Goal: Task Accomplishment & Management: Manage account settings

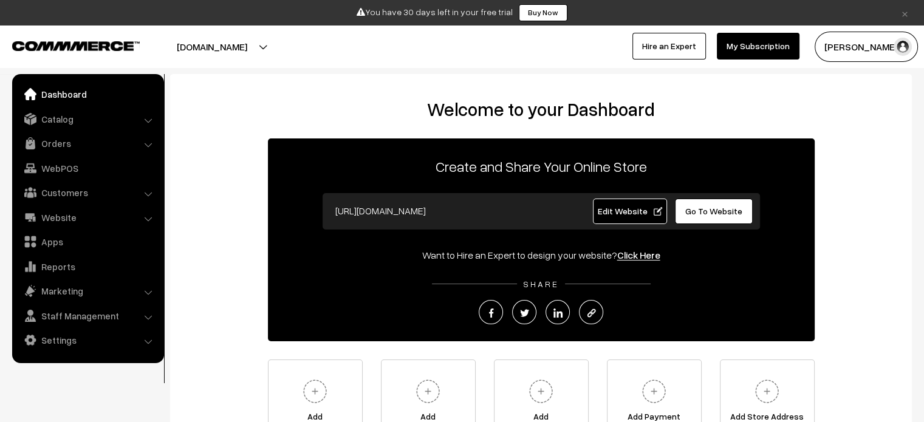
click at [680, 52] on link "Hire an Expert" at bounding box center [668, 46] width 73 height 27
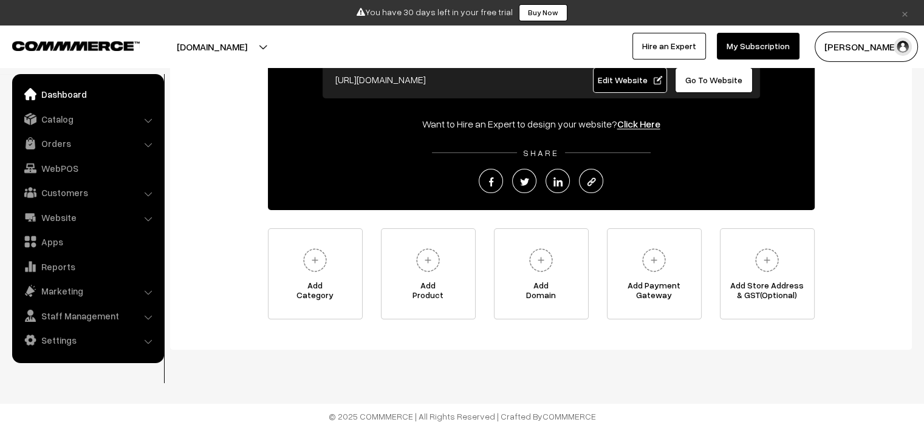
scroll to position [137, 0]
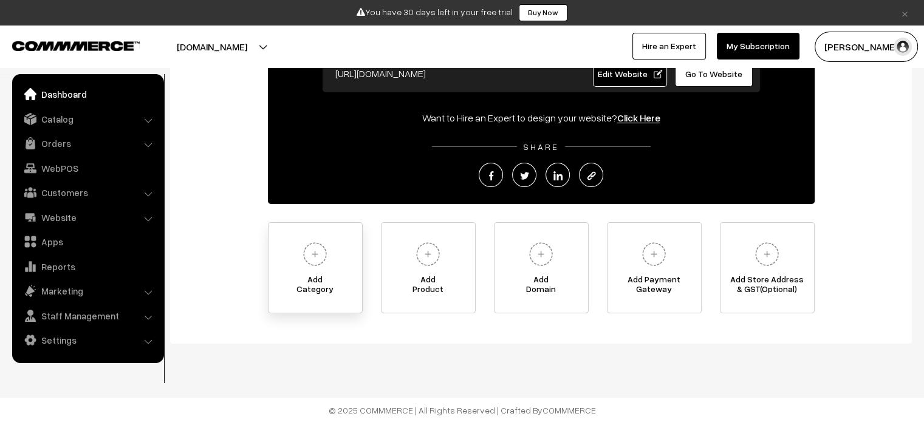
click at [315, 252] on img at bounding box center [314, 253] width 33 height 33
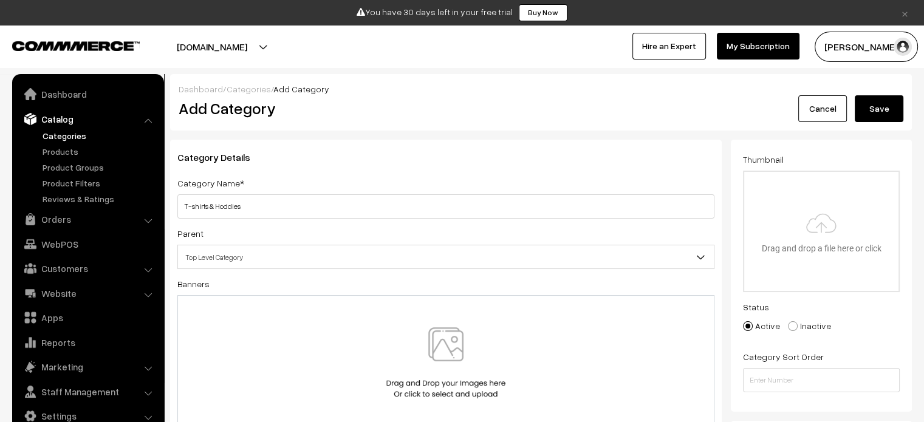
type input "T-shirts & Hoddies"
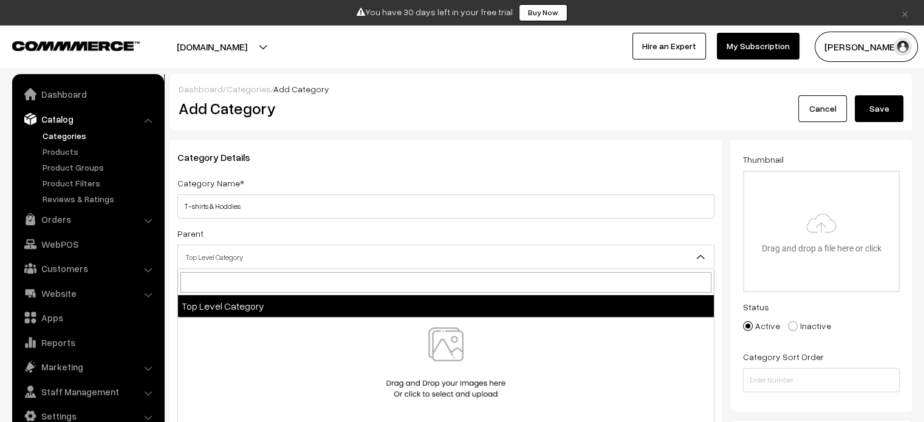
click at [226, 259] on span "Top Level Category" at bounding box center [446, 257] width 536 height 21
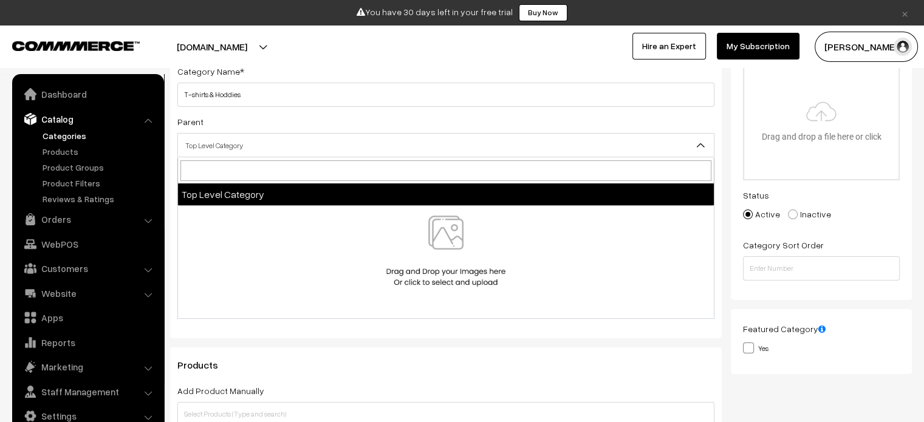
scroll to position [121, 0]
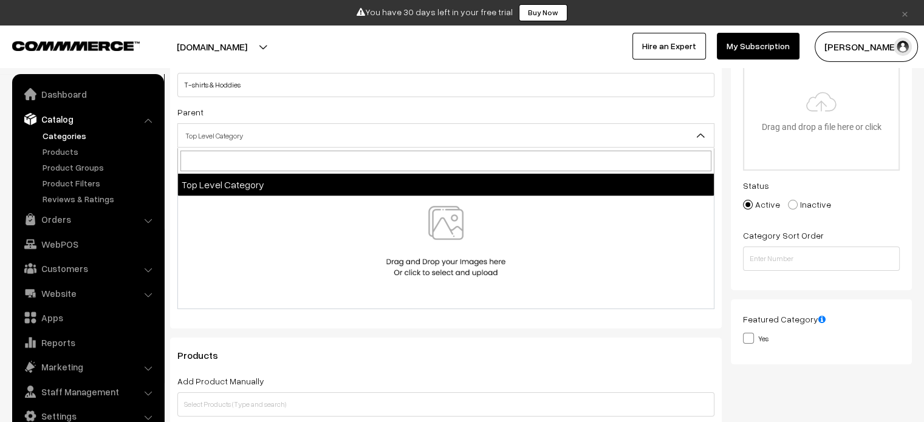
click at [272, 138] on span "Top Level Category" at bounding box center [446, 135] width 536 height 21
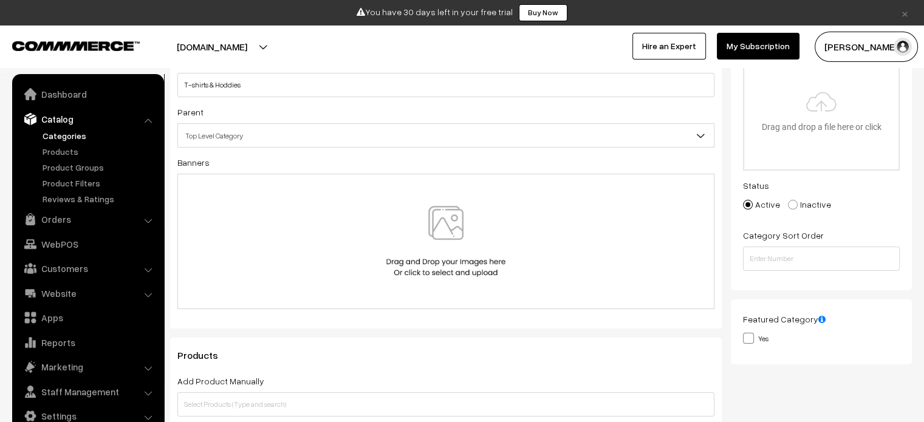
click at [272, 138] on span "Top Level Category" at bounding box center [446, 135] width 536 height 21
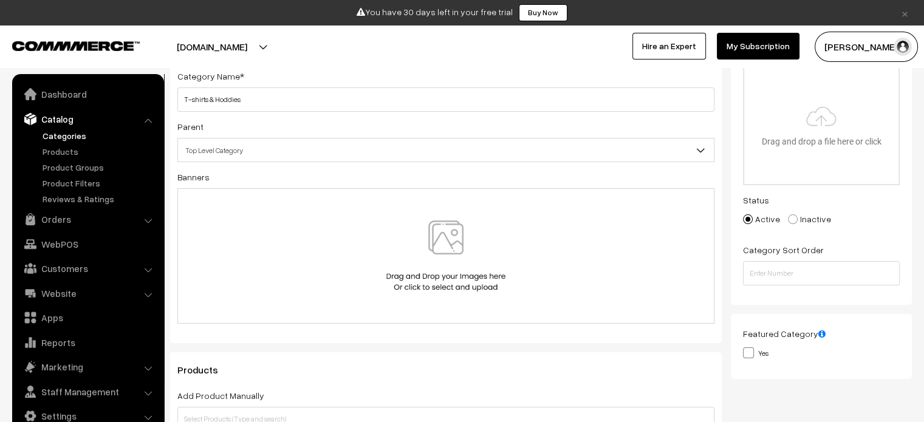
scroll to position [182, 0]
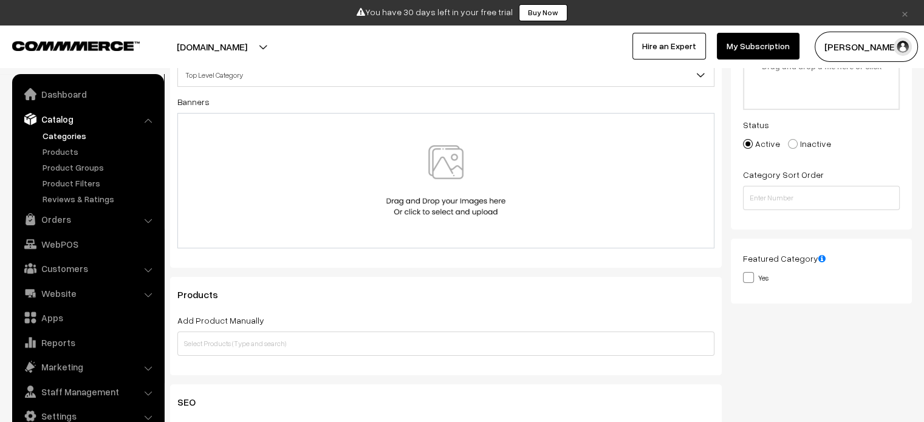
click at [448, 165] on img at bounding box center [445, 180] width 125 height 71
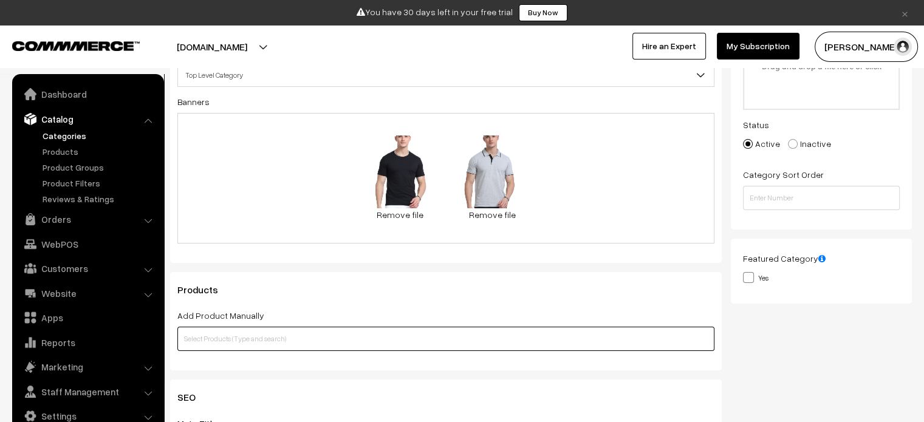
click at [270, 344] on input "text" at bounding box center [445, 339] width 537 height 24
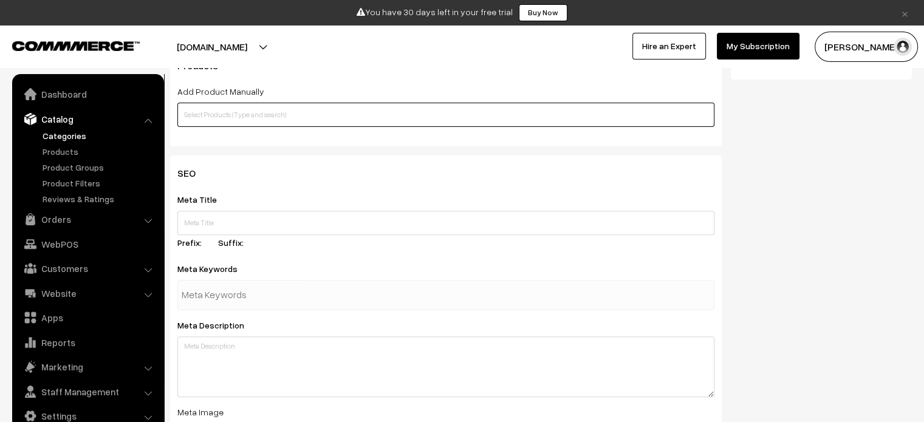
scroll to position [486, 0]
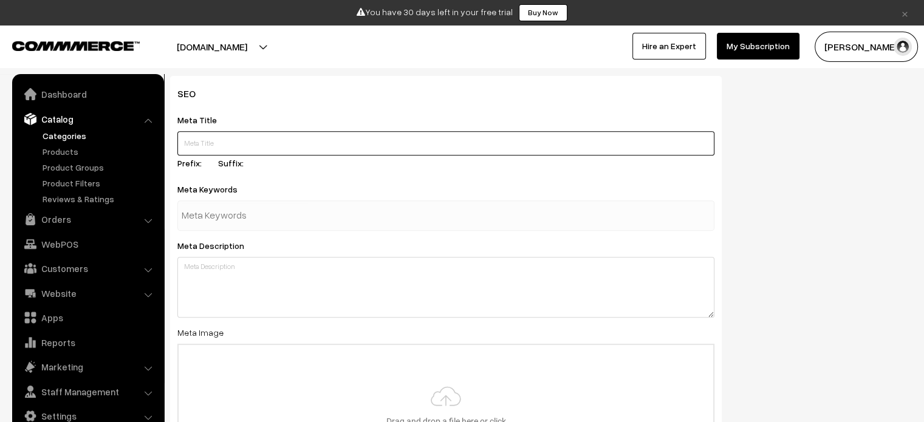
click at [219, 138] on input "text" at bounding box center [445, 143] width 537 height 24
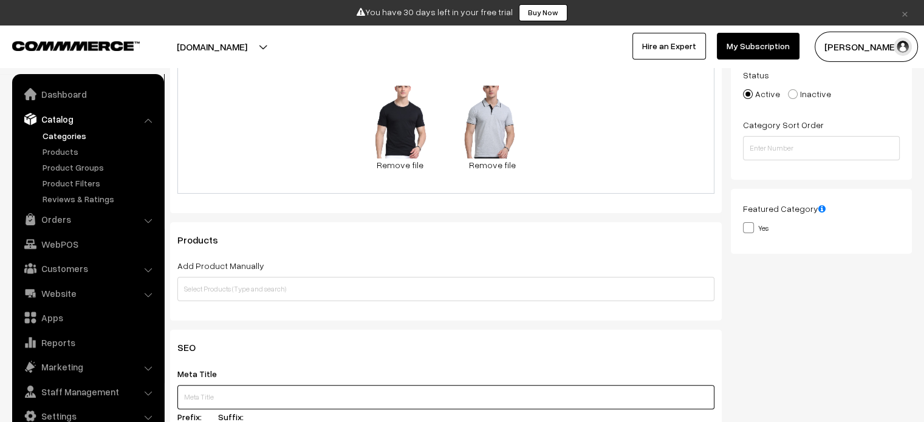
scroll to position [304, 0]
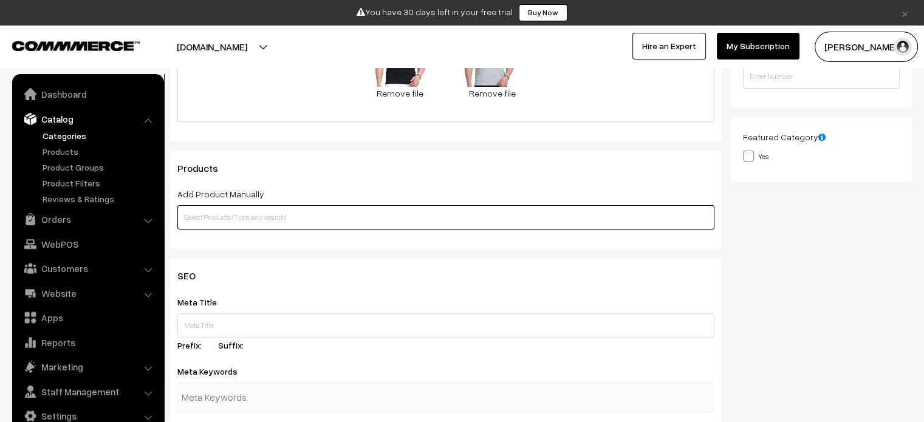
click at [292, 222] on input "text" at bounding box center [445, 217] width 537 height 24
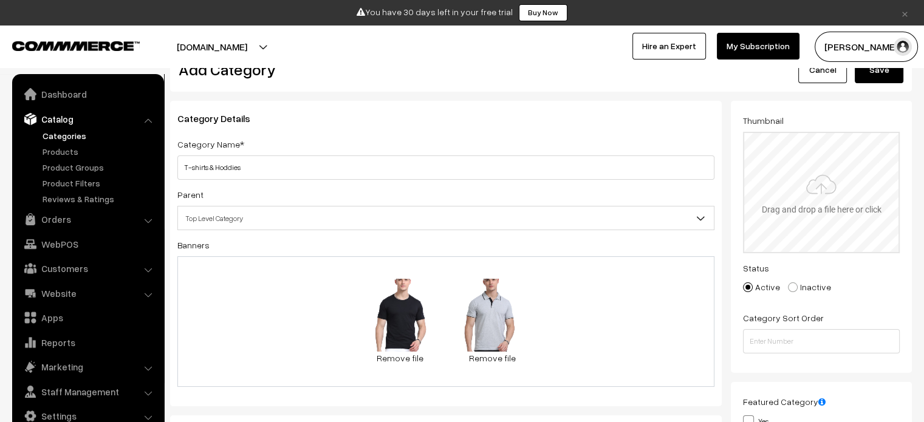
scroll to position [61, 0]
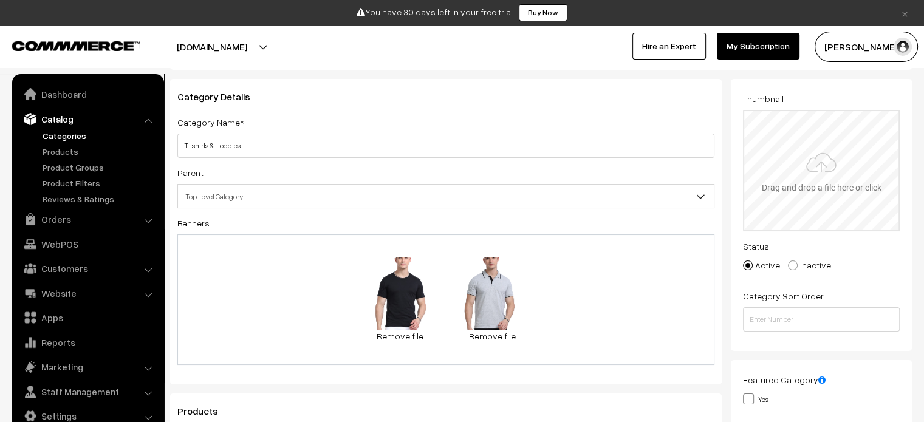
click at [815, 183] on input "file" at bounding box center [821, 170] width 154 height 119
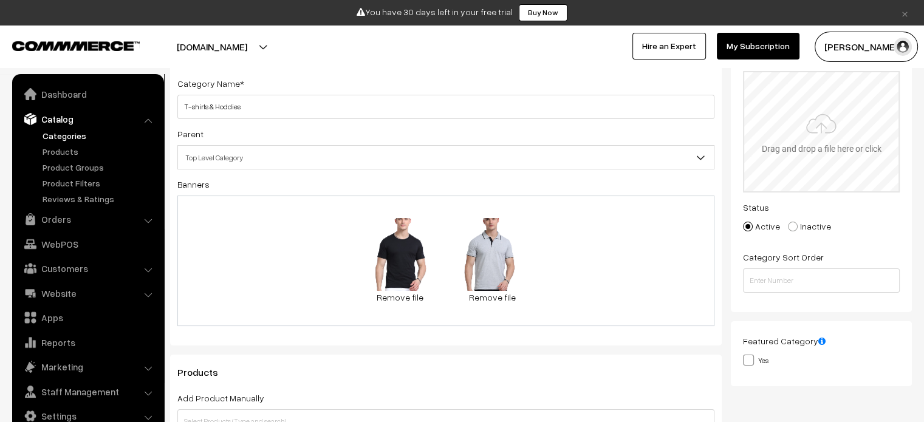
scroll to position [121, 0]
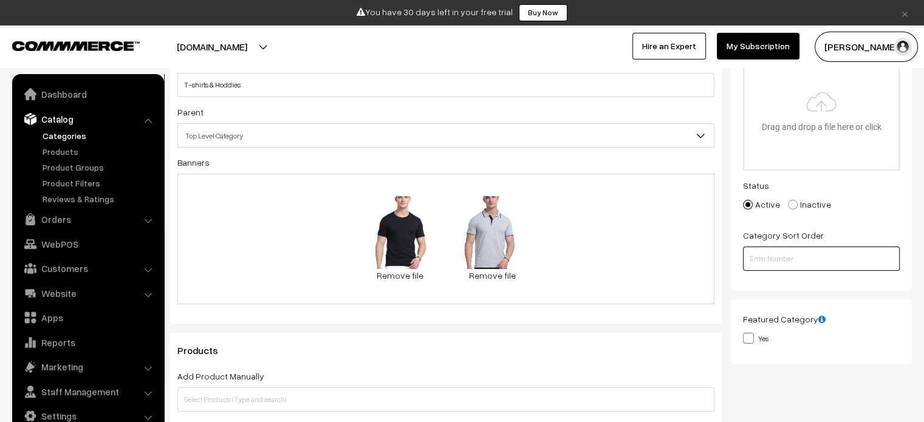
click at [793, 258] on input "number" at bounding box center [821, 259] width 157 height 24
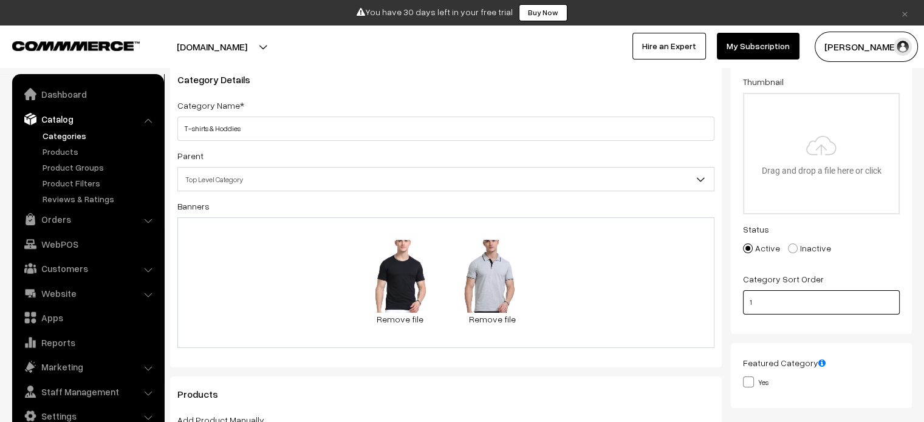
scroll to position [0, 0]
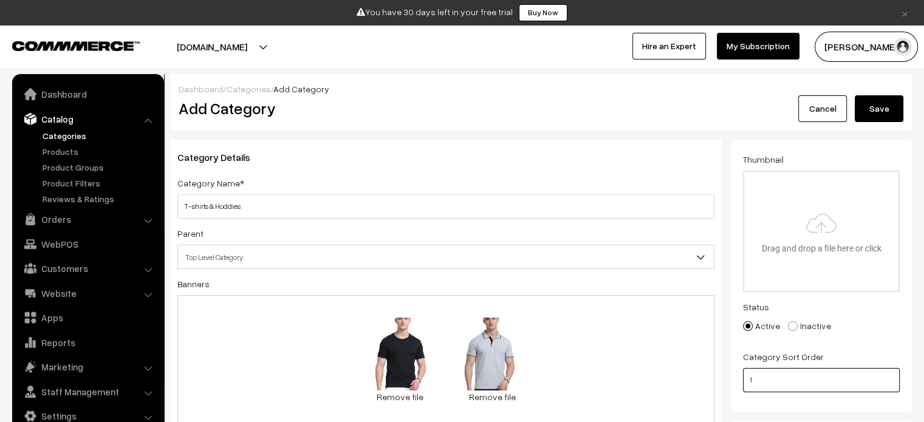
type input "1"
click at [875, 105] on button "Save" at bounding box center [879, 108] width 49 height 27
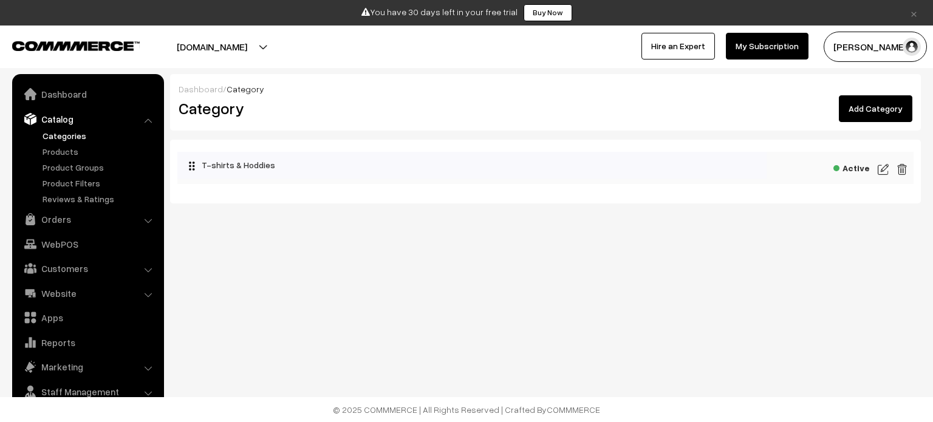
click at [850, 114] on link "Add Category" at bounding box center [875, 108] width 73 height 27
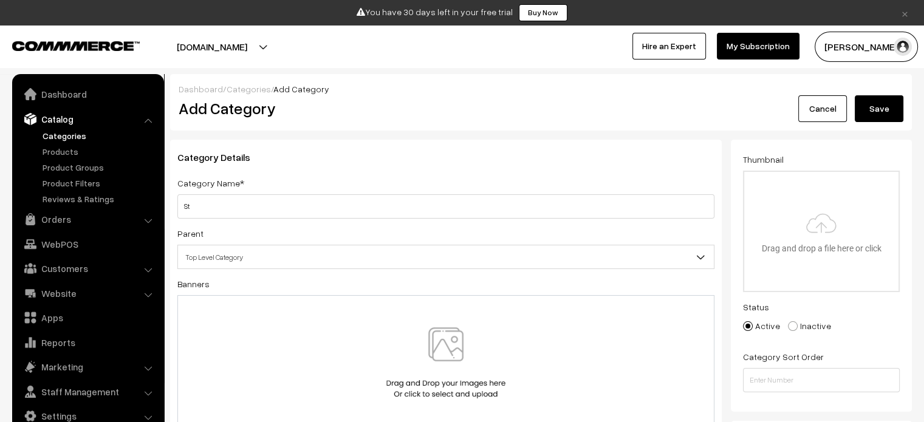
type input "S"
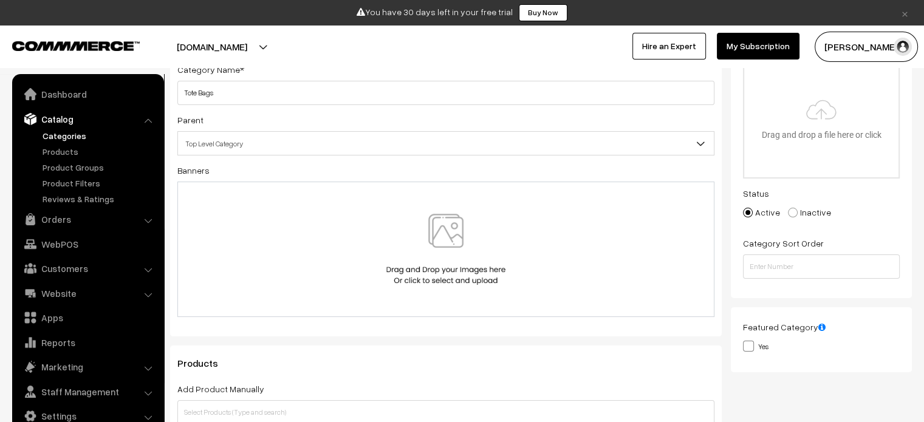
scroll to position [121, 0]
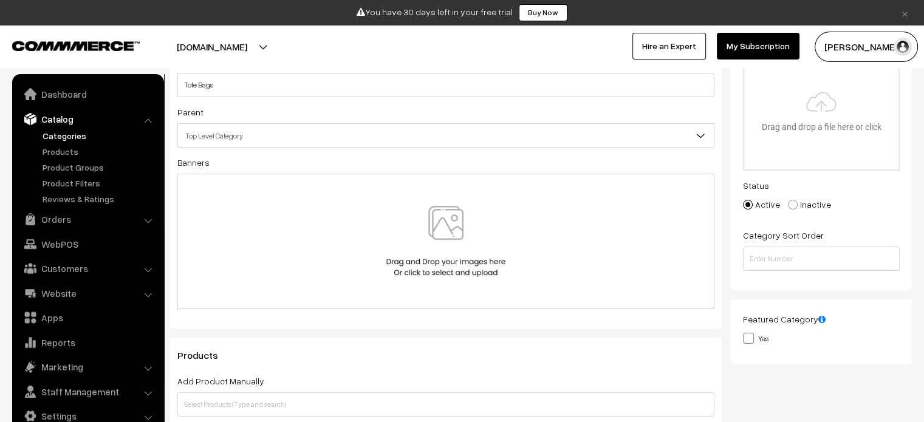
type input "Tote Bags"
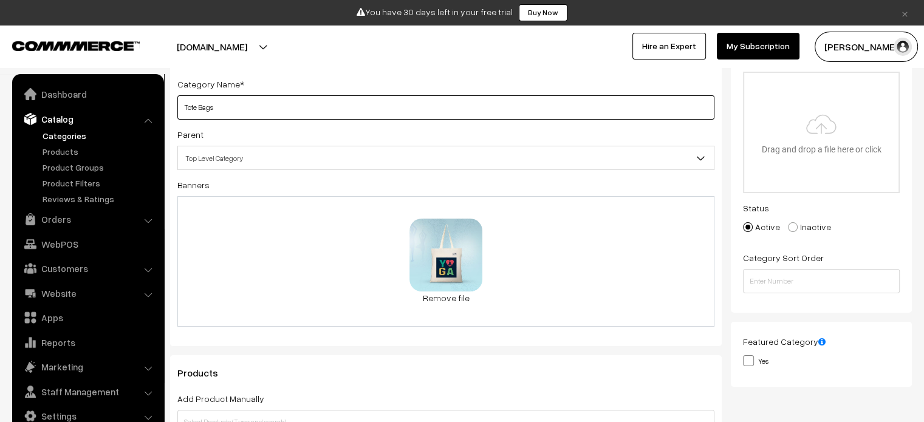
scroll to position [0, 0]
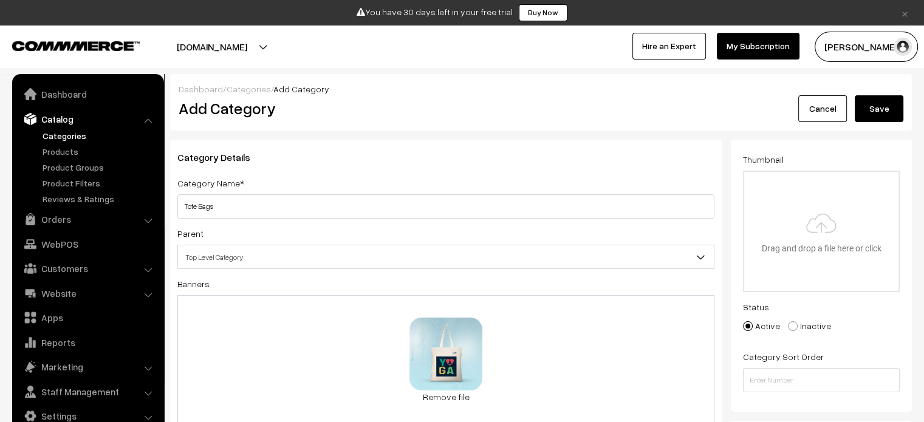
click at [879, 110] on button "Save" at bounding box center [879, 108] width 49 height 27
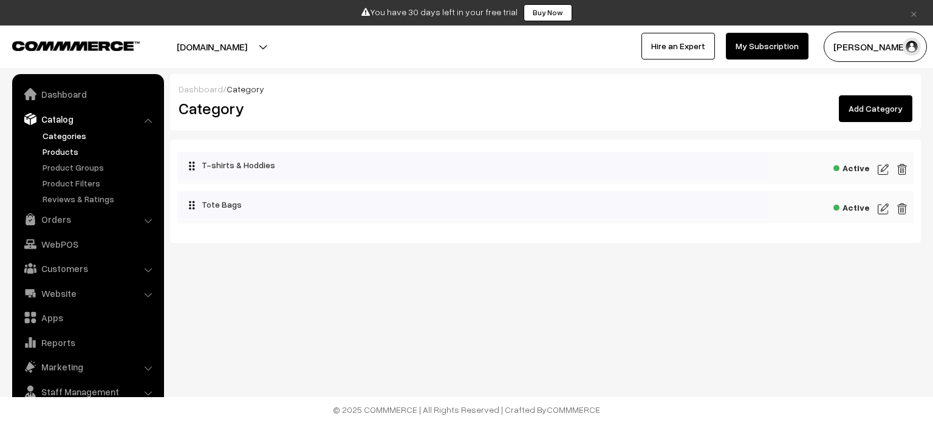
click at [67, 152] on link "Products" at bounding box center [99, 151] width 120 height 13
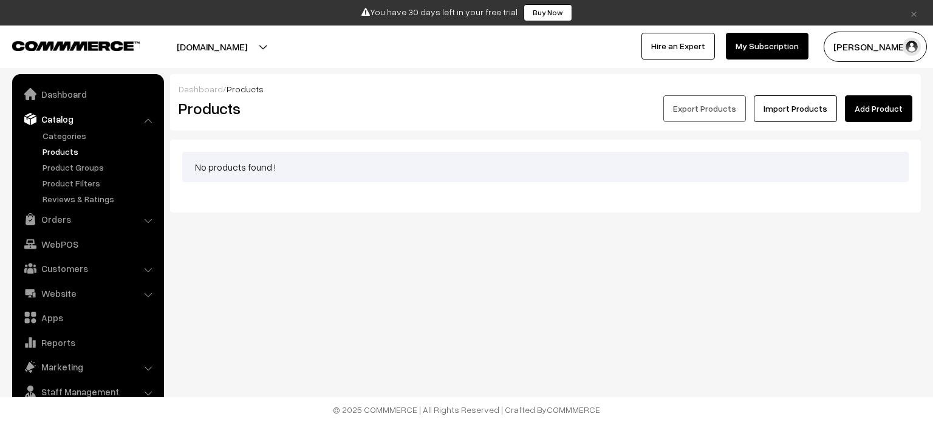
click at [872, 109] on link "Add Product" at bounding box center [878, 108] width 67 height 27
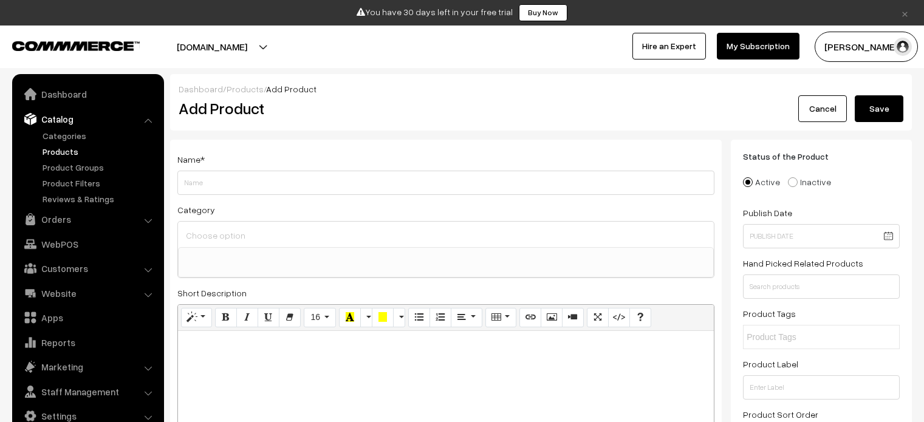
select select
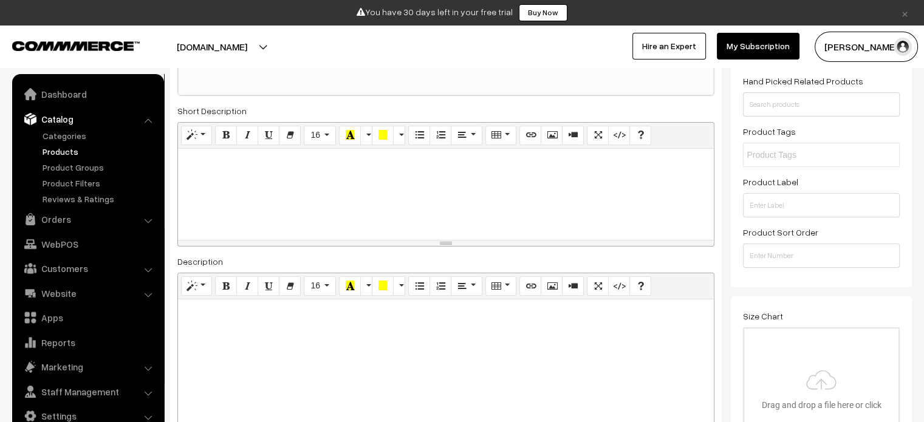
scroll to position [364, 0]
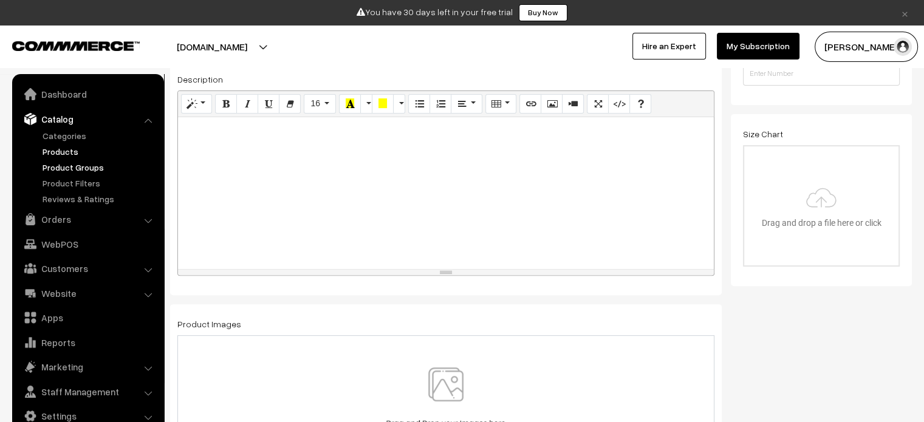
click at [68, 162] on link "Product Groups" at bounding box center [99, 167] width 120 height 13
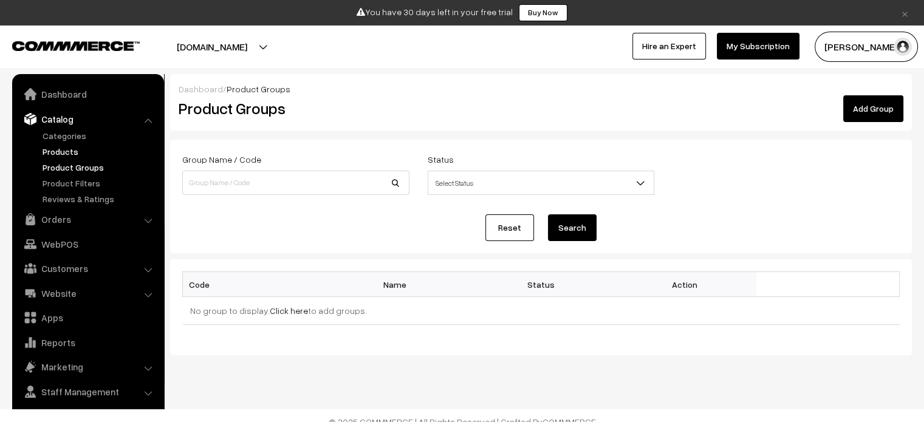
click at [66, 147] on link "Products" at bounding box center [99, 151] width 120 height 13
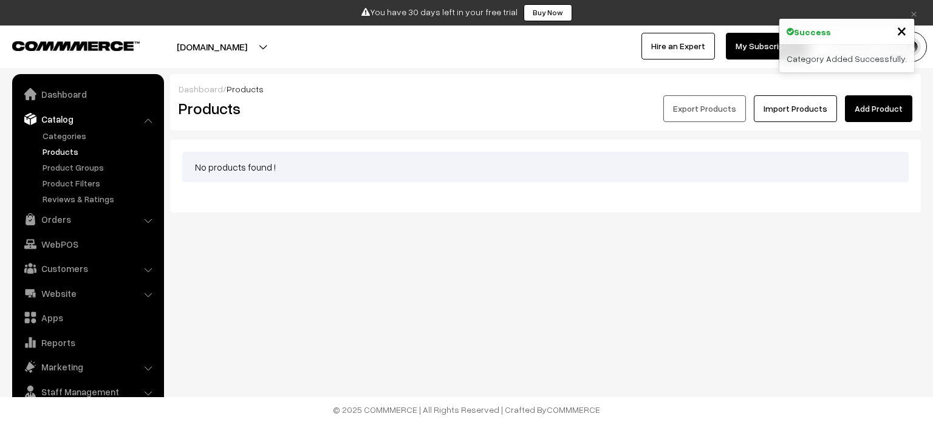
click at [879, 107] on link "Add Product" at bounding box center [878, 108] width 67 height 27
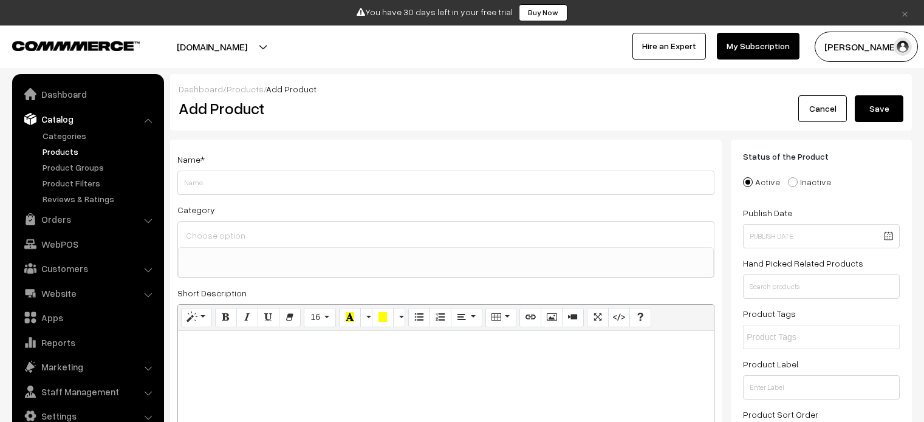
select select
type input "Polo T shirt"
click at [372, 240] on input at bounding box center [446, 236] width 526 height 18
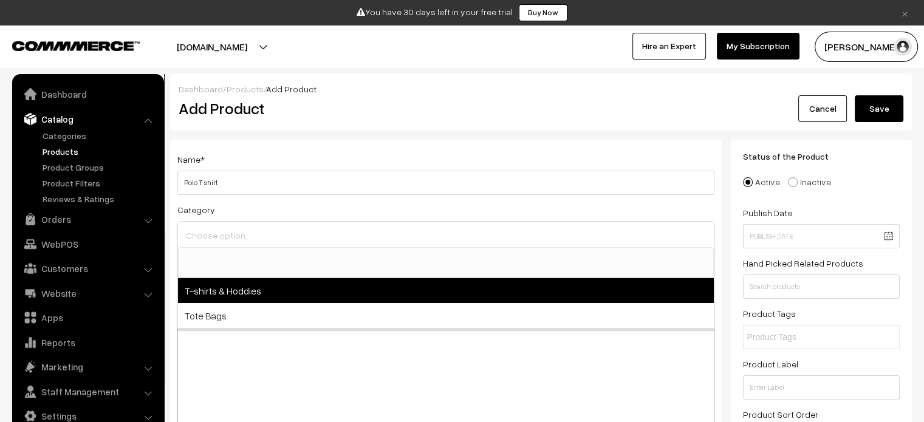
click at [251, 296] on span "T-shirts & Hoddies" at bounding box center [446, 290] width 536 height 25
select select "1"
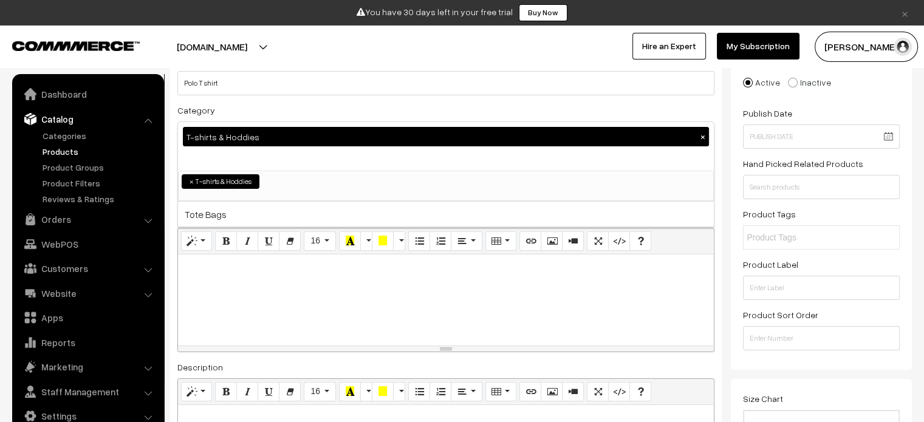
scroll to position [121, 0]
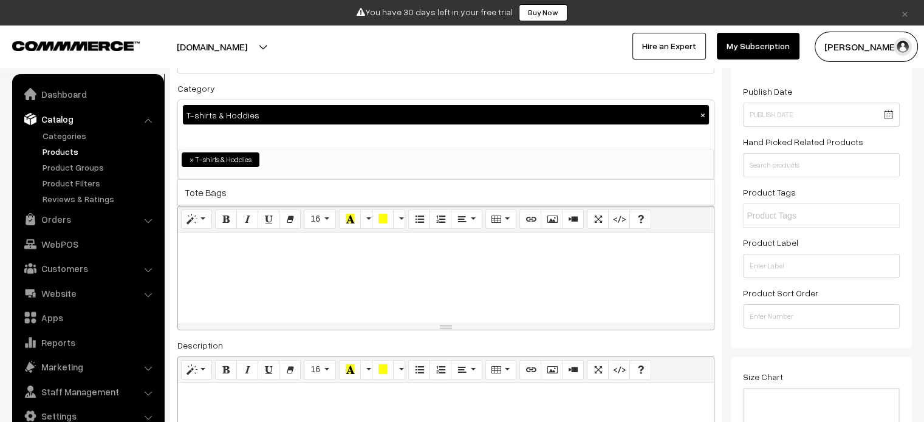
click at [293, 288] on div at bounding box center [446, 278] width 536 height 91
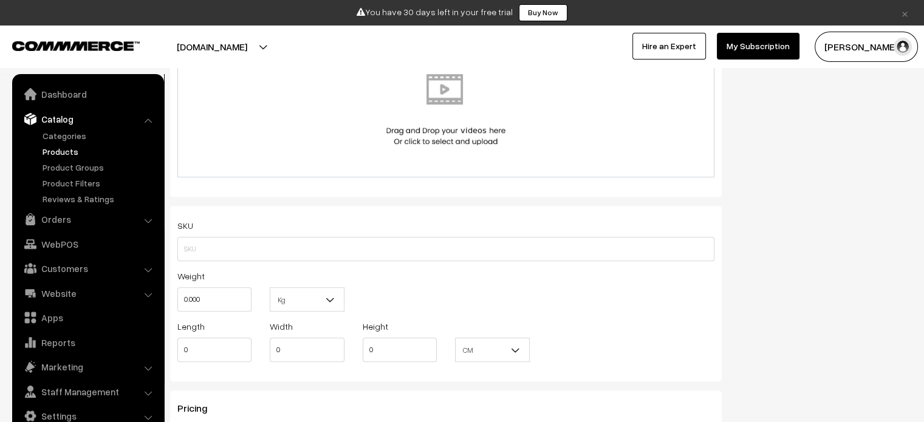
scroll to position [911, 0]
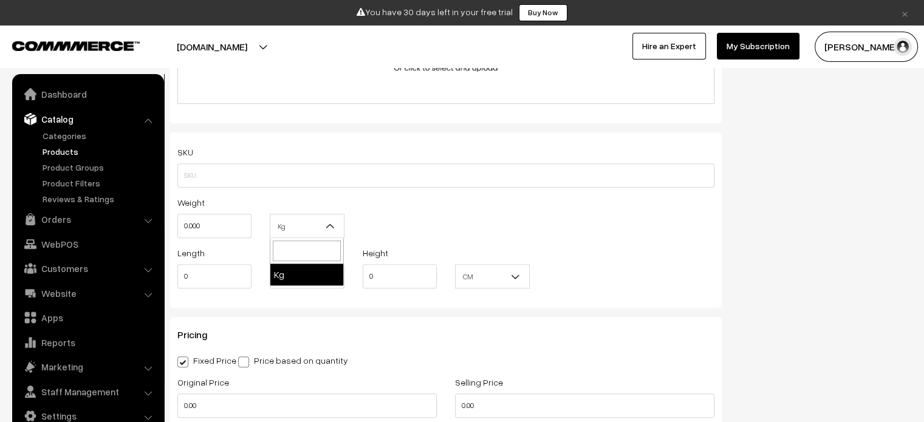
click at [323, 231] on span "Kg" at bounding box center [306, 226] width 73 height 21
click at [382, 211] on div "Weight 0.000 Kg Kg" at bounding box center [445, 220] width 555 height 50
drag, startPoint x: 185, startPoint y: 227, endPoint x: 174, endPoint y: 227, distance: 11.5
click at [174, 227] on div "Weight 0.000" at bounding box center [214, 220] width 92 height 50
click at [186, 225] on input "0.000" at bounding box center [214, 226] width 74 height 24
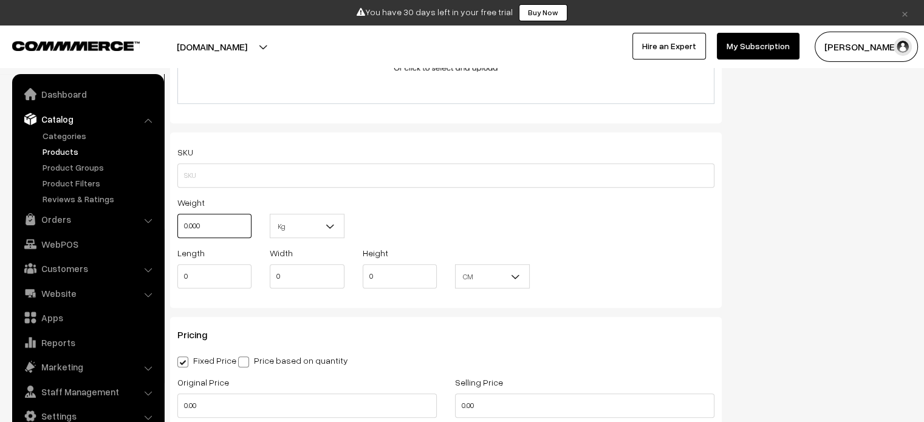
click at [192, 228] on input "0.000" at bounding box center [214, 226] width 74 height 24
drag, startPoint x: 221, startPoint y: 223, endPoint x: 189, endPoint y: 230, distance: 32.3
click at [189, 230] on input "0.000" at bounding box center [214, 226] width 74 height 24
type input "0.30"
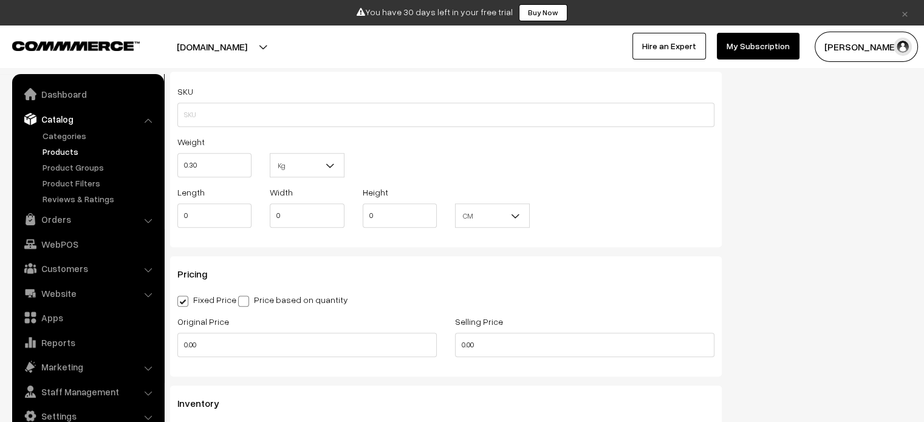
scroll to position [1032, 0]
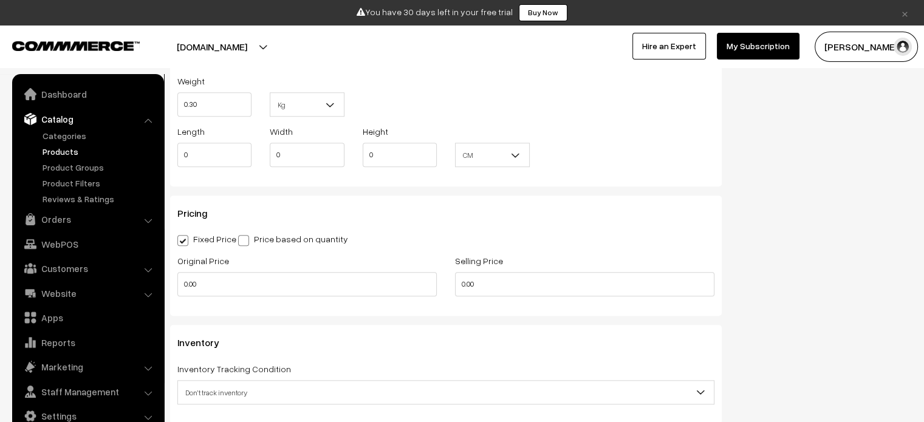
click at [246, 244] on span at bounding box center [243, 240] width 11 height 11
click at [246, 242] on input "Price based on quantity" at bounding box center [242, 238] width 8 height 8
radio input "true"
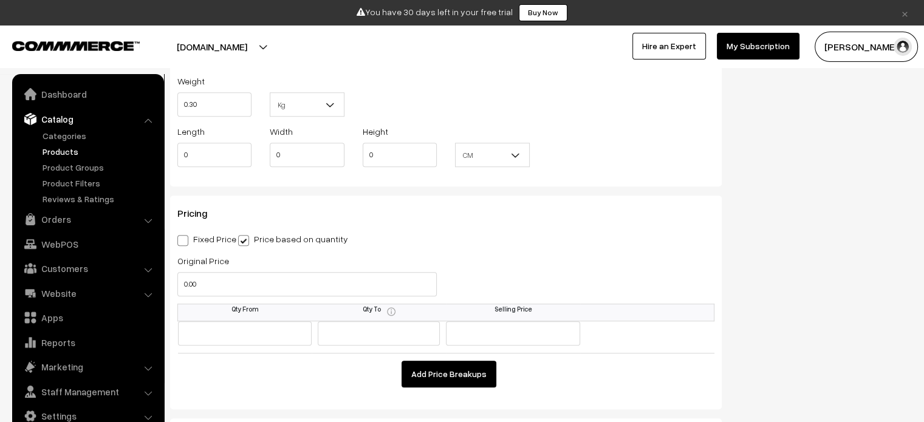
scroll to position [1093, 0]
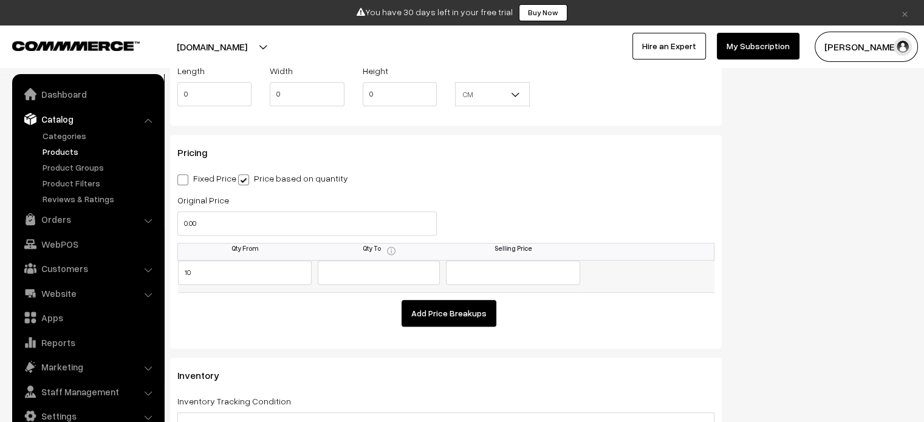
type input "10"
click at [370, 274] on input "text" at bounding box center [379, 273] width 122 height 24
drag, startPoint x: 243, startPoint y: 276, endPoint x: 225, endPoint y: 276, distance: 17.6
click at [225, 276] on input "10" at bounding box center [245, 273] width 134 height 24
click at [367, 269] on input "text" at bounding box center [379, 273] width 122 height 24
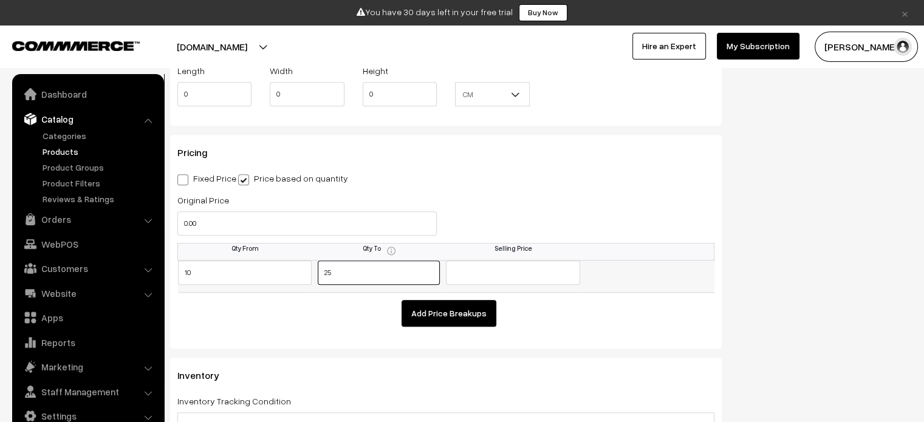
type input "25"
click at [516, 267] on input "text" at bounding box center [513, 273] width 134 height 24
type input "295"
click at [459, 315] on button "Add Price Breakups" at bounding box center [448, 313] width 95 height 27
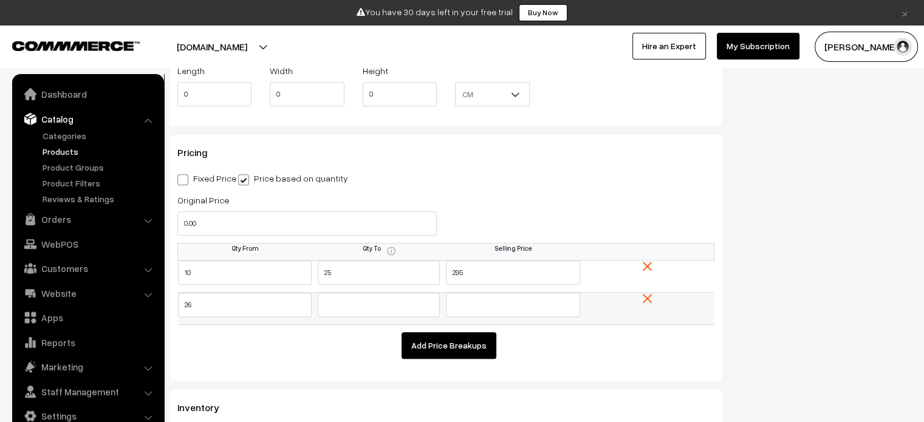
type input "26"
click at [343, 310] on input "text" at bounding box center [379, 305] width 122 height 24
type input "50"
click at [499, 311] on input "text" at bounding box center [513, 305] width 134 height 24
type input "280"
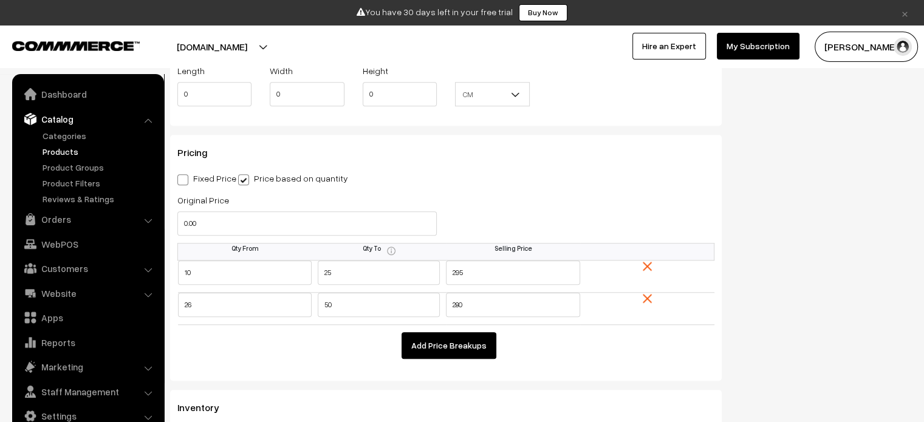
click at [476, 343] on button "Add Price Breakups" at bounding box center [448, 345] width 95 height 27
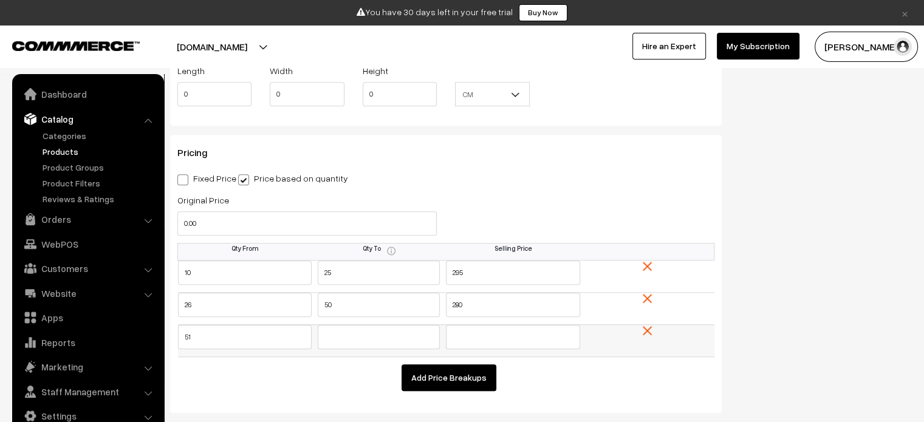
type input "51"
click at [355, 339] on input "text" at bounding box center [379, 337] width 122 height 24
type input "100"
drag, startPoint x: 211, startPoint y: 271, endPoint x: 172, endPoint y: 271, distance: 38.9
click at [172, 271] on div "Pricing Fixed Price Price based on quantity Original Price 0.00 Selling Price 0…" at bounding box center [445, 274] width 551 height 278
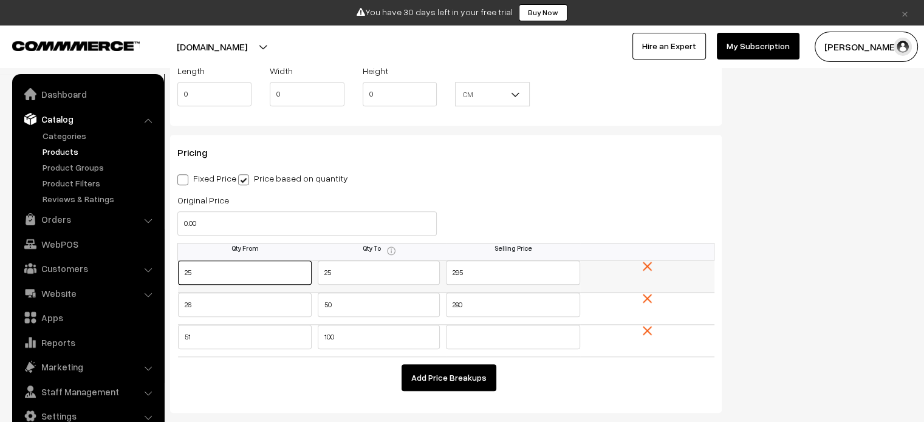
type input "25"
click at [299, 281] on tr "25 25 295" at bounding box center [446, 276] width 536 height 32
type input "50"
drag, startPoint x: 126, startPoint y: 271, endPoint x: 117, endPoint y: 270, distance: 9.8
click at [117, 270] on body "Thank you for showing interest. Our team will call you shortly. Close × You hav…" at bounding box center [462, 79] width 924 height 2345
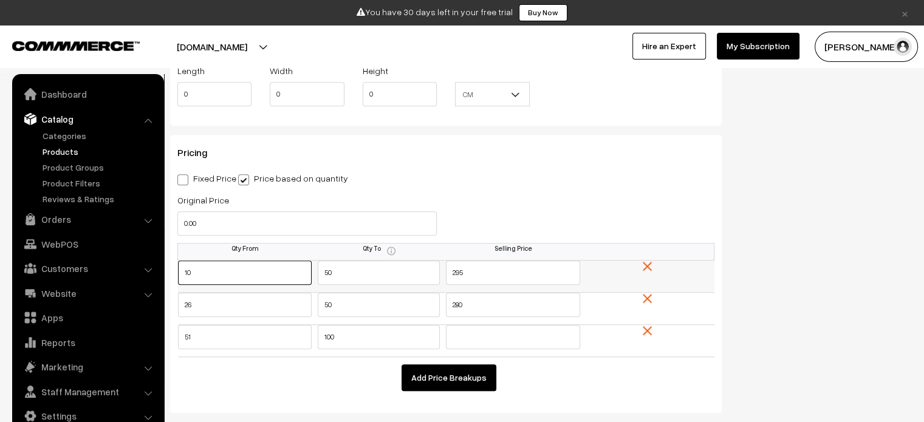
type input "10"
drag, startPoint x: 361, startPoint y: 278, endPoint x: 249, endPoint y: 279, distance: 112.4
click at [249, 279] on tr "10 50 295" at bounding box center [446, 276] width 536 height 32
type input "25"
click at [480, 335] on input "text" at bounding box center [513, 337] width 134 height 24
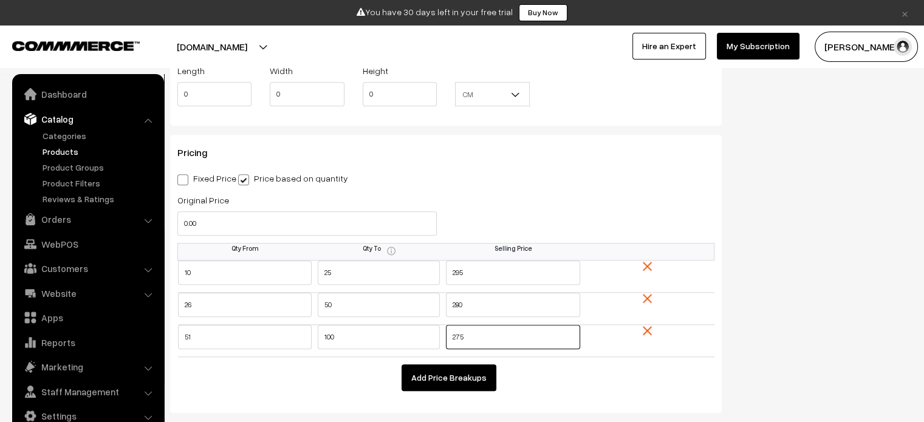
type input "275"
click at [469, 377] on button "Add Price Breakups" at bounding box center [448, 377] width 95 height 27
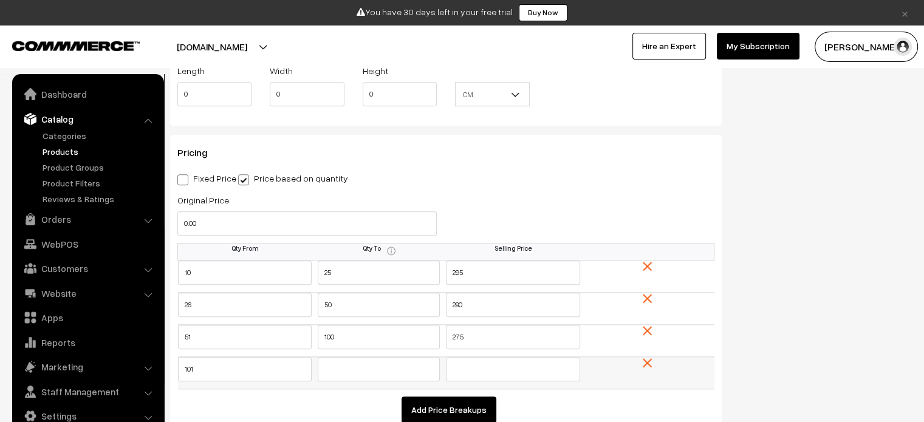
type input "101"
click at [401, 367] on input "text" at bounding box center [379, 369] width 122 height 24
type input "200"
click at [482, 367] on input "text" at bounding box center [513, 369] width 134 height 24
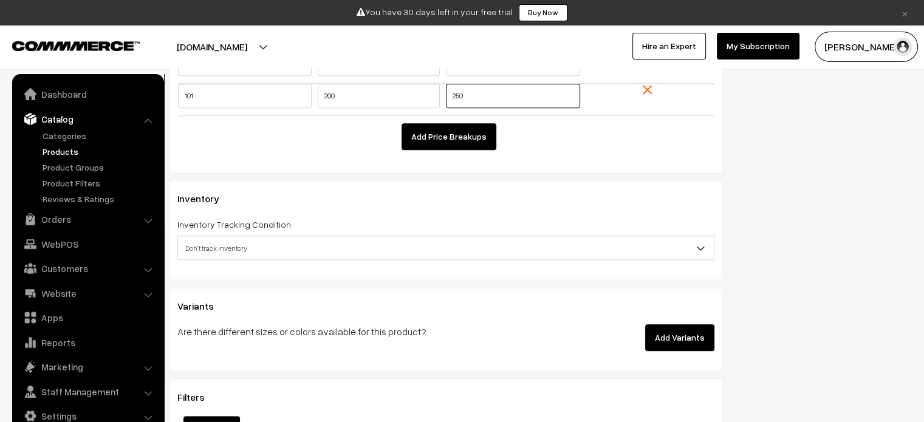
scroll to position [1397, 0]
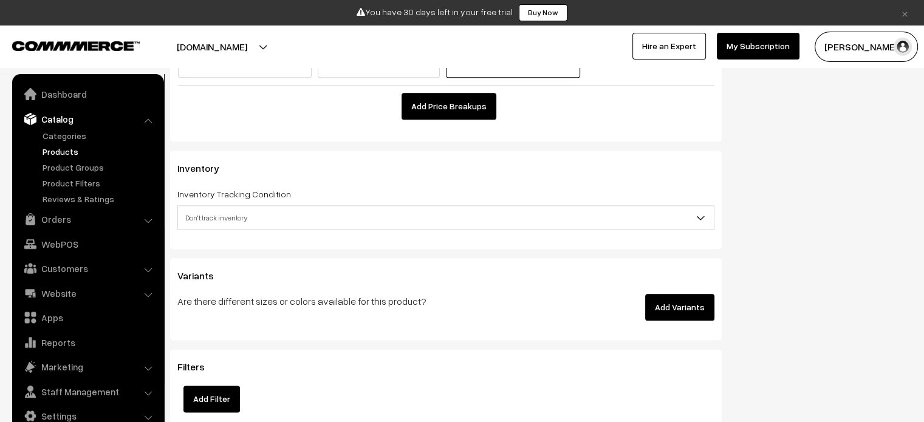
type input "250"
click at [250, 215] on span "Don't track inventory" at bounding box center [446, 217] width 536 height 21
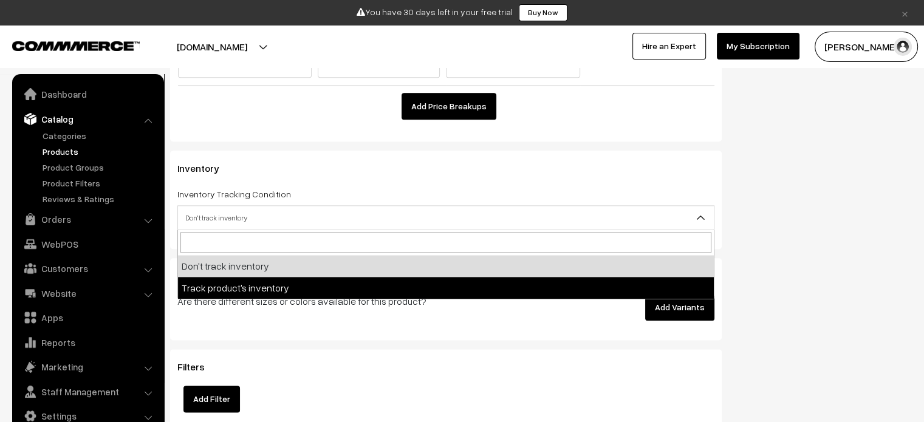
select select "2"
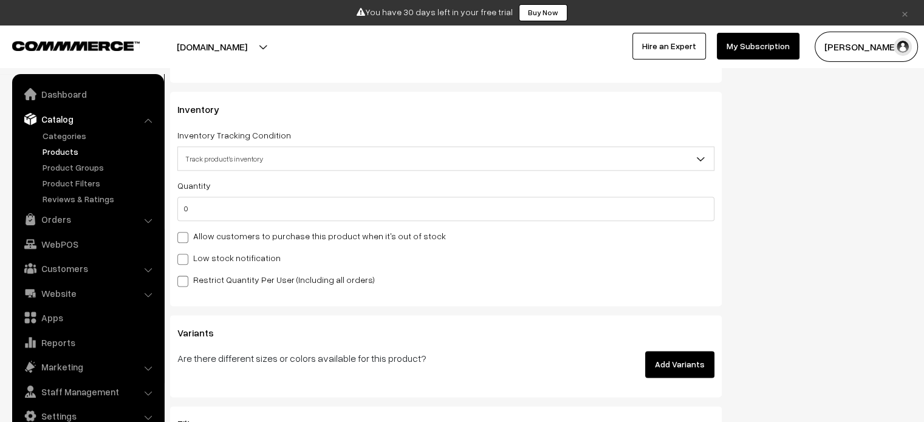
scroll to position [1458, 0]
click at [182, 254] on span at bounding box center [182, 257] width 11 height 11
click at [182, 254] on input "Low stock notification" at bounding box center [181, 255] width 8 height 8
checkbox input "true"
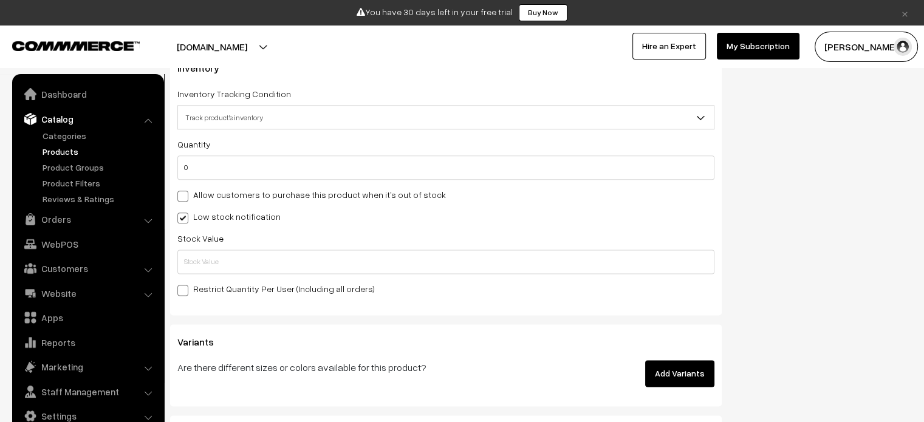
scroll to position [1518, 0]
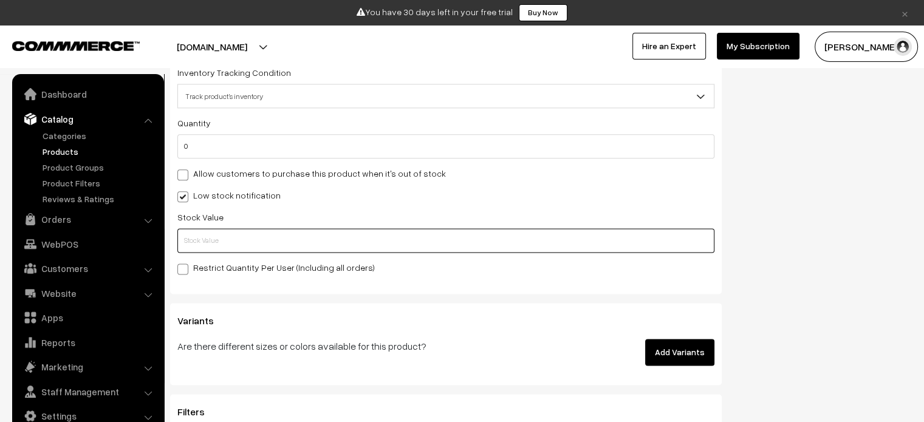
click at [244, 241] on input "text" at bounding box center [445, 240] width 537 height 24
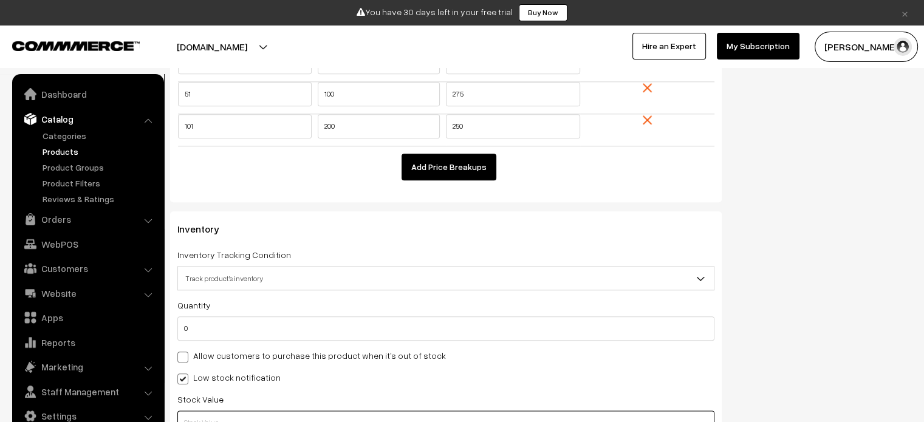
scroll to position [1397, 0]
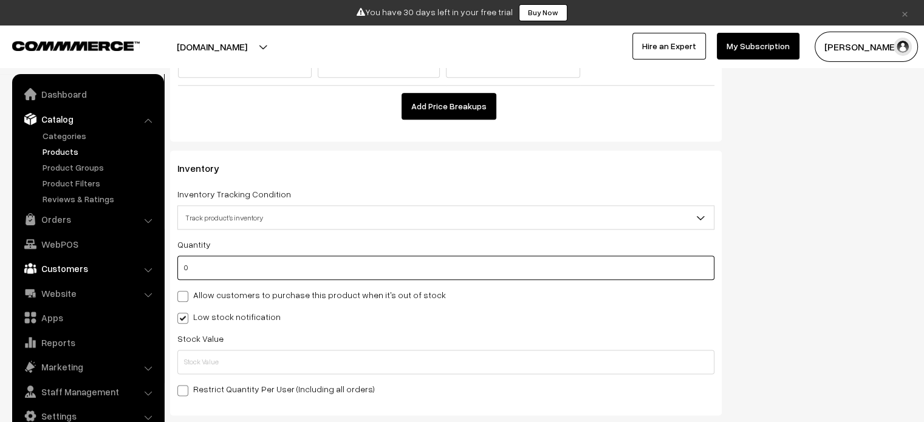
drag, startPoint x: 229, startPoint y: 267, endPoint x: 148, endPoint y: 275, distance: 81.8
type input "1"
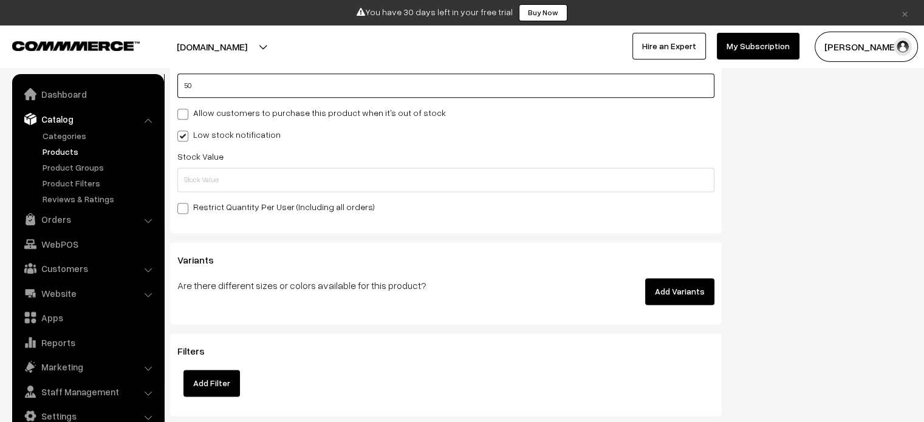
scroll to position [1640, 0]
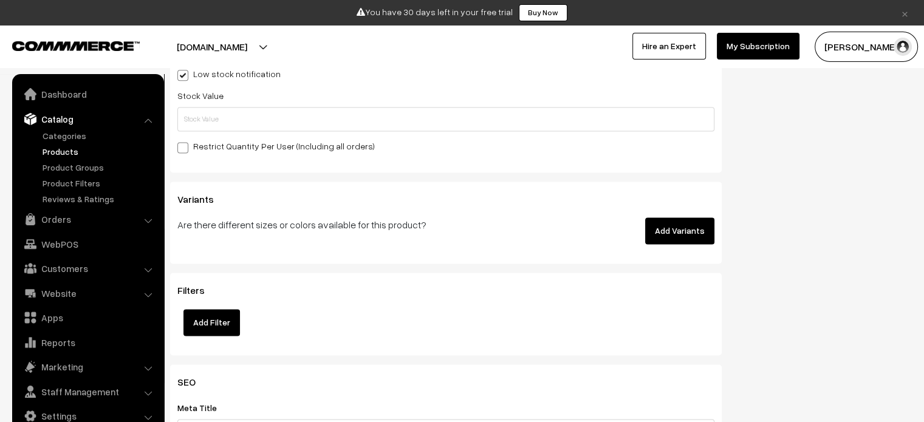
type input "50"
click at [684, 233] on button "Add Variants" at bounding box center [679, 230] width 69 height 27
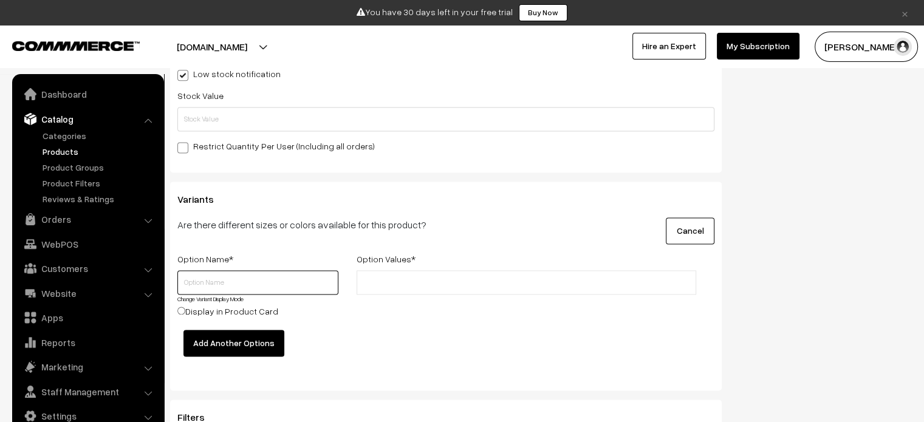
click at [254, 287] on input "text" at bounding box center [257, 282] width 161 height 24
type input "Size"
click at [459, 272] on ul at bounding box center [525, 282] width 339 height 24
type input "S"
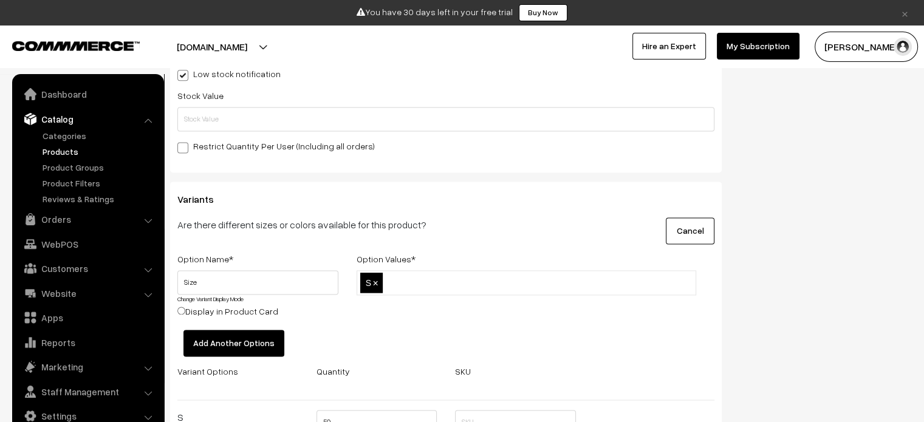
type input "M"
type input "L"
type input "XL"
type input "XXL"
type input "XXXL"
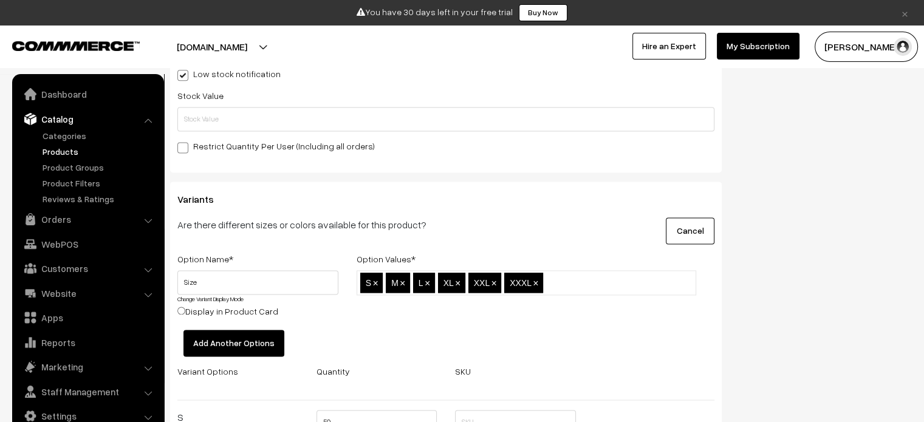
click at [242, 309] on label "Display in Product Card" at bounding box center [227, 311] width 101 height 13
click at [185, 309] on input "Display in Product Card" at bounding box center [181, 311] width 8 height 8
radio input "true"
click at [184, 310] on input "Display in Product Card" at bounding box center [181, 311] width 8 height 8
click at [180, 312] on input "Display in Product Card" at bounding box center [181, 311] width 8 height 8
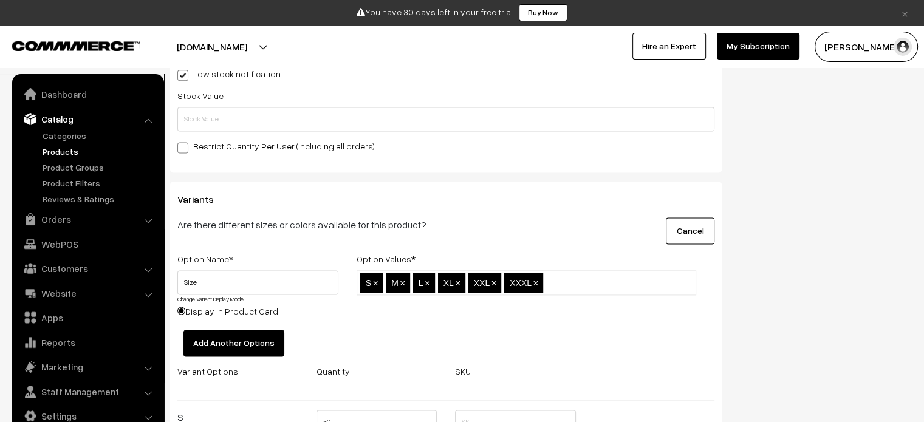
click at [228, 341] on button "Add Another Options" at bounding box center [233, 343] width 101 height 27
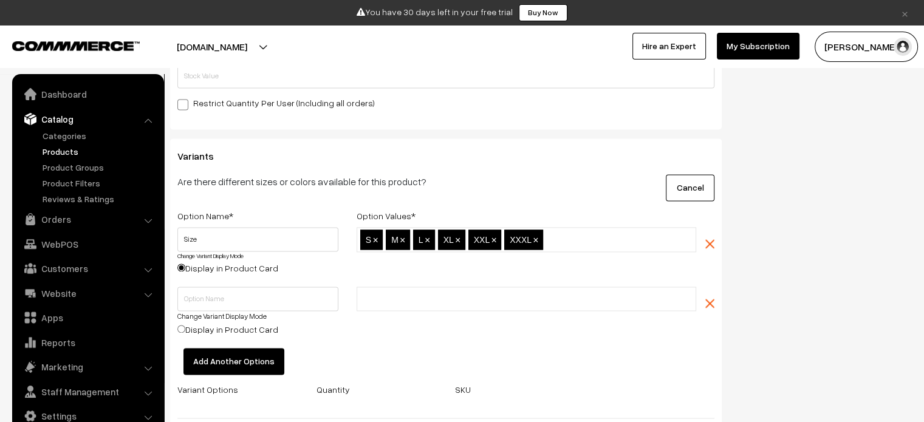
scroll to position [1701, 0]
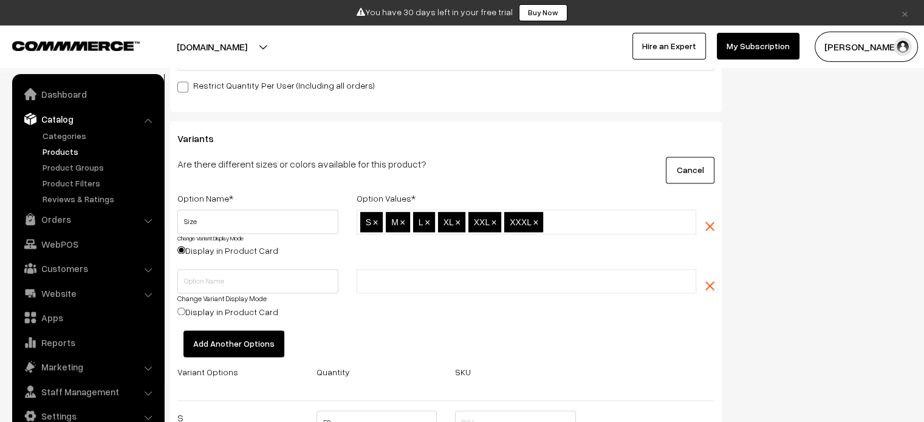
click at [185, 313] on label "Display in Product Card" at bounding box center [227, 311] width 101 height 13
click at [185, 313] on input "Display in Product Card" at bounding box center [181, 311] width 8 height 8
radio input "true"
click at [180, 250] on input "Display in Product Card" at bounding box center [181, 250] width 8 height 8
radio input "true"
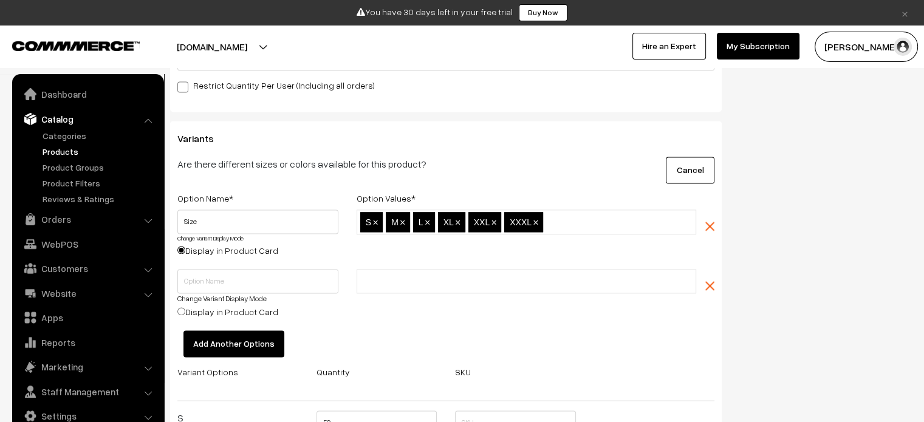
click at [187, 313] on label "Display in Product Card" at bounding box center [227, 311] width 101 height 13
click at [185, 313] on input "Display in Product Card" at bounding box center [181, 311] width 8 height 8
radio input "true"
click at [709, 287] on img "button" at bounding box center [709, 285] width 9 height 9
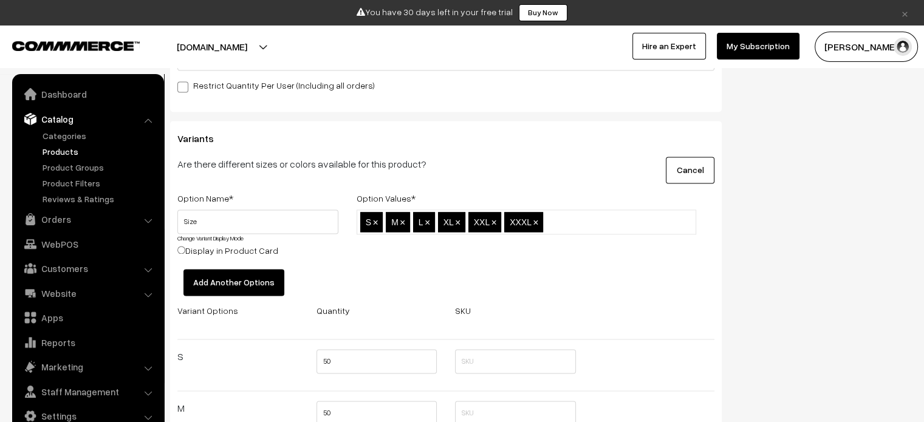
click at [245, 278] on button "Add Another Options" at bounding box center [233, 282] width 101 height 27
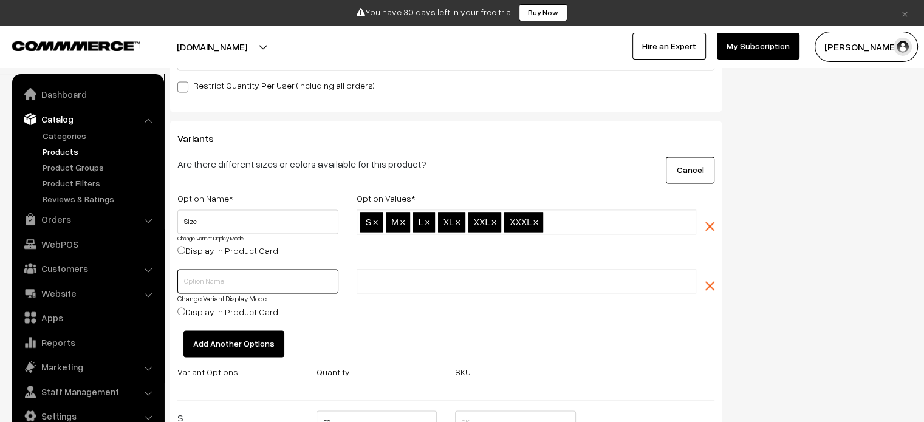
click at [241, 279] on input "text" at bounding box center [257, 281] width 161 height 24
type input "Colour"
click at [403, 284] on input "text" at bounding box center [413, 281] width 106 height 13
type input "Black"
type input "red"
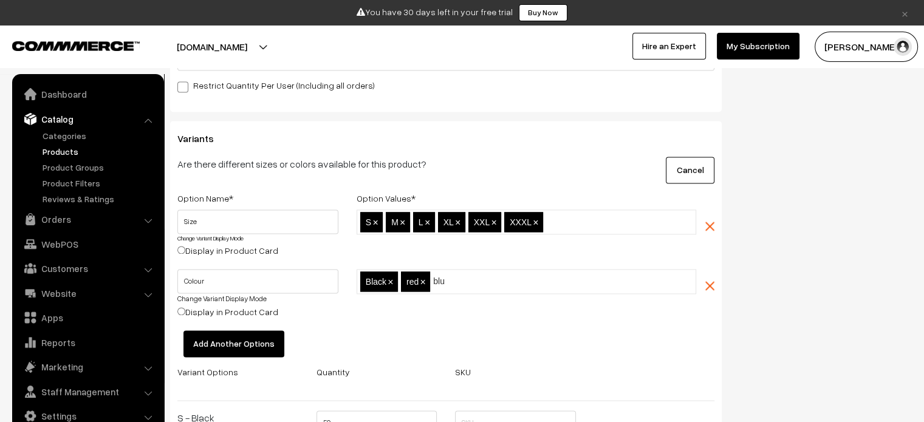
type input "blue"
click at [534, 223] on span "×" at bounding box center [535, 222] width 5 height 10
click at [250, 348] on button "Add Another Options" at bounding box center [233, 343] width 101 height 27
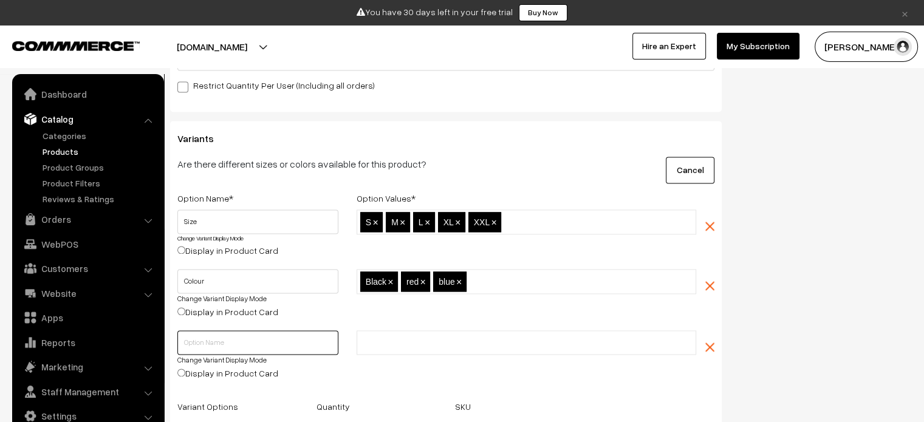
click at [250, 348] on input "text" at bounding box center [257, 342] width 161 height 24
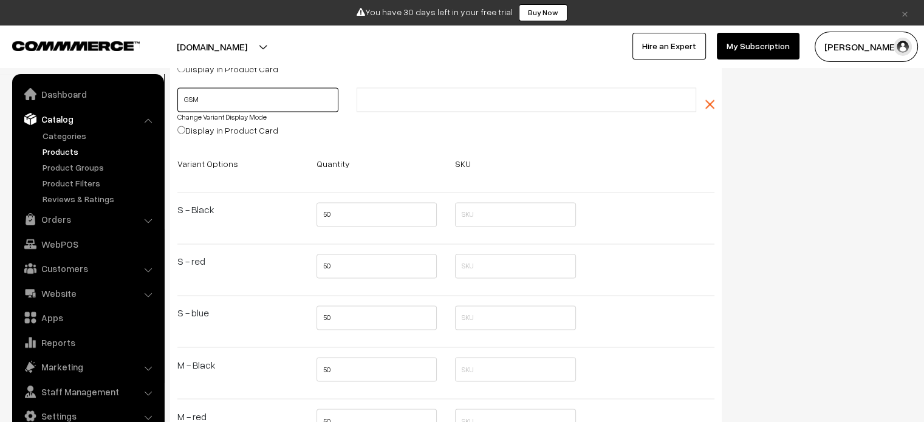
scroll to position [1822, 0]
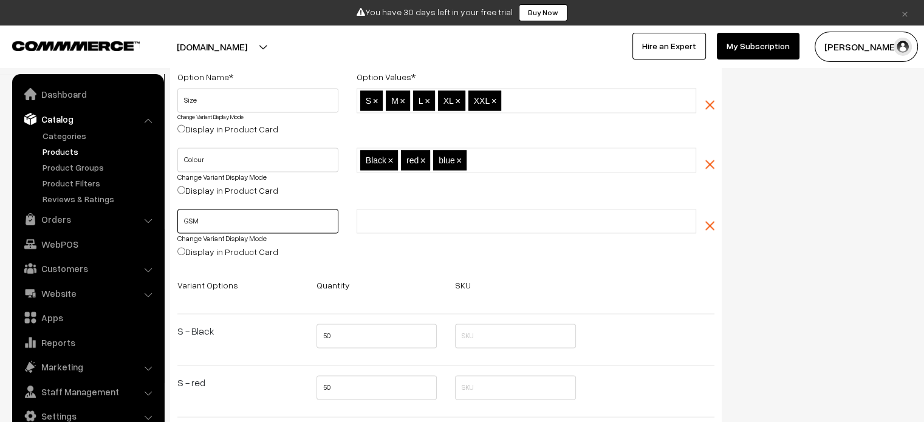
type input "GSM"
click at [711, 229] on img "button" at bounding box center [709, 225] width 9 height 9
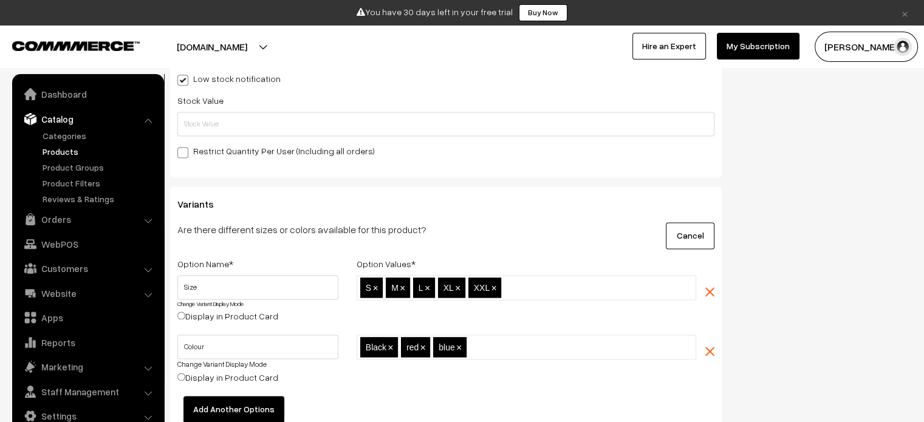
scroll to position [1458, 0]
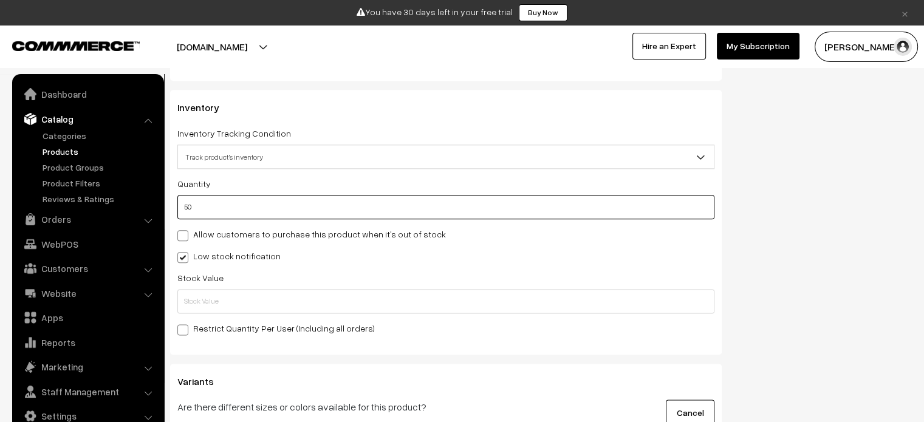
drag, startPoint x: 253, startPoint y: 208, endPoint x: 80, endPoint y: 207, distance: 172.5
click at [80, 207] on body "Thank you for showing interest. Our team will call you shortly. Close × You hav…" at bounding box center [462, 318] width 924 height 3553
type input "100"
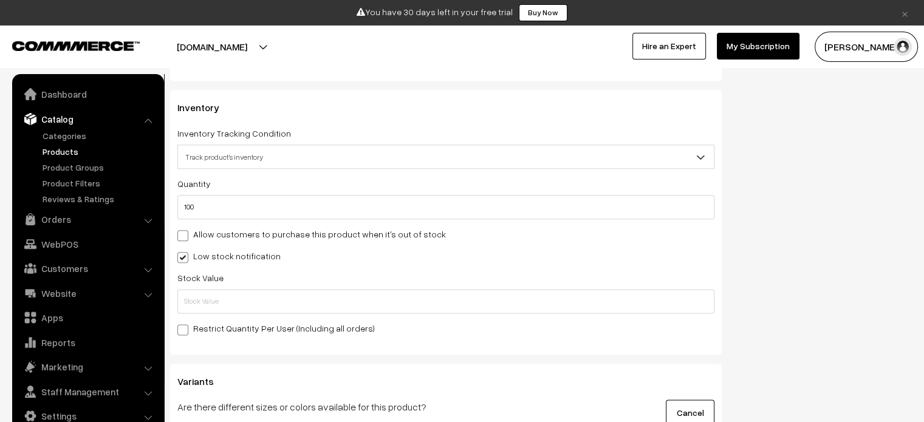
click at [815, 227] on div "Status of the Product Active Inactive Product Type -- Select -- -- Select -- Pu…" at bounding box center [826, 118] width 190 height 2873
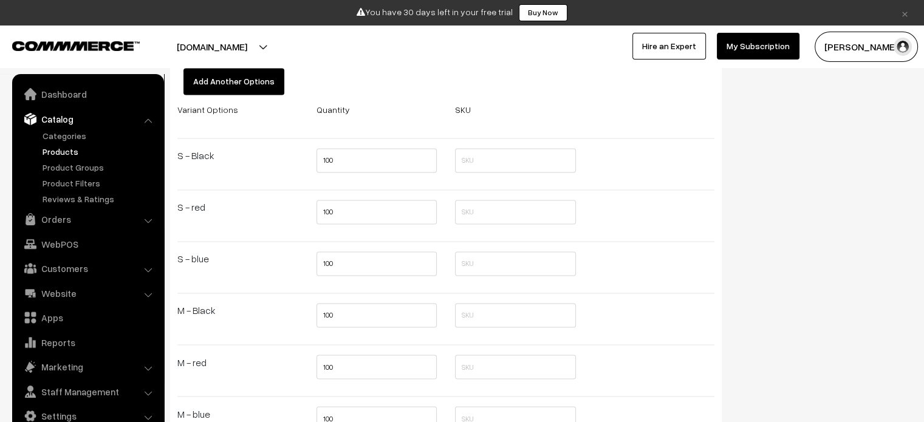
scroll to position [1943, 0]
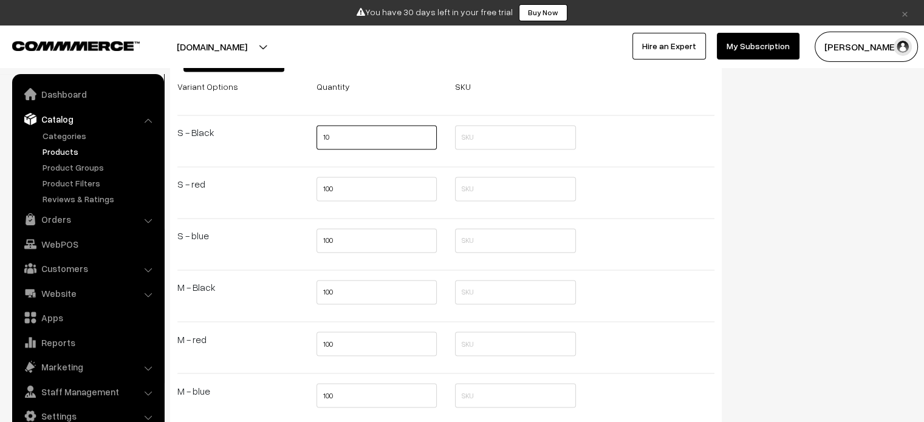
scroll to position [2004, 0]
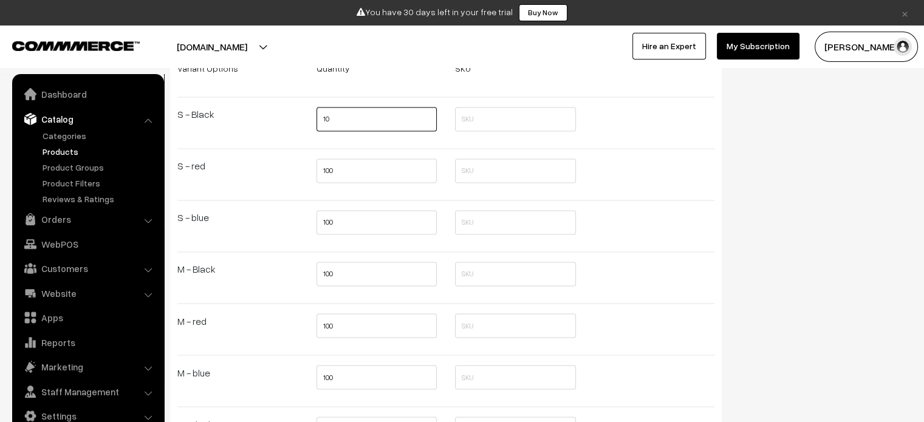
type input "10"
drag, startPoint x: 361, startPoint y: 325, endPoint x: 253, endPoint y: 328, distance: 108.1
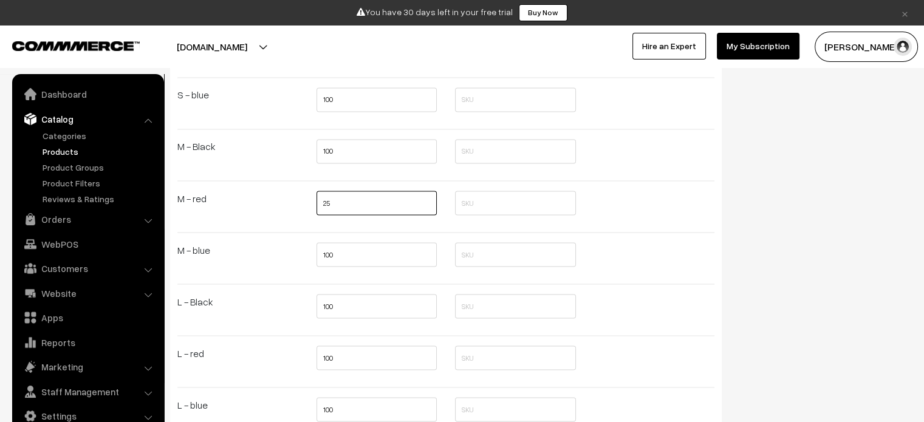
scroll to position [2247, 0]
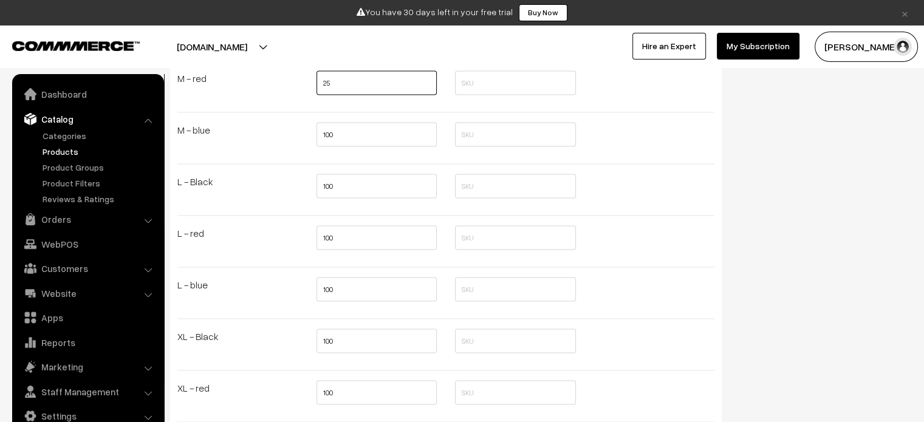
type input "25"
drag, startPoint x: 351, startPoint y: 295, endPoint x: 276, endPoint y: 294, distance: 75.3
click at [276, 294] on div "Variant Options Selling Price Quantity SKU S - Black 0.00 10 S - red 0.00 100 S…" at bounding box center [445, 228] width 555 height 820
type input "60"
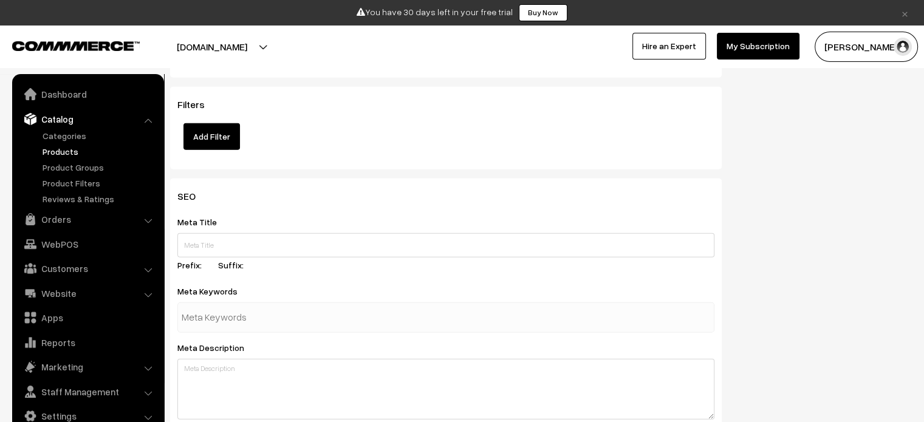
scroll to position [2854, 0]
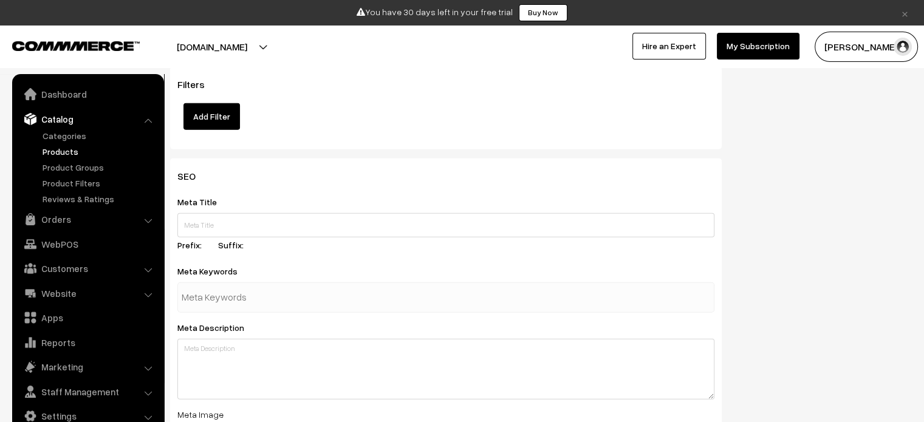
click at [202, 106] on button "Add Filter" at bounding box center [211, 116] width 56 height 27
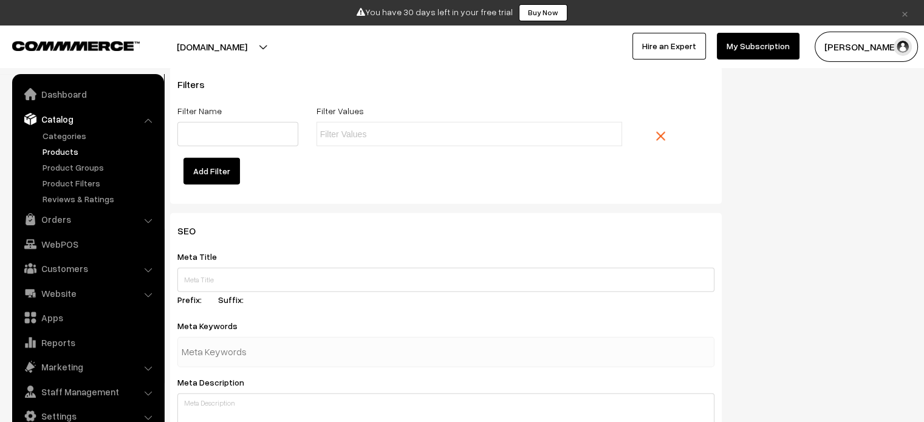
click at [653, 138] on link at bounding box center [670, 136] width 49 height 29
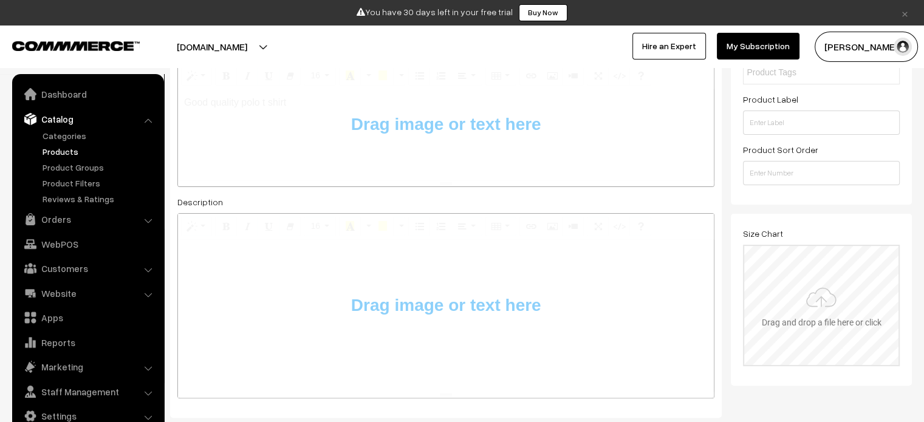
scroll to position [304, 0]
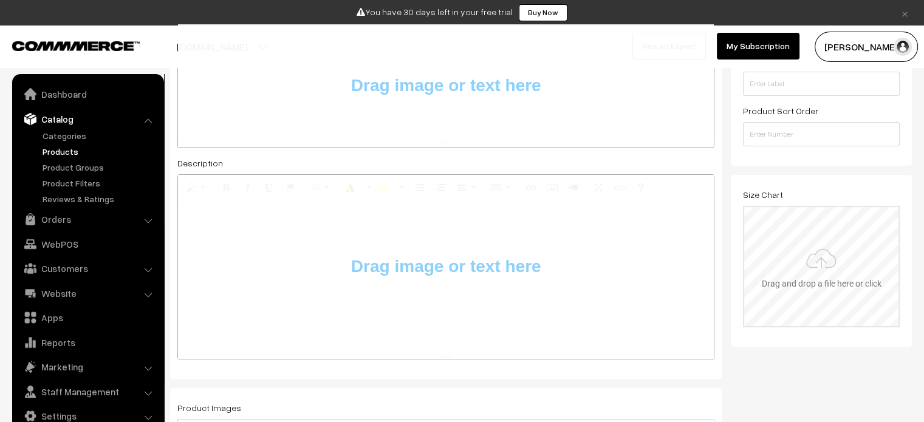
click at [822, 278] on input "file" at bounding box center [821, 266] width 154 height 119
click at [858, 268] on input "file" at bounding box center [821, 266] width 154 height 119
click at [841, 278] on input "file" at bounding box center [821, 266] width 154 height 119
type input "C:\fakepath\size chart.png"
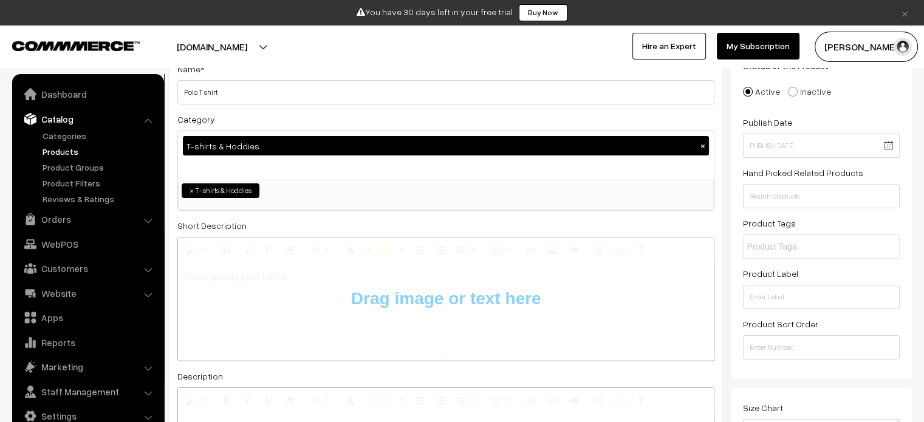
scroll to position [0, 0]
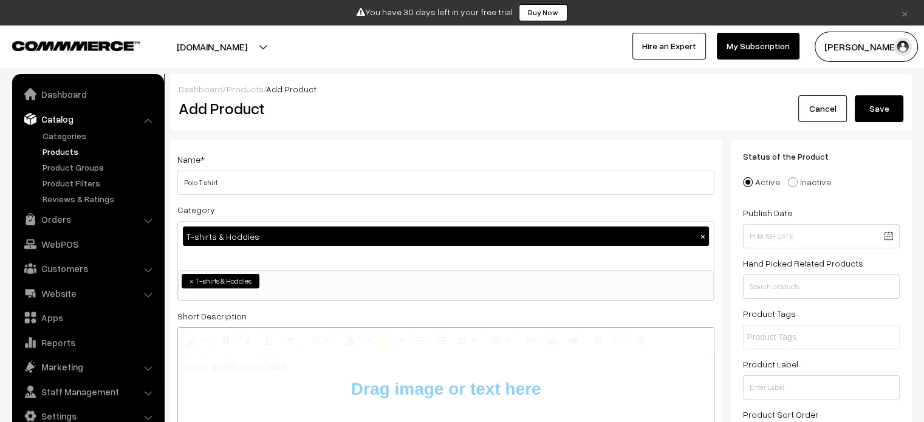
click at [884, 109] on button "Save" at bounding box center [879, 108] width 49 height 27
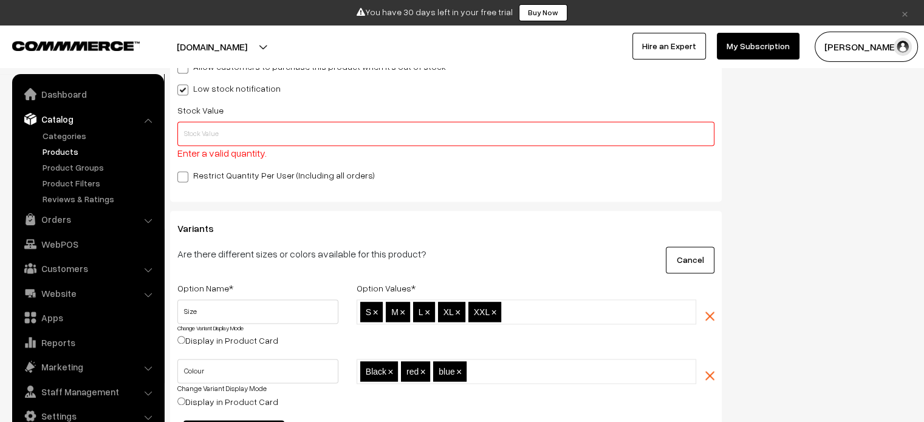
scroll to position [1564, 0]
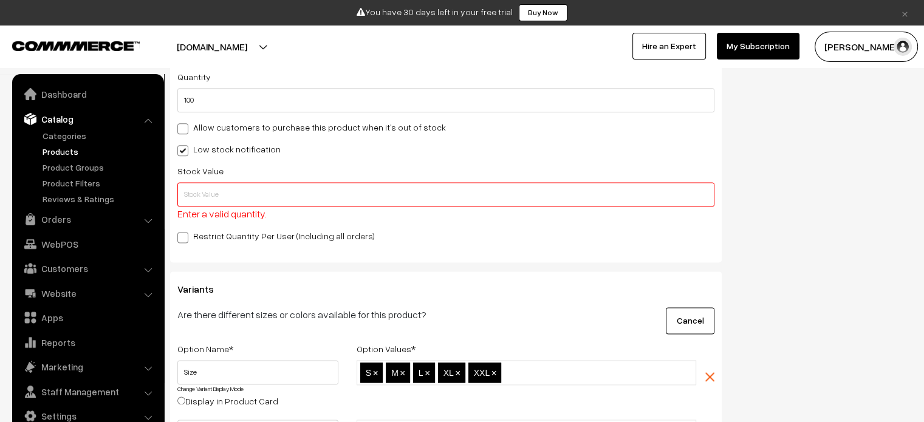
click at [225, 189] on input "text" at bounding box center [445, 194] width 537 height 24
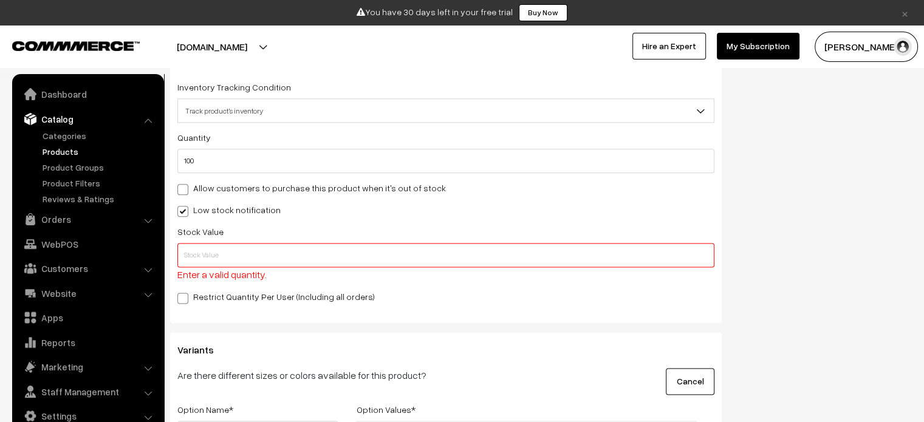
scroll to position [1443, 0]
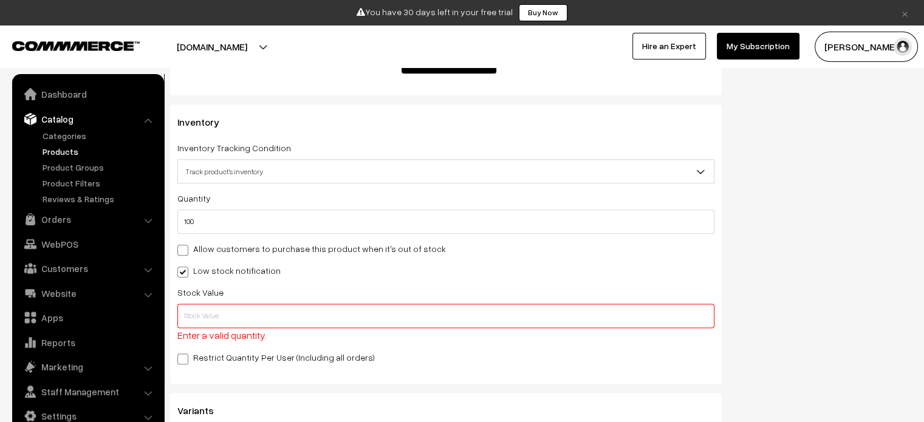
click at [241, 318] on input "text" at bounding box center [445, 316] width 537 height 24
click at [234, 310] on input "text" at bounding box center [445, 316] width 537 height 24
type input "100"
click at [836, 264] on div "Status of the Product Active Inactive Product Type -- Select -- -- Select -- Pu…" at bounding box center [826, 141] width 190 height 2888
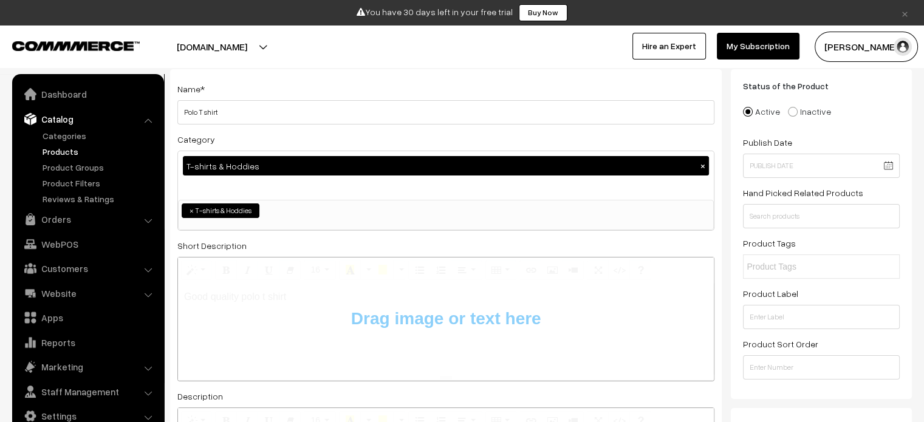
scroll to position [0, 0]
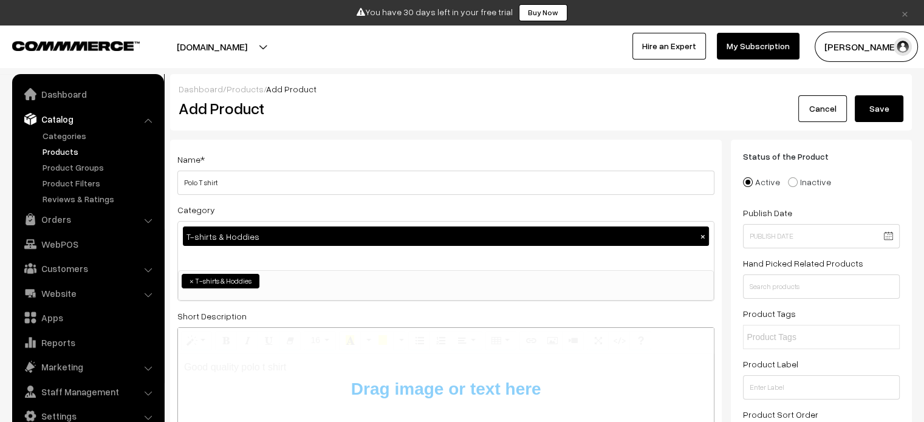
click at [896, 109] on button "Save" at bounding box center [879, 108] width 49 height 27
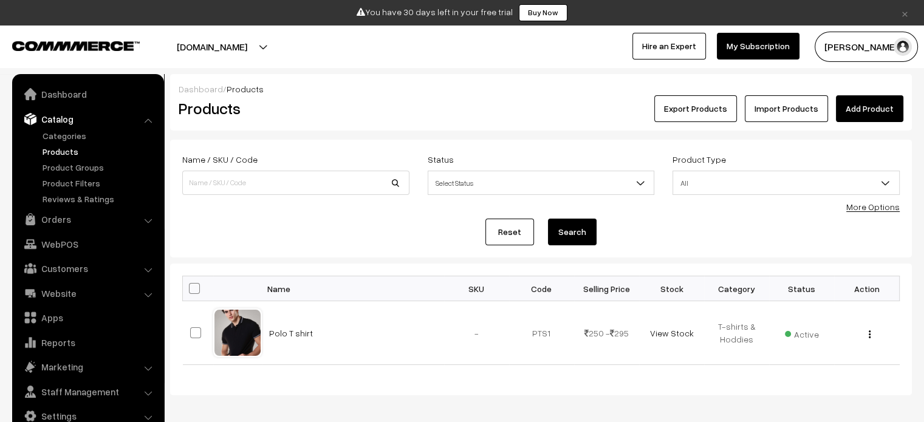
click at [867, 110] on link "Add Product" at bounding box center [869, 108] width 67 height 27
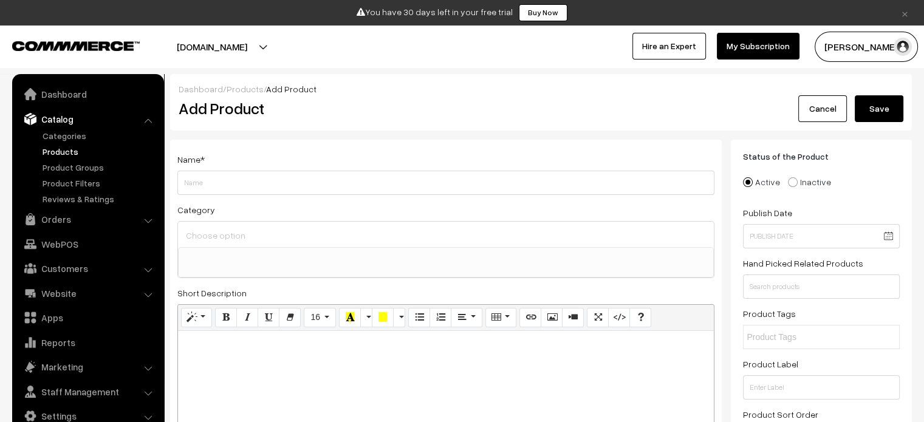
click at [287, 242] on input at bounding box center [446, 236] width 526 height 18
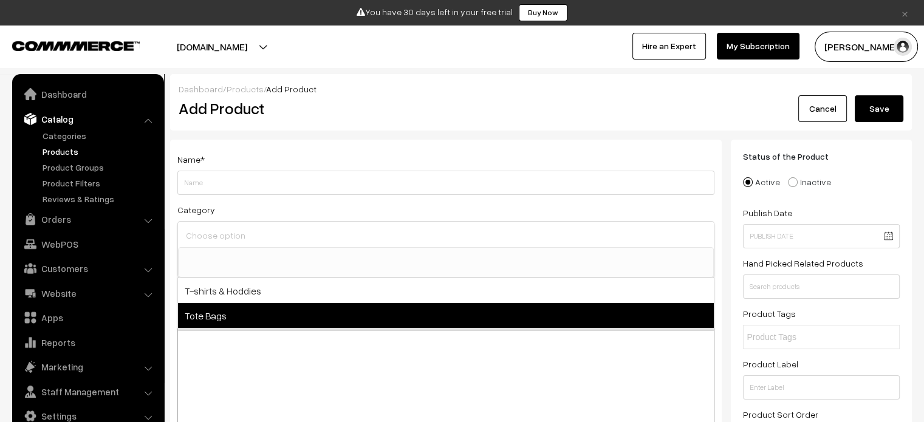
click at [200, 316] on span "Tote Bags" at bounding box center [446, 315] width 536 height 25
select select "2"
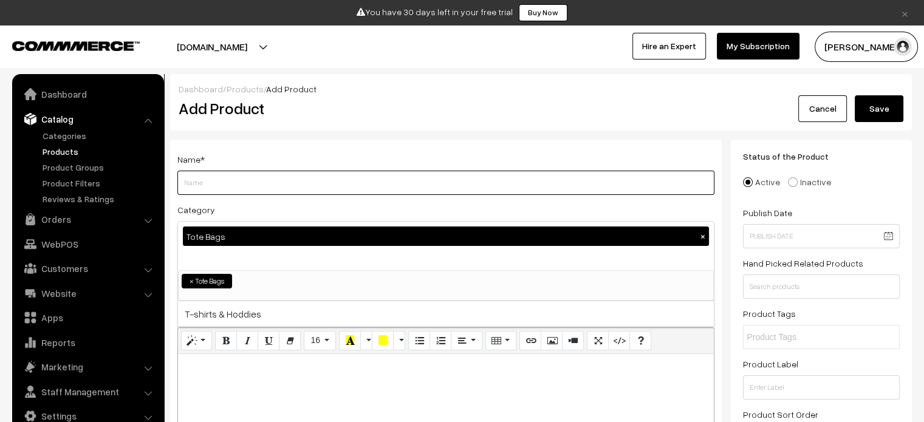
click at [235, 179] on input "Weight" at bounding box center [445, 183] width 537 height 24
type input "Mini Tote Bag"
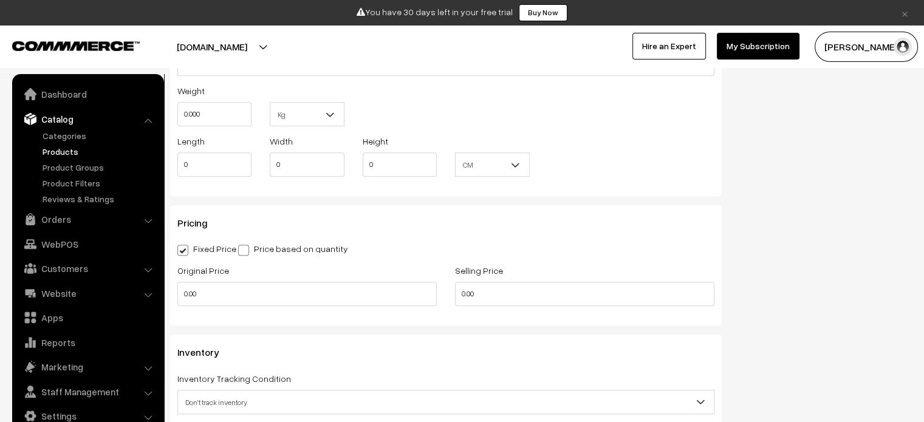
scroll to position [1093, 0]
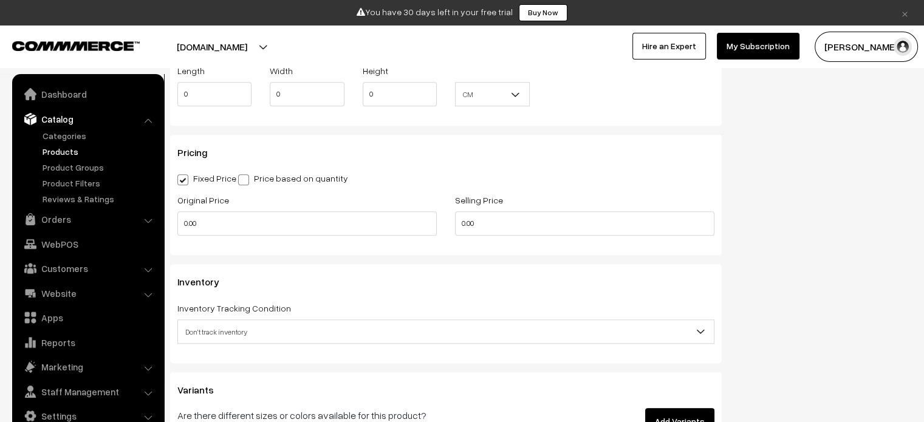
click at [246, 183] on span at bounding box center [243, 179] width 11 height 11
click at [246, 182] on input "Price based on quantity" at bounding box center [242, 178] width 8 height 8
radio input "true"
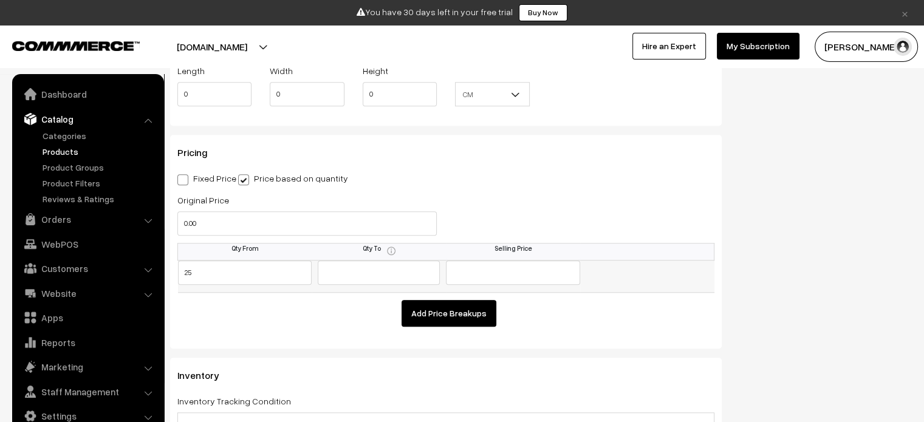
type input "25"
click at [340, 274] on input "text" at bounding box center [379, 273] width 122 height 24
type input "50"
click at [529, 279] on input "text" at bounding box center [513, 273] width 134 height 24
type input "125"
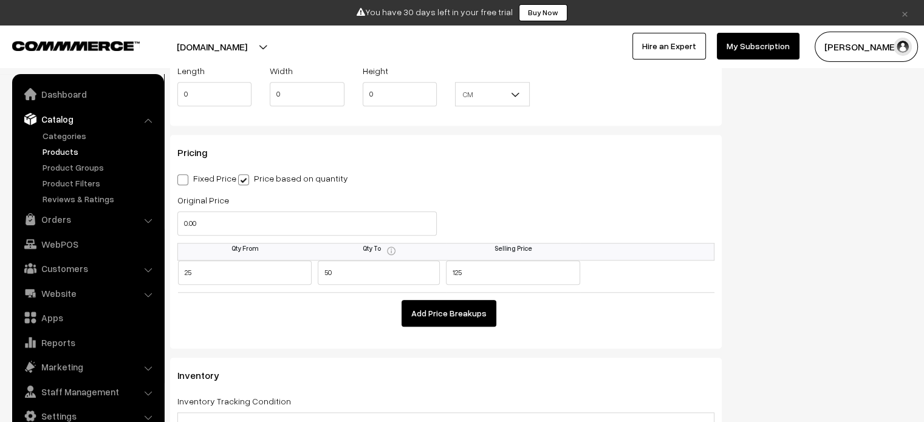
click at [462, 315] on button "Add Price Breakups" at bounding box center [448, 313] width 95 height 27
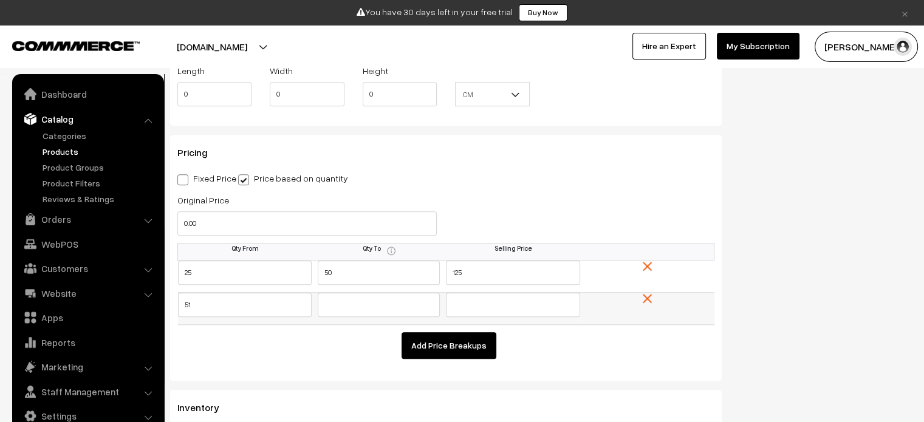
type input "51"
click at [360, 309] on input "text" at bounding box center [379, 305] width 122 height 24
type input "100"
click at [485, 302] on input "text" at bounding box center [513, 305] width 134 height 24
type input "5"
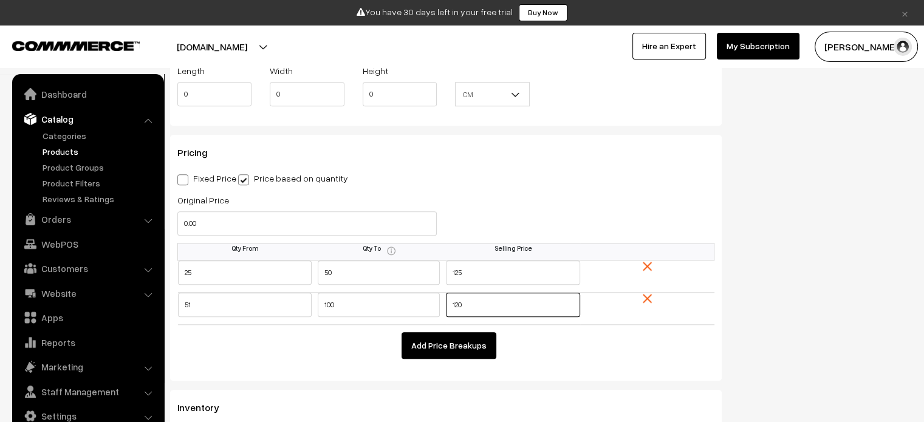
type input "120"
click at [446, 352] on button "Add Price Breakups" at bounding box center [448, 345] width 95 height 27
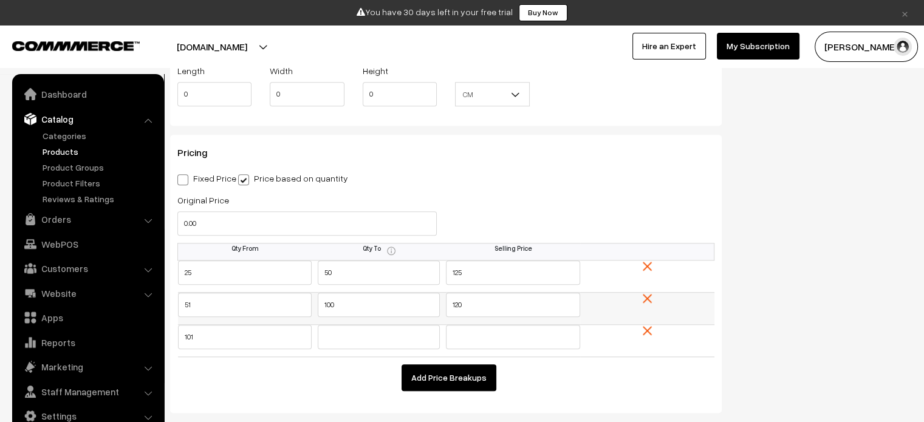
type input "101"
drag, startPoint x: 363, startPoint y: 324, endPoint x: 363, endPoint y: 335, distance: 10.9
click at [363, 325] on tbody "25 50 125 51 100 120 101" at bounding box center [446, 308] width 536 height 97
click at [362, 337] on input "text" at bounding box center [379, 337] width 122 height 24
type input "200"
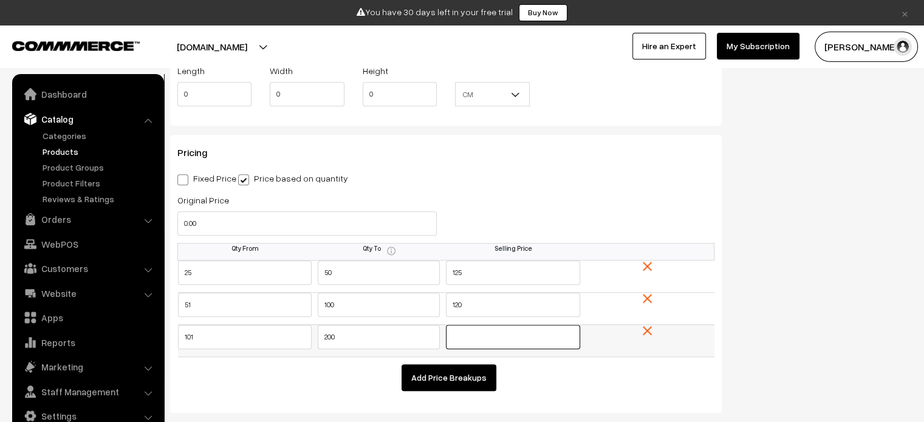
click at [503, 333] on input "text" at bounding box center [513, 337] width 134 height 24
type input "115"
click at [477, 378] on button "Add Price Breakups" at bounding box center [448, 377] width 95 height 27
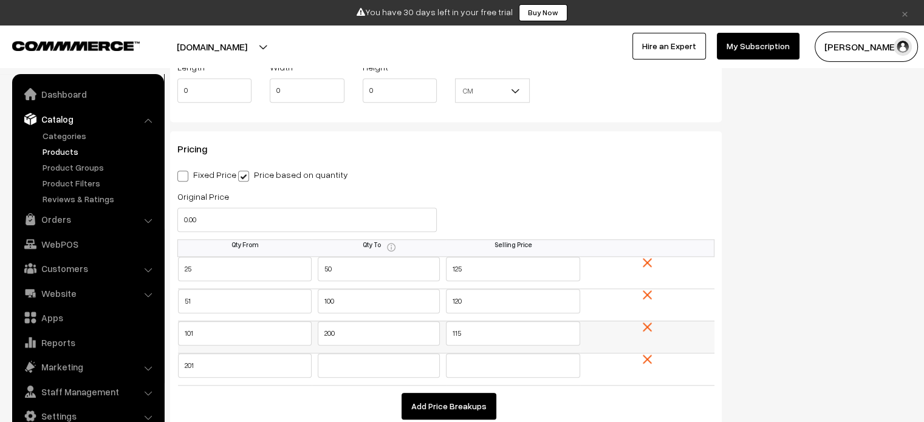
scroll to position [1215, 0]
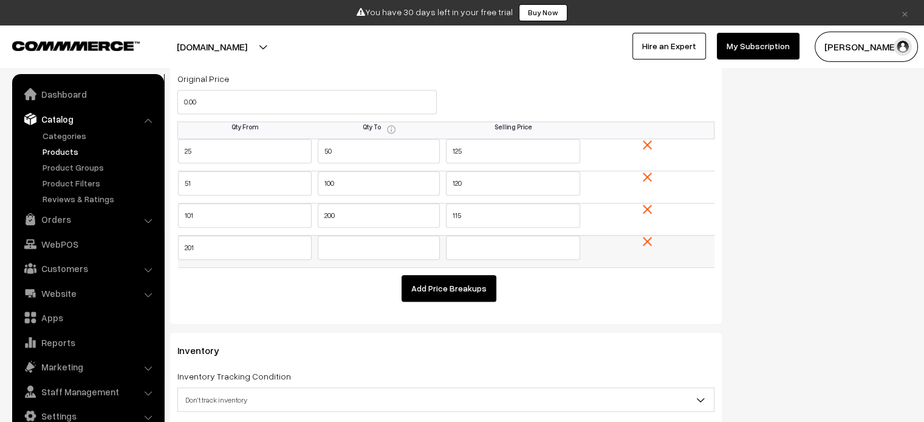
type input "201"
click at [364, 241] on input "text" at bounding box center [379, 248] width 122 height 24
type input "1000"
click at [471, 256] on input "text" at bounding box center [513, 248] width 134 height 24
type input "100"
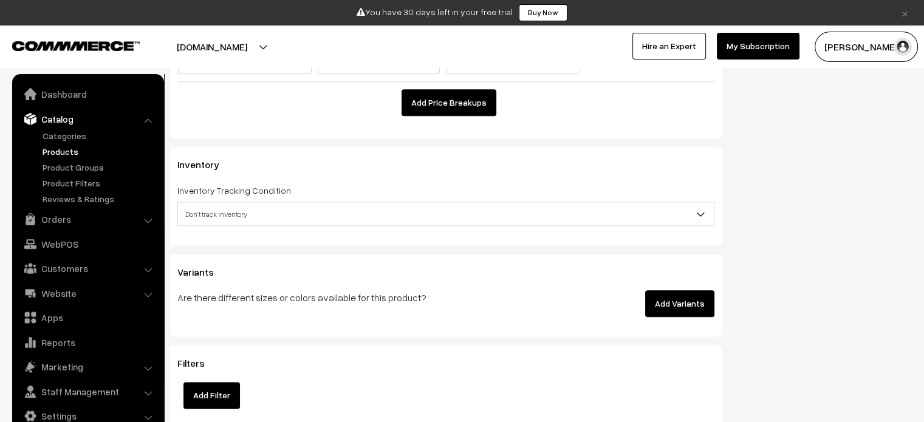
scroll to position [1458, 0]
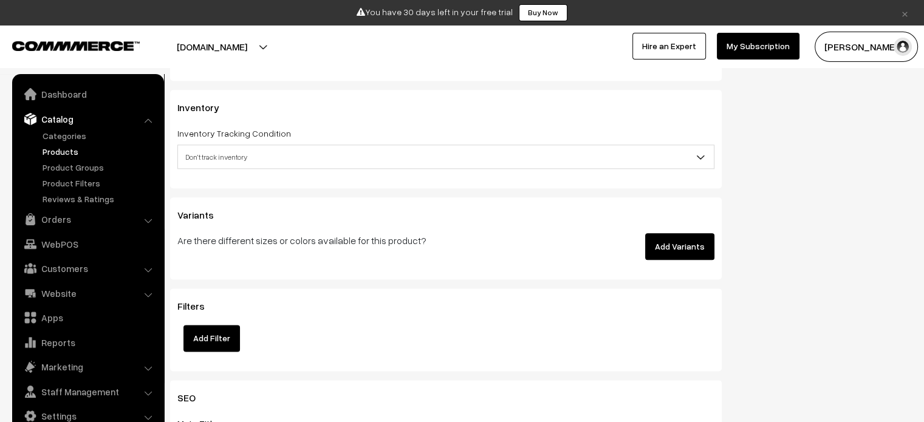
click at [284, 168] on span "Don't track inventory" at bounding box center [445, 157] width 537 height 24
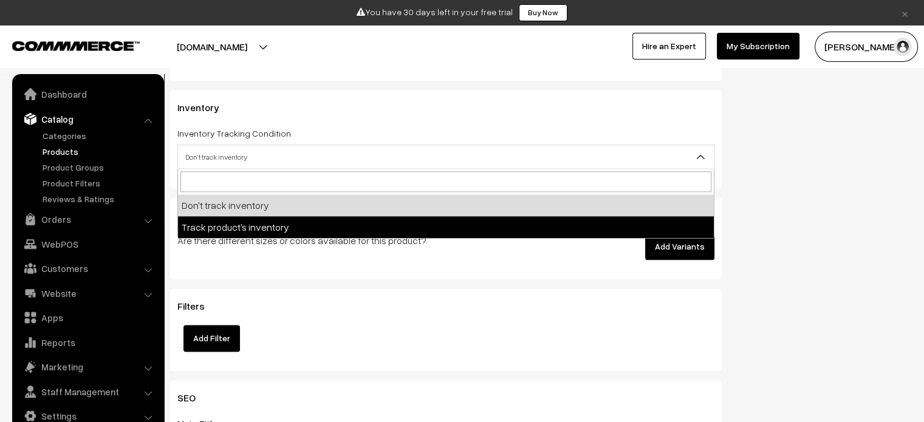
select select "2"
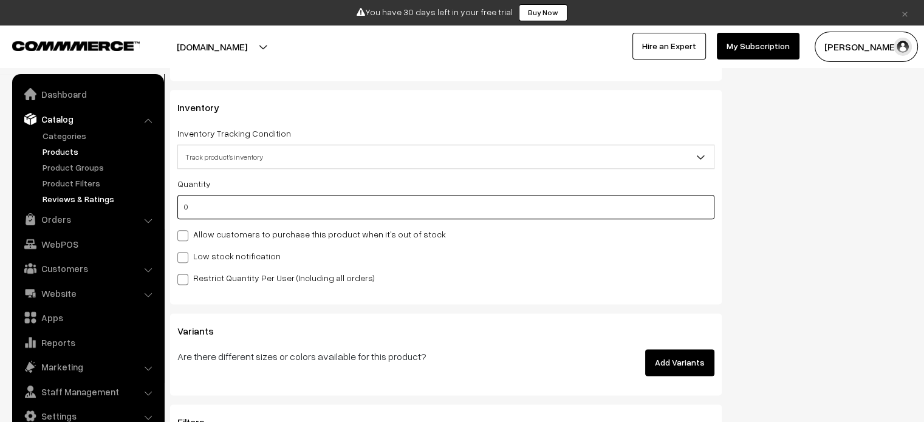
drag, startPoint x: 195, startPoint y: 203, endPoint x: 139, endPoint y: 201, distance: 55.9
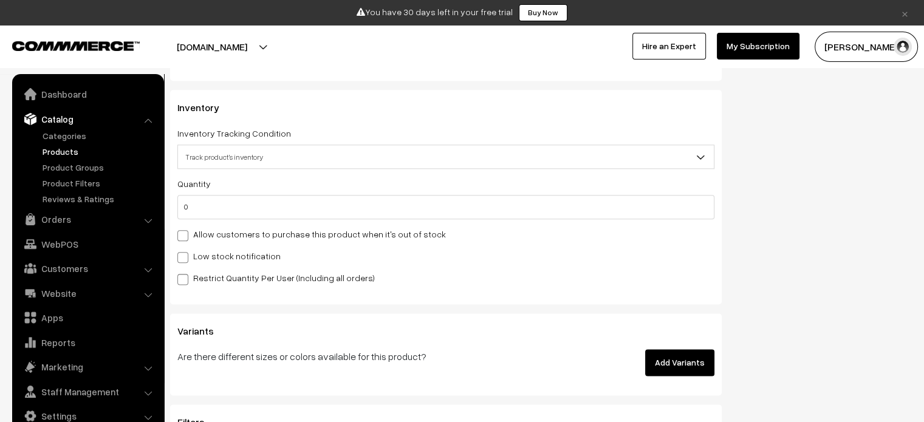
click at [185, 258] on span at bounding box center [182, 257] width 11 height 11
click at [185, 258] on input "Low stock notification" at bounding box center [181, 255] width 8 height 8
checkbox input "true"
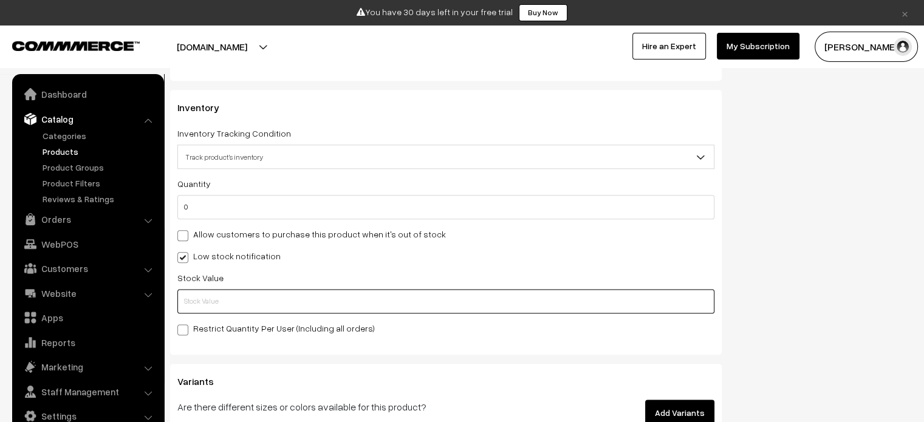
click at [220, 307] on input "text" at bounding box center [445, 301] width 537 height 24
type input "25"
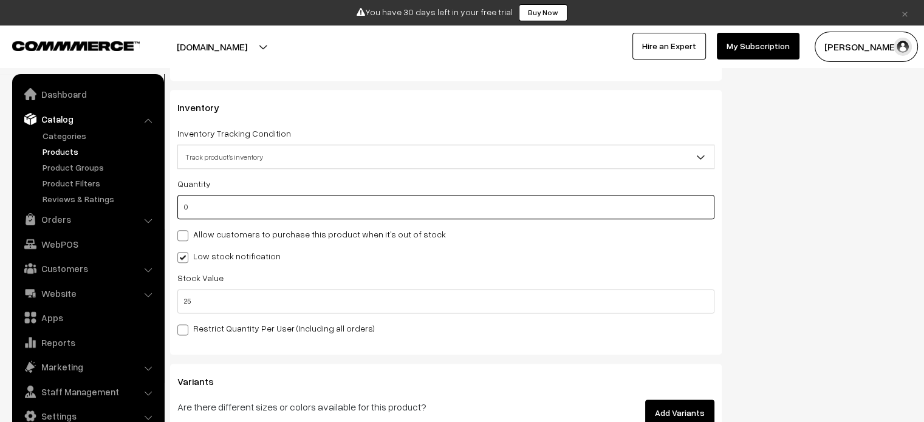
drag, startPoint x: 278, startPoint y: 201, endPoint x: 185, endPoint y: 199, distance: 93.5
click at [185, 199] on input "0" at bounding box center [445, 207] width 537 height 24
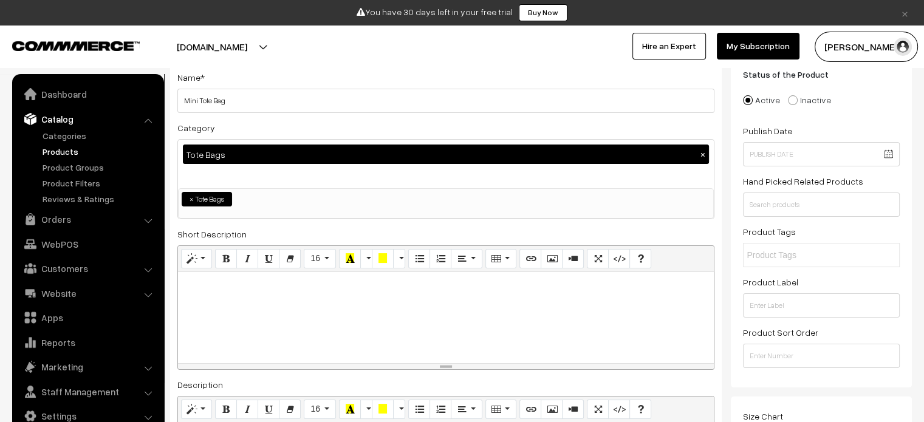
scroll to position [61, 0]
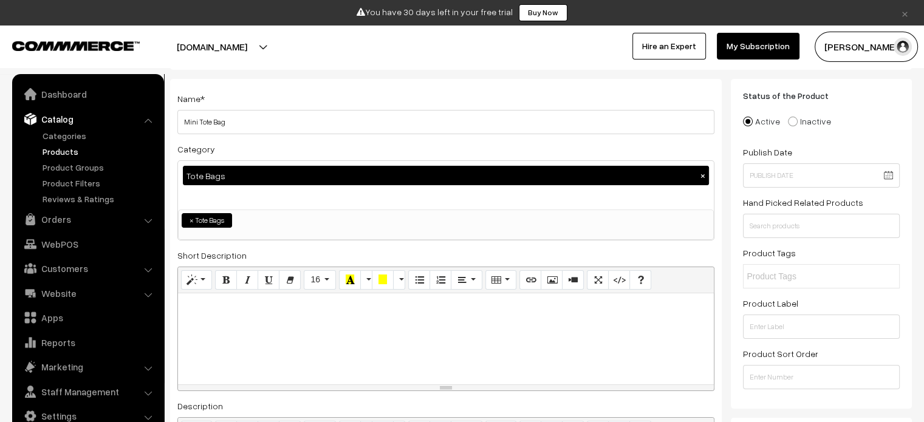
type input "100"
click at [261, 128] on input "Mini Tote Bag" at bounding box center [445, 122] width 537 height 24
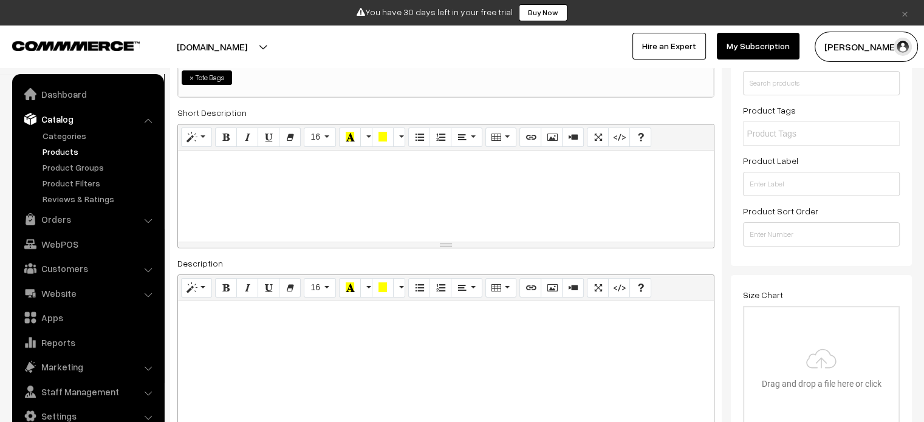
scroll to position [182, 0]
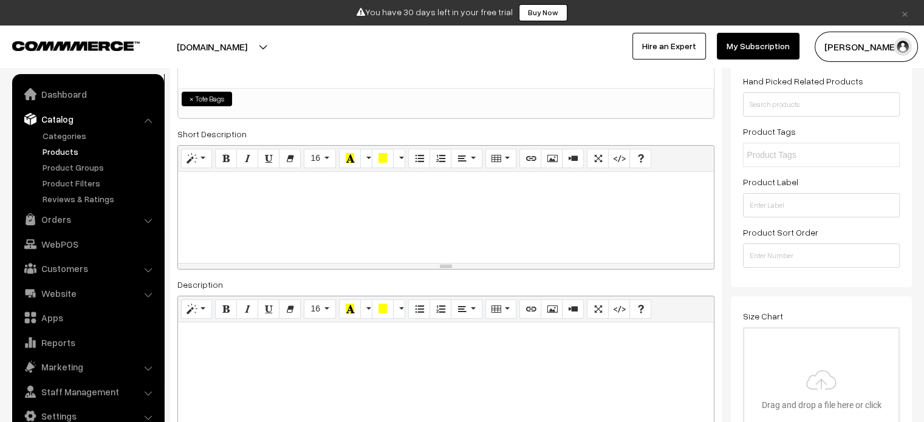
type input "Mini Tote Bag 150 GSM"
click at [253, 196] on div at bounding box center [446, 217] width 536 height 91
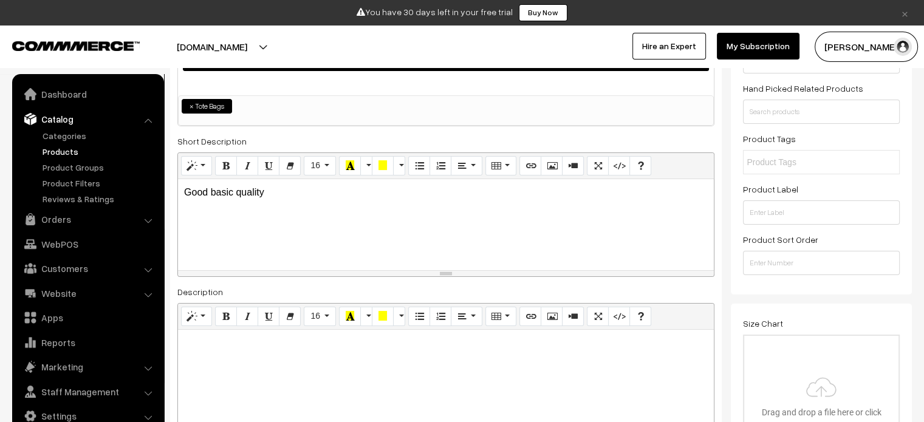
scroll to position [0, 0]
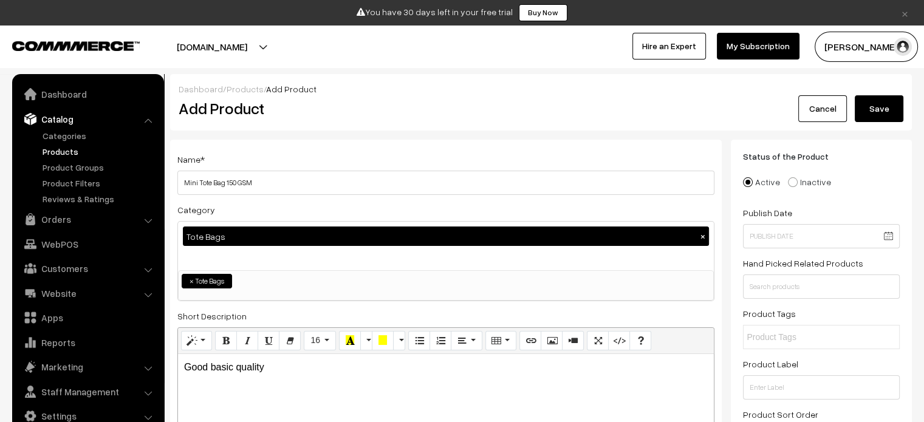
click at [877, 108] on button "Save" at bounding box center [879, 108] width 49 height 27
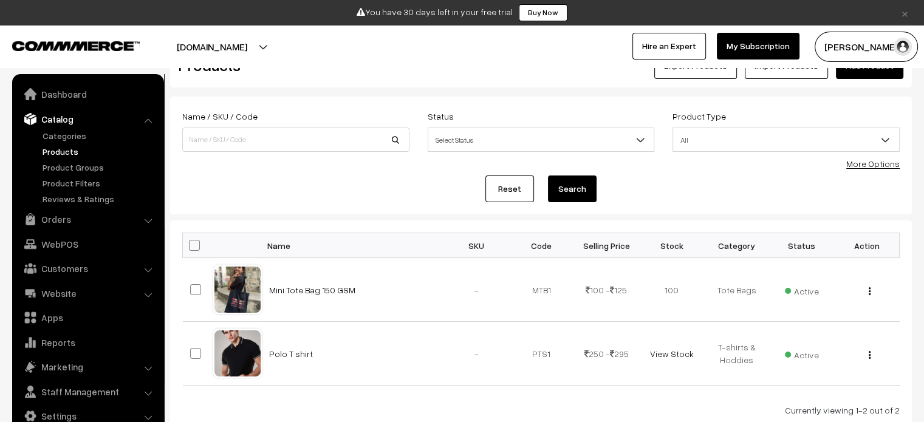
scroll to position [121, 0]
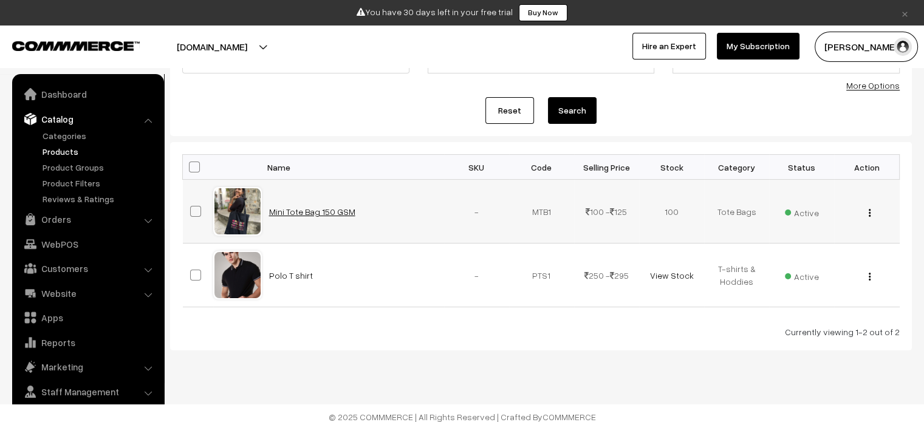
click at [330, 213] on link "Mini Tote Bag 150 GSM" at bounding box center [312, 211] width 86 height 10
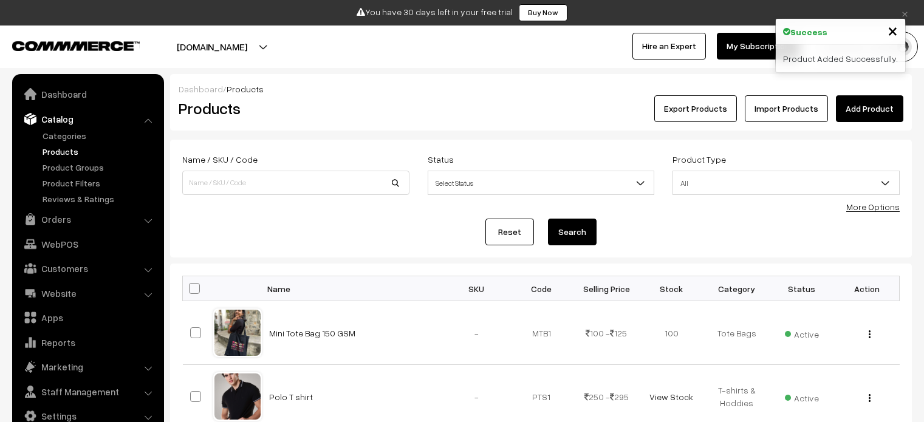
scroll to position [121, 0]
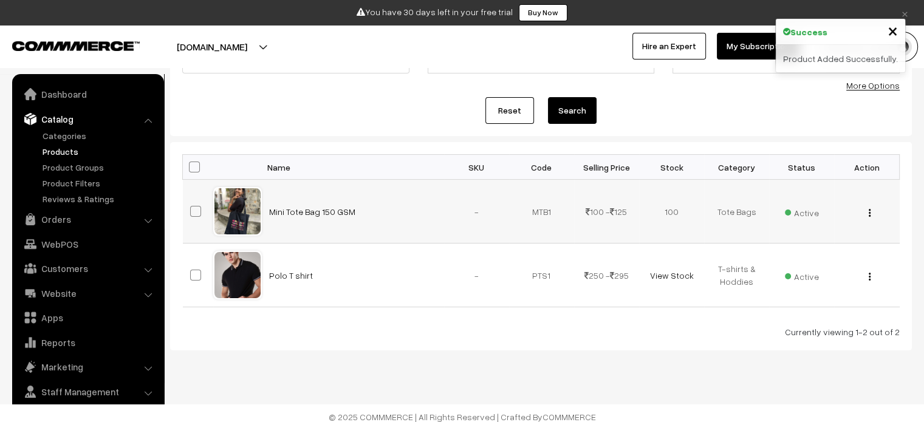
click at [871, 213] on div "View Edit Delete" at bounding box center [866, 211] width 50 height 13
click at [870, 214] on img "button" at bounding box center [869, 213] width 2 height 8
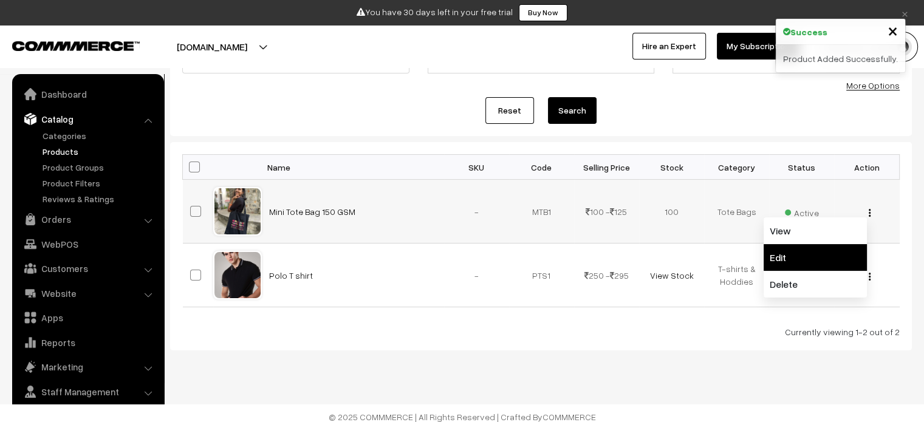
click at [792, 254] on link "Edit" at bounding box center [814, 257] width 103 height 27
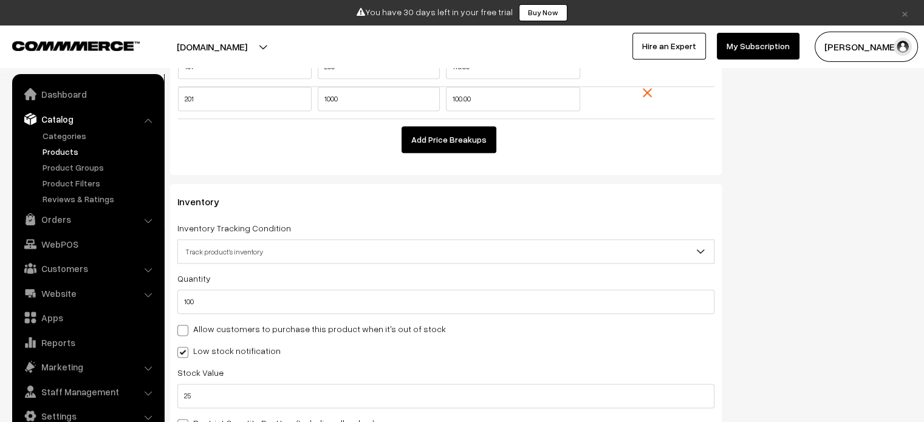
scroll to position [1518, 0]
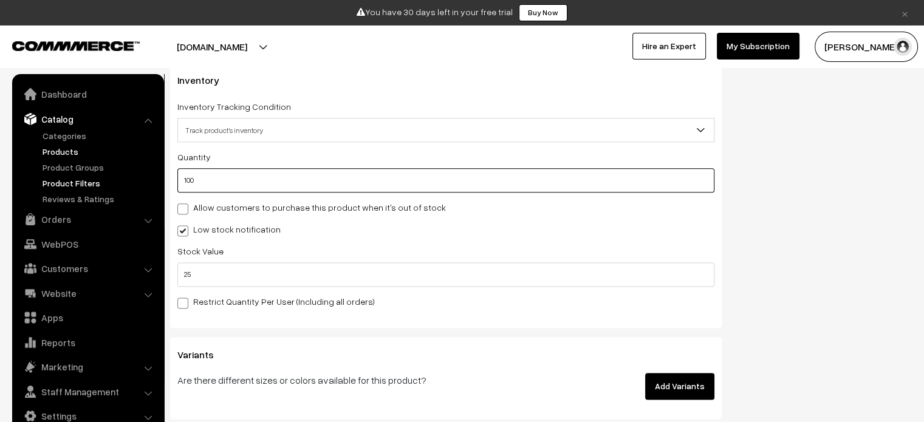
drag, startPoint x: 215, startPoint y: 182, endPoint x: 132, endPoint y: 186, distance: 82.7
type input "20"
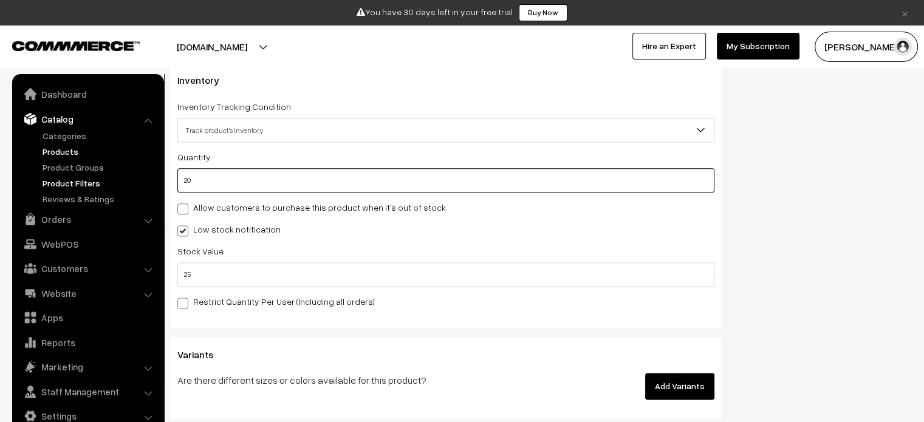
drag, startPoint x: 202, startPoint y: 181, endPoint x: 138, endPoint y: 179, distance: 63.2
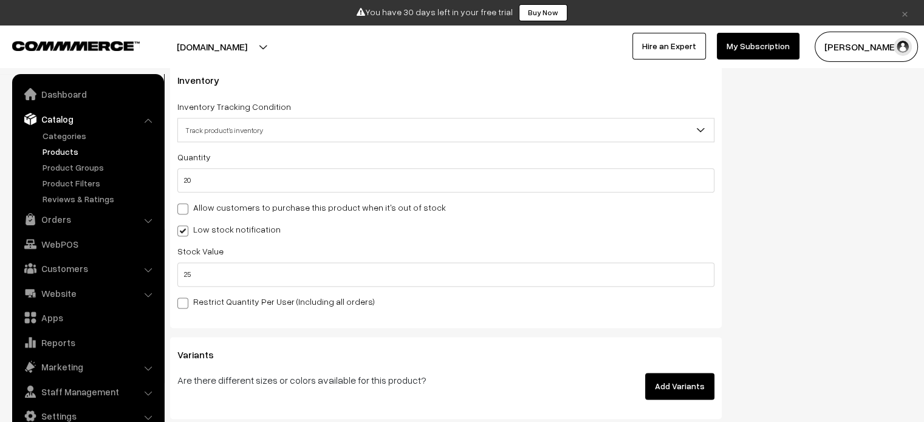
click at [184, 230] on span at bounding box center [182, 230] width 11 height 11
click at [184, 230] on input "Low stock notification" at bounding box center [181, 229] width 8 height 8
checkbox input "false"
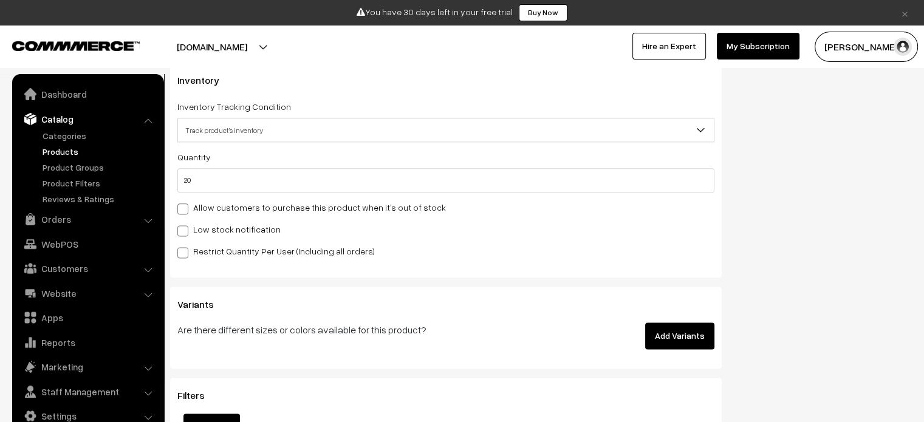
scroll to position [1458, 0]
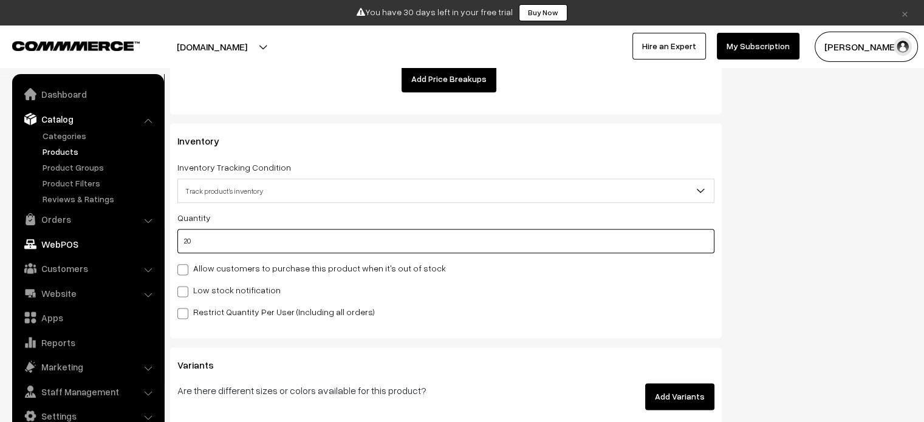
drag, startPoint x: 217, startPoint y: 235, endPoint x: 112, endPoint y: 235, distance: 105.1
type input "100"
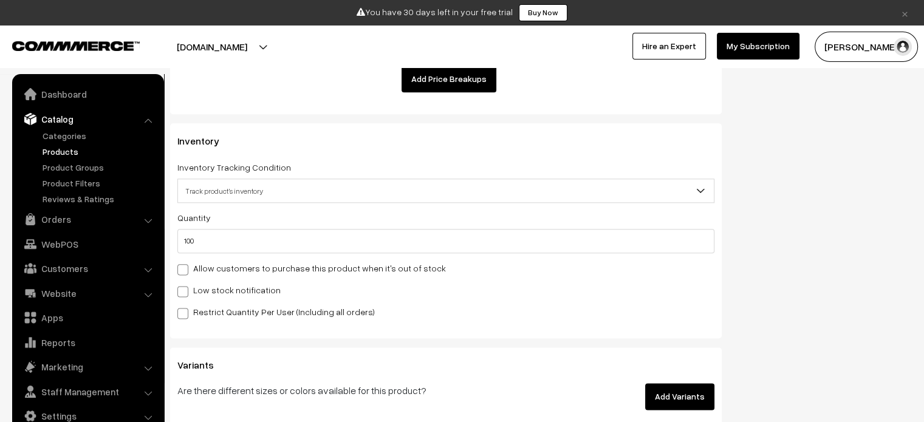
click at [187, 287] on span at bounding box center [182, 291] width 11 height 11
click at [185, 287] on input "Low stock notification" at bounding box center [181, 289] width 8 height 8
checkbox input "true"
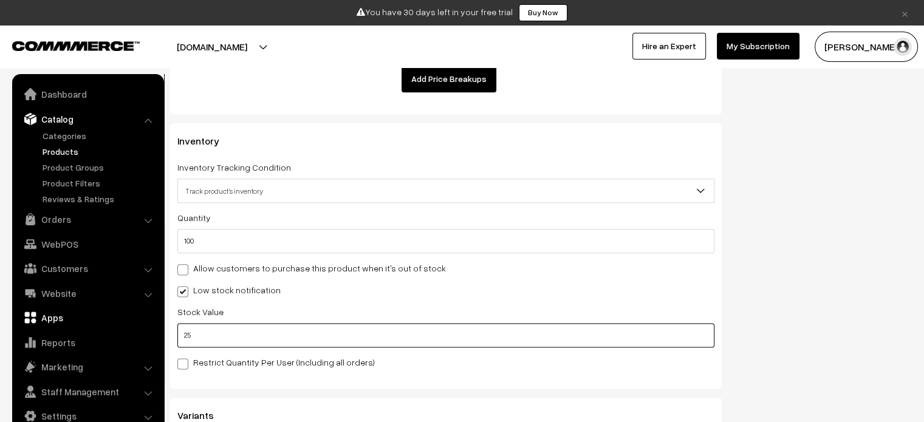
drag, startPoint x: 213, startPoint y: 327, endPoint x: 129, endPoint y: 327, distance: 83.8
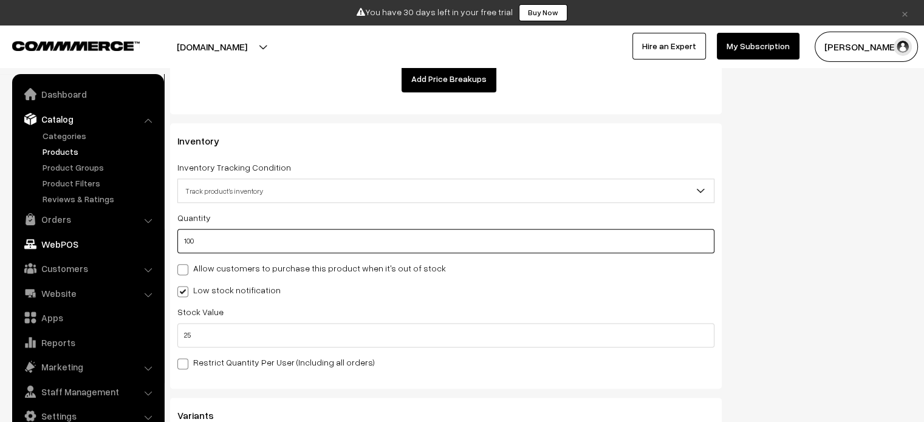
drag, startPoint x: 199, startPoint y: 242, endPoint x: 153, endPoint y: 242, distance: 45.5
type input "15"
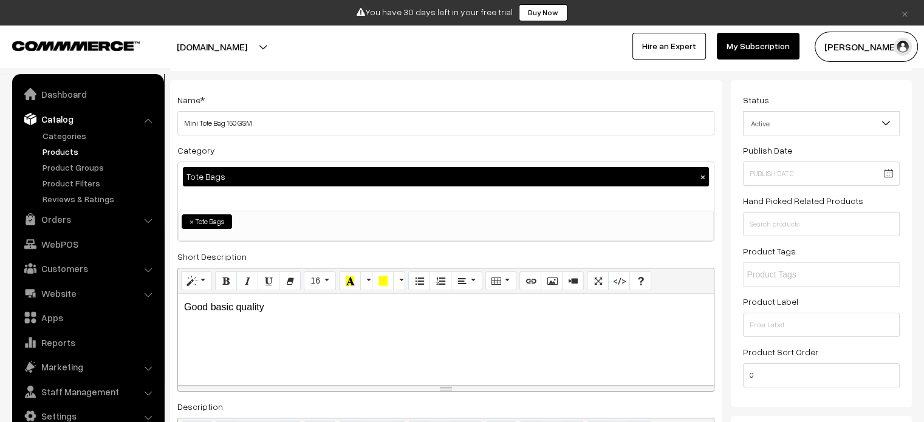
scroll to position [0, 0]
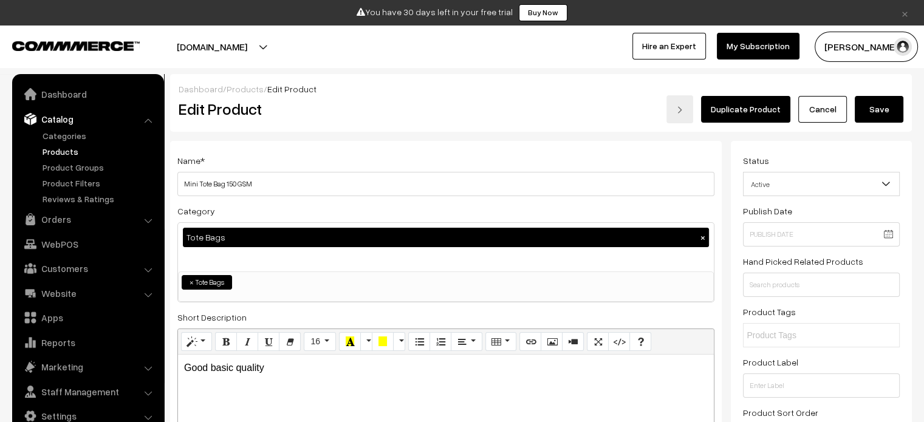
click at [893, 114] on button "Save" at bounding box center [879, 109] width 49 height 27
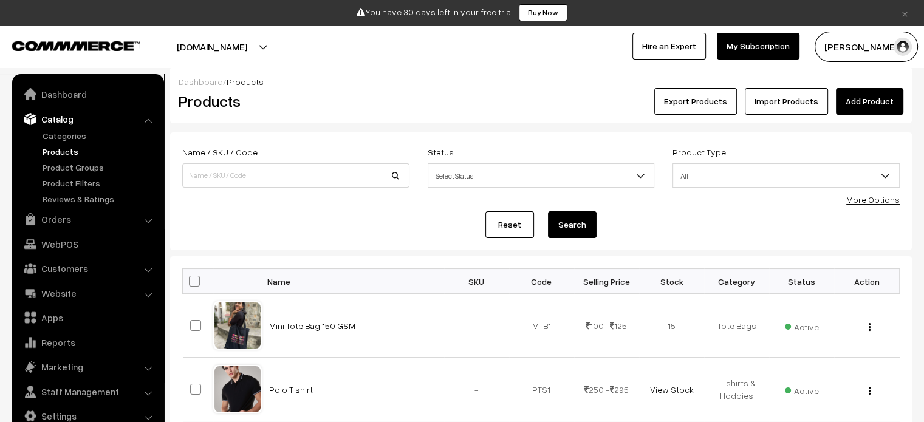
scroll to position [121, 0]
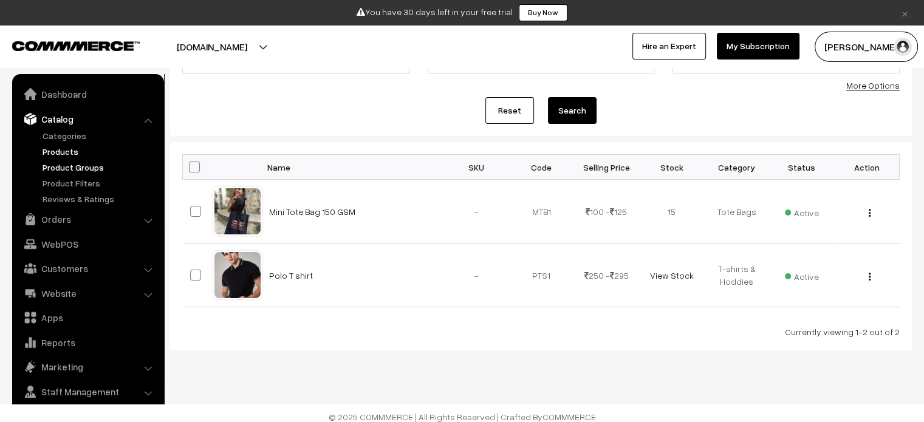
click at [77, 168] on link "Product Groups" at bounding box center [99, 167] width 120 height 13
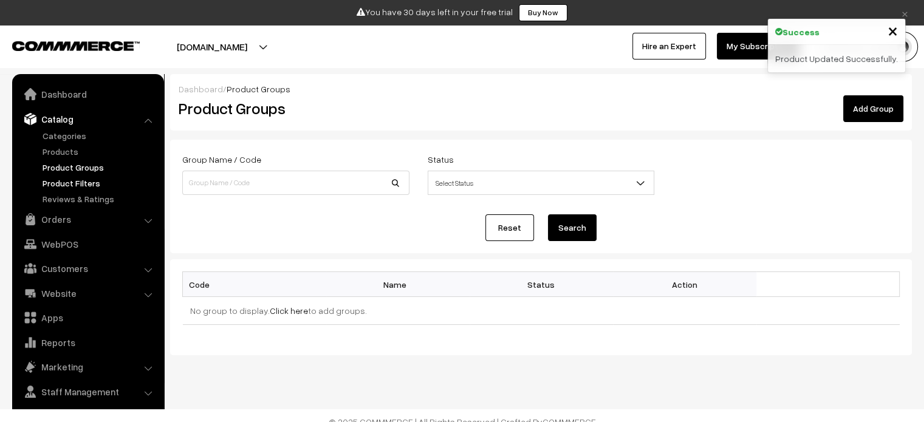
click at [80, 188] on link "Product Filters" at bounding box center [99, 183] width 120 height 13
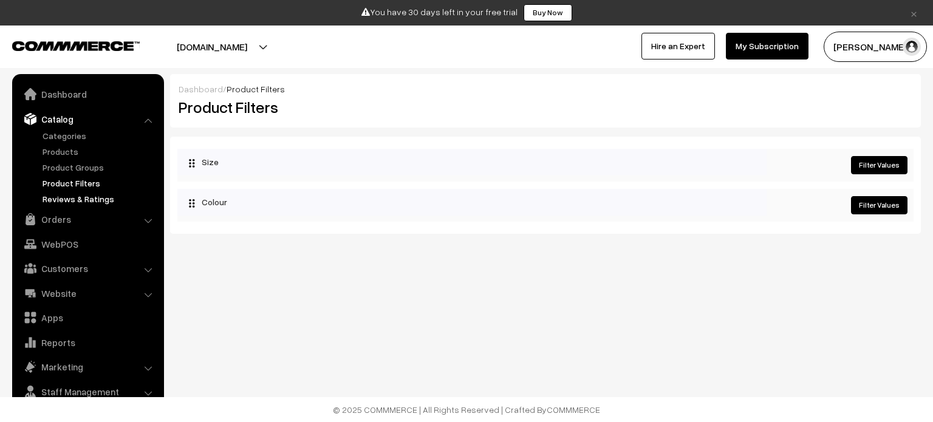
click at [80, 197] on link "Reviews & Ratings" at bounding box center [99, 199] width 120 height 13
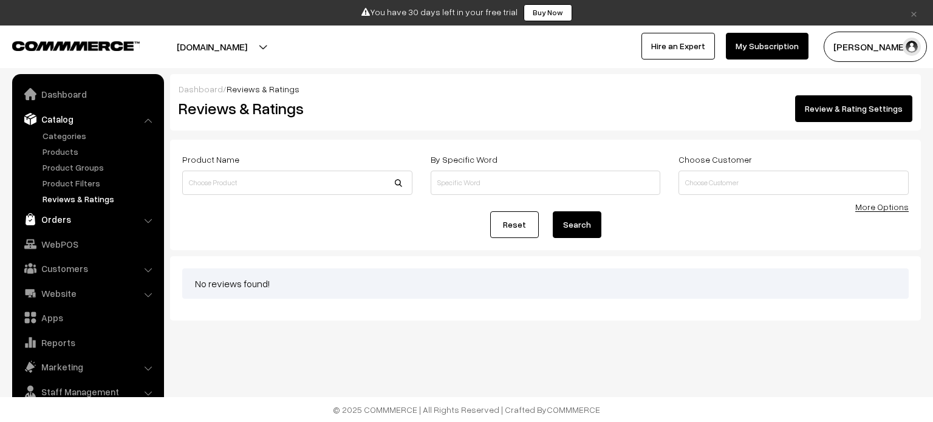
click at [85, 226] on link "Orders" at bounding box center [87, 219] width 145 height 22
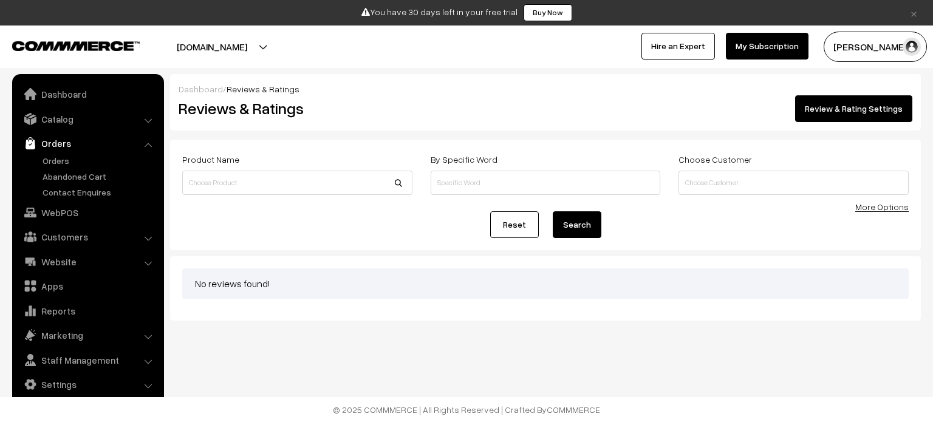
click at [146, 240] on li "Customers Customers" at bounding box center [88, 237] width 146 height 22
click at [148, 236] on li "Customers Customers" at bounding box center [88, 237] width 146 height 22
click at [56, 236] on link "Customers" at bounding box center [87, 237] width 145 height 22
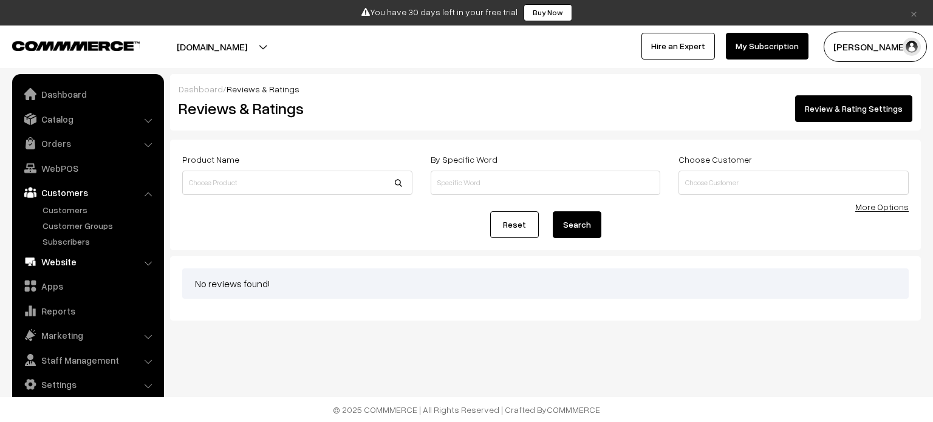
click at [119, 261] on link "Website" at bounding box center [87, 262] width 145 height 22
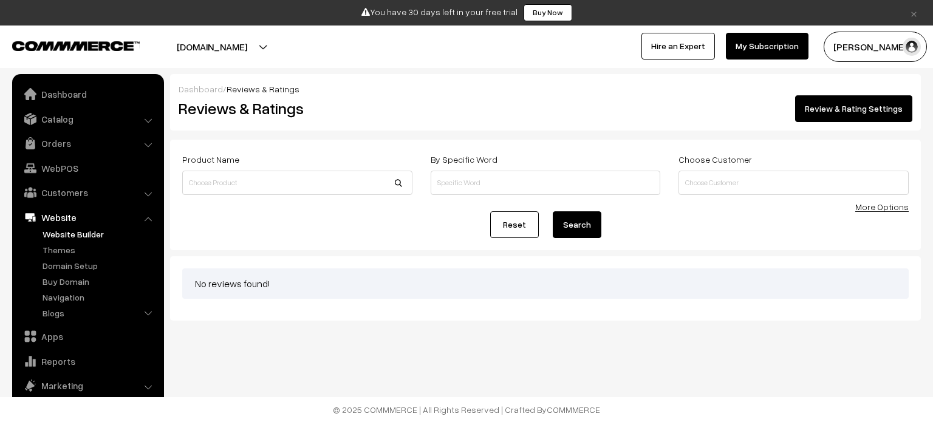
click at [80, 233] on link "Website Builder" at bounding box center [99, 234] width 120 height 13
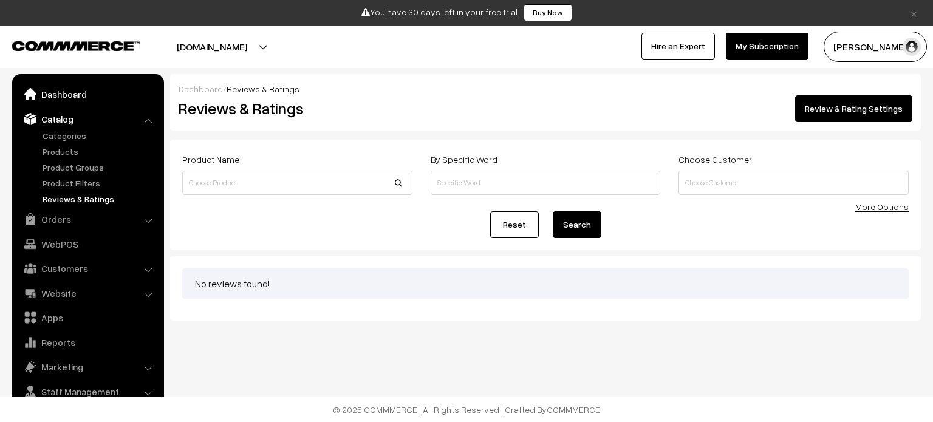
click at [85, 93] on link "Dashboard" at bounding box center [87, 94] width 145 height 22
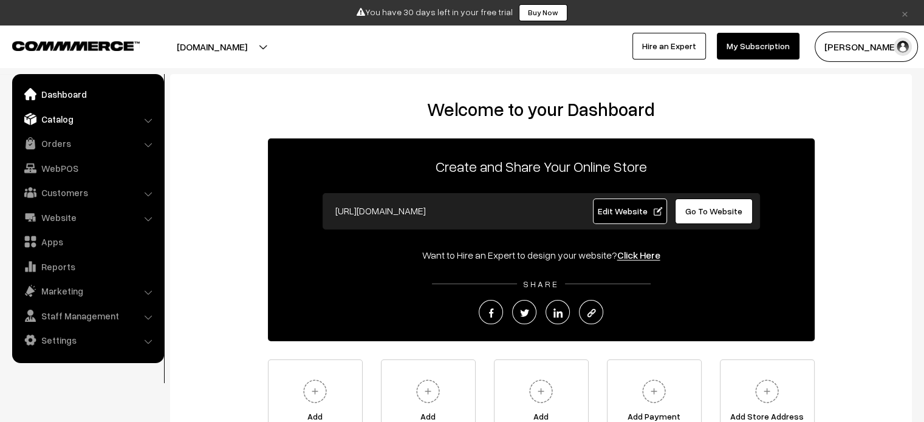
click at [85, 123] on link "Catalog" at bounding box center [87, 119] width 145 height 22
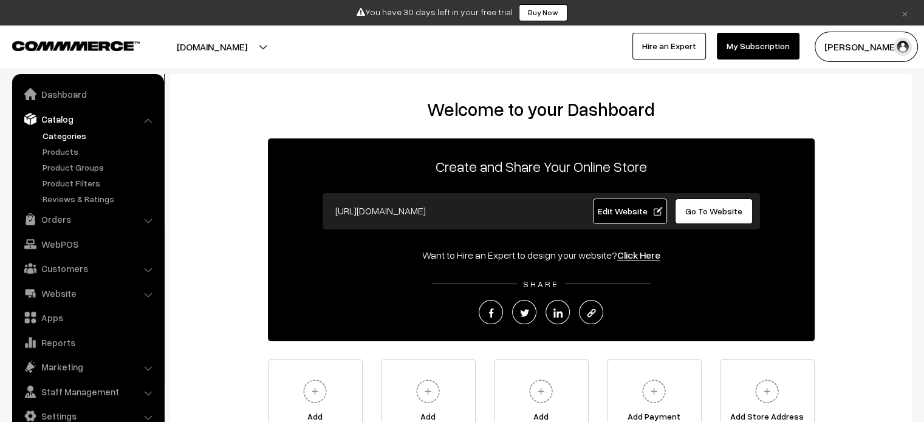
click at [75, 139] on link "Categories" at bounding box center [99, 135] width 120 height 13
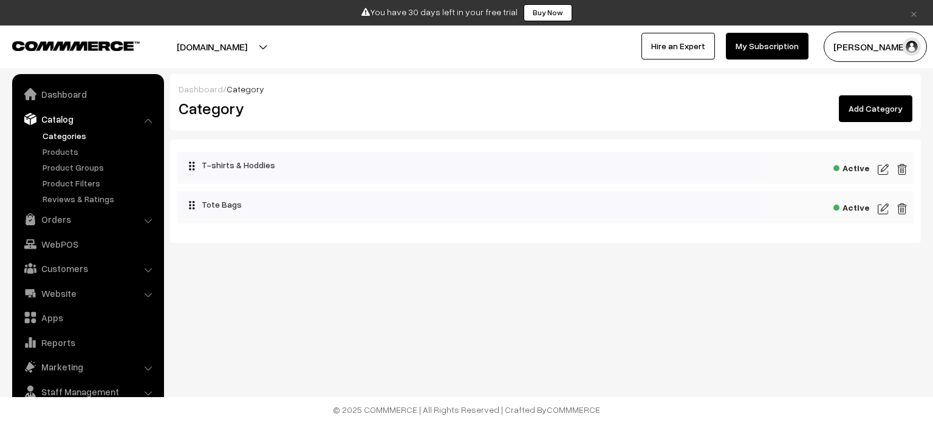
click at [404, 335] on body "Thank you for showing interest. Our team will call you shortly. Close × You hav…" at bounding box center [466, 211] width 933 height 422
click at [887, 169] on img at bounding box center [883, 169] width 11 height 15
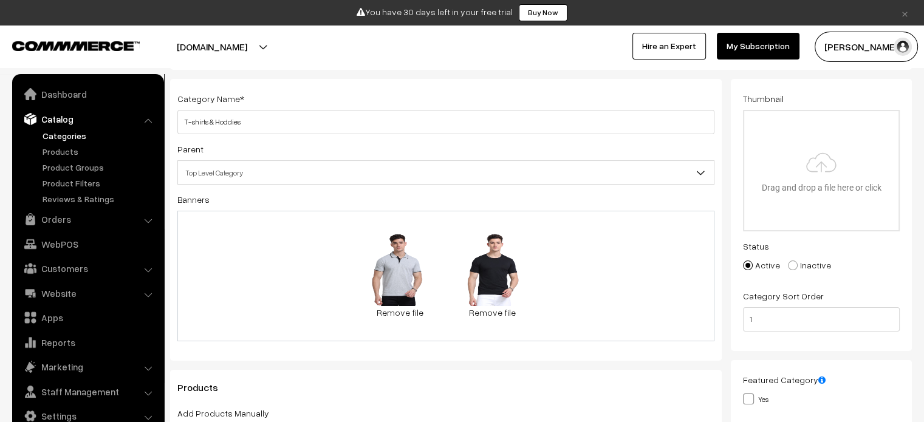
scroll to position [121, 0]
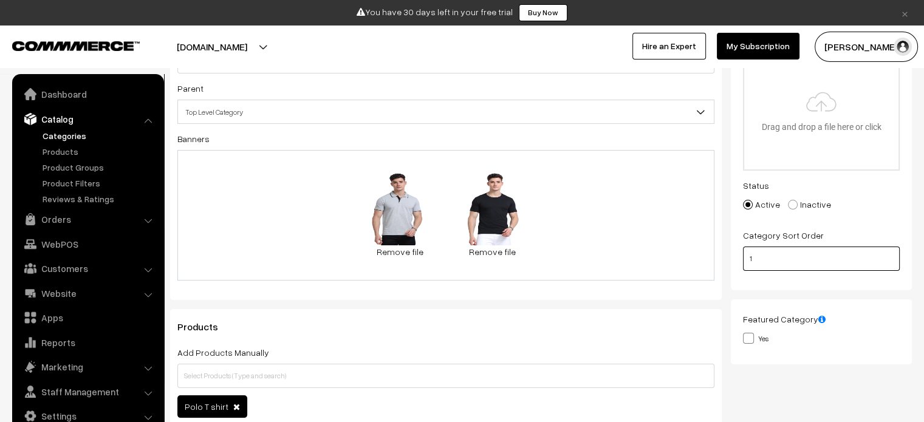
drag, startPoint x: 769, startPoint y: 258, endPoint x: 721, endPoint y: 261, distance: 48.7
click at [721, 261] on div "Category Name * T-shirts & Hoddies Parent Top Level Category Tote Bags Top Leve…" at bounding box center [541, 233] width 760 height 431
click at [885, 264] on input "1" at bounding box center [821, 259] width 157 height 24
click at [887, 262] on input "1" at bounding box center [821, 259] width 157 height 24
click at [889, 253] on input "1" at bounding box center [821, 259] width 157 height 24
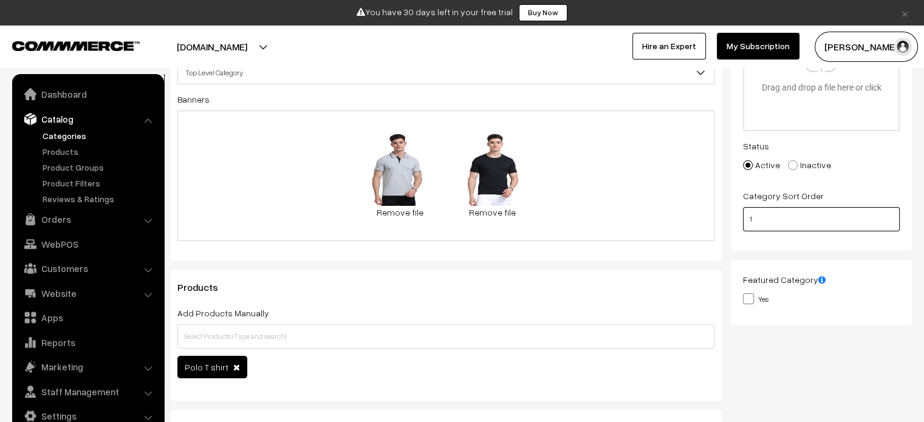
scroll to position [182, 0]
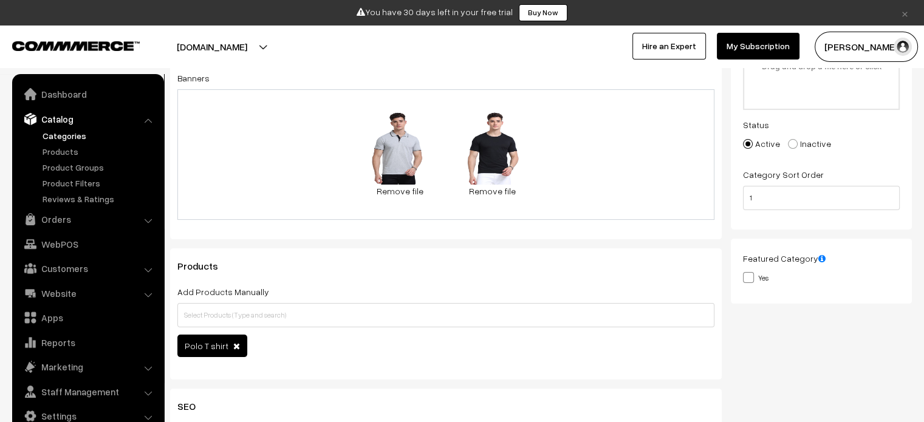
click at [749, 274] on span at bounding box center [748, 277] width 11 height 11
click at [749, 274] on input "Yes" at bounding box center [747, 277] width 8 height 8
checkbox input "true"
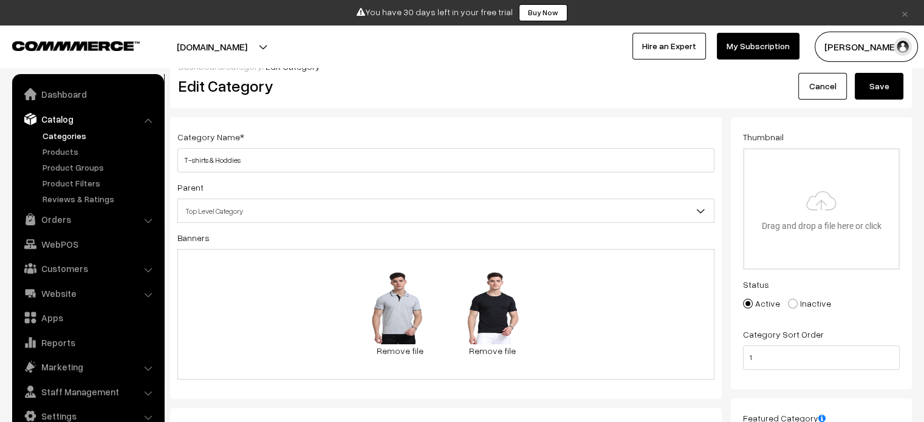
scroll to position [0, 0]
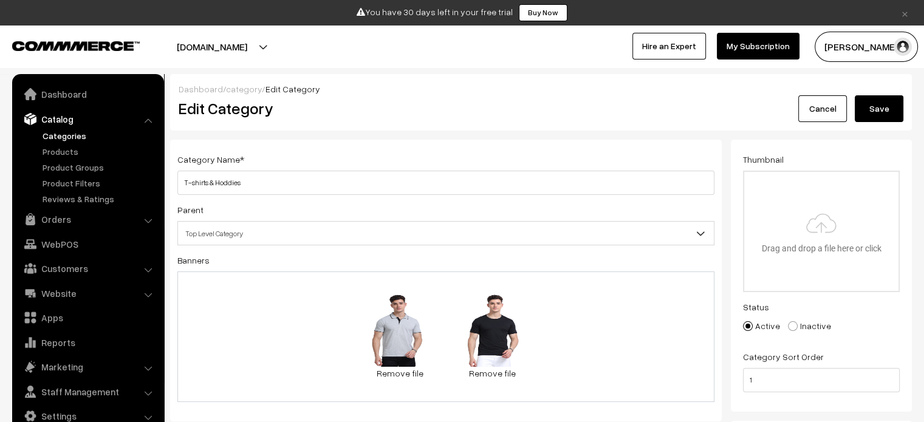
click at [879, 110] on button "Save" at bounding box center [879, 108] width 49 height 27
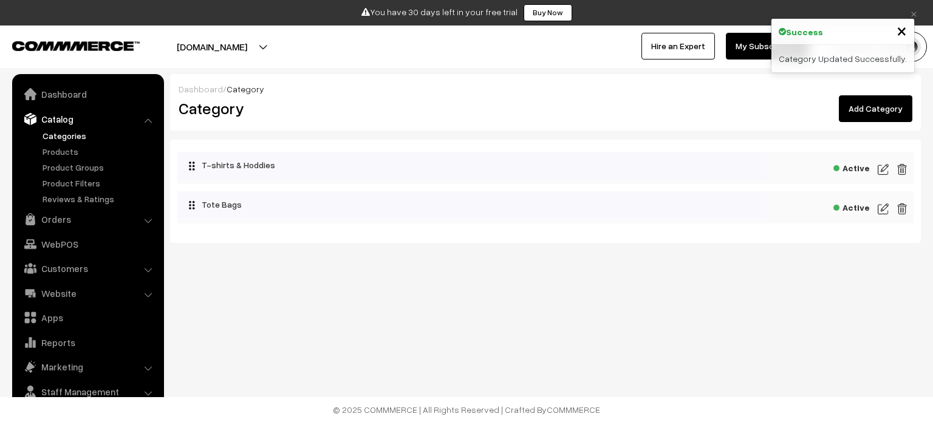
click at [884, 210] on img at bounding box center [883, 209] width 11 height 15
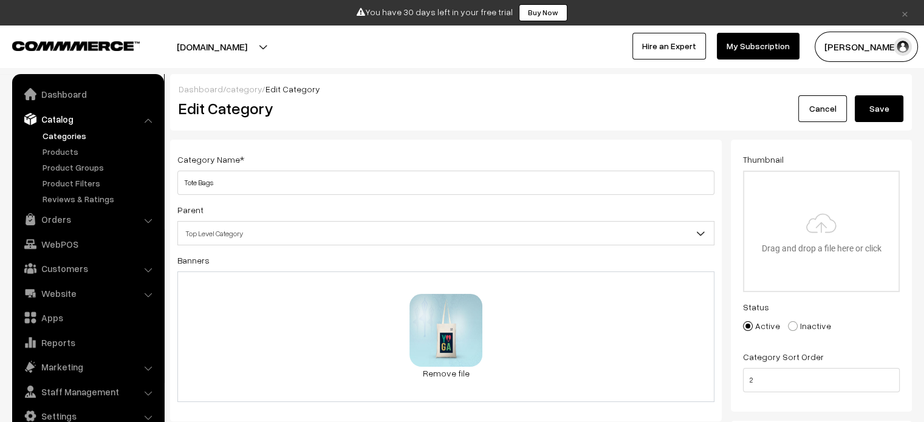
click at [378, 227] on span "Top Level Category" at bounding box center [446, 233] width 536 height 21
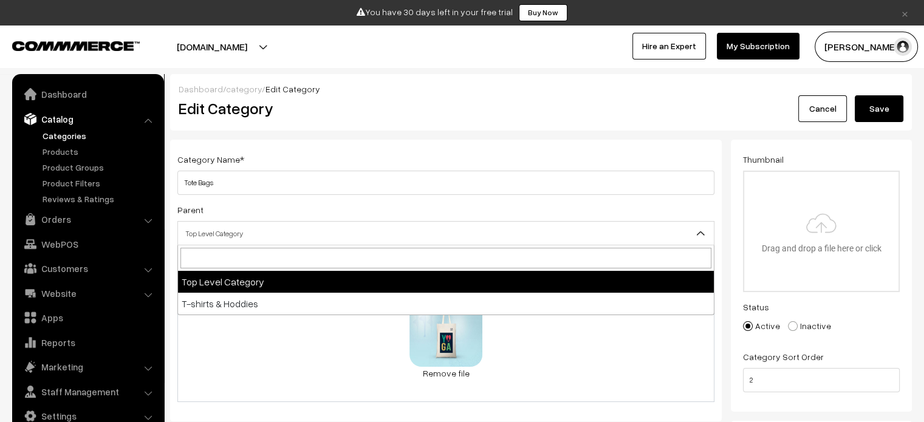
click at [722, 159] on div "Category Name * Tote Bags Parent Top Level Category T-shirts & Hoddies Top Leve…" at bounding box center [446, 355] width 570 height 431
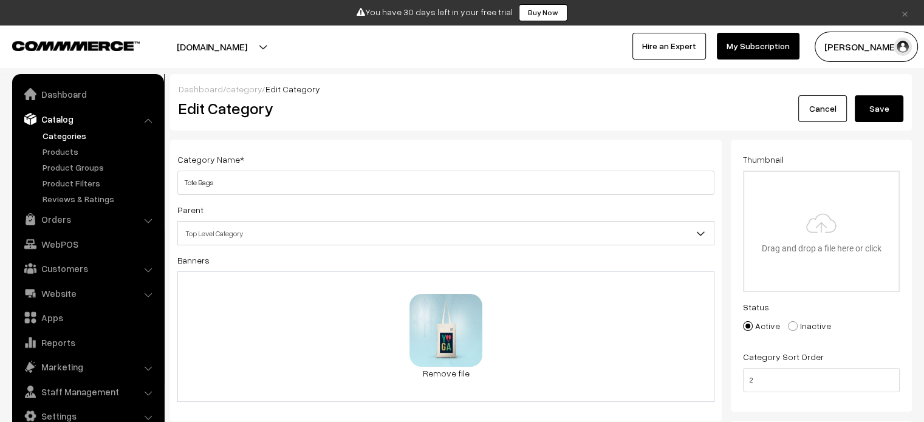
click at [73, 131] on link "Categories" at bounding box center [99, 135] width 120 height 13
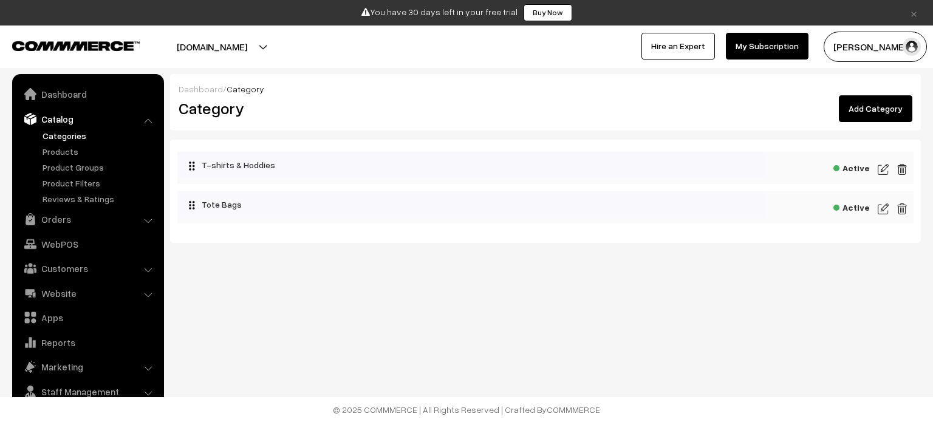
click at [879, 171] on img at bounding box center [883, 169] width 11 height 15
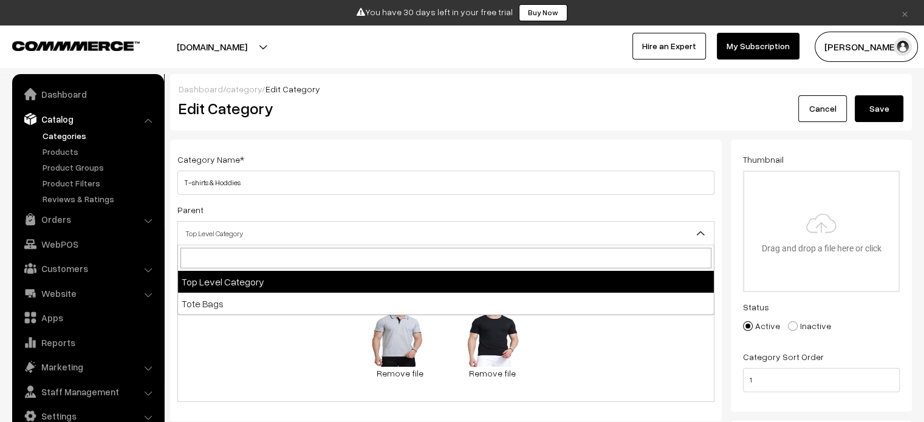
click at [251, 234] on span "Top Level Category" at bounding box center [446, 233] width 536 height 21
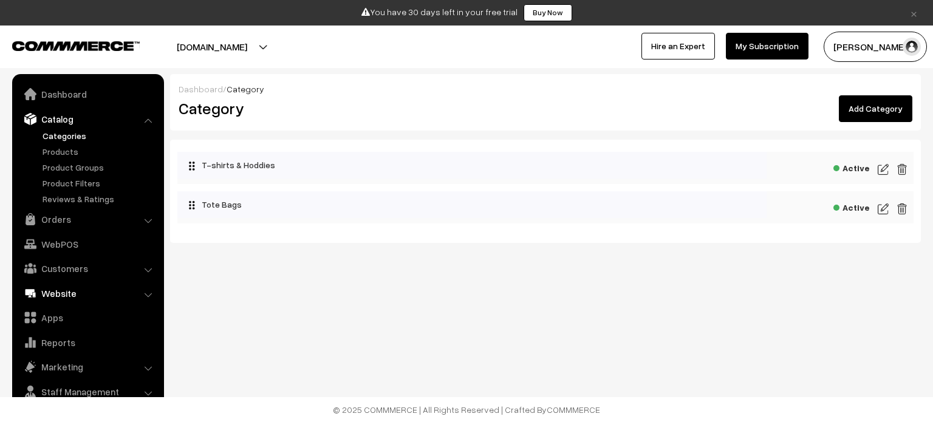
click at [116, 293] on link "Website" at bounding box center [87, 293] width 145 height 22
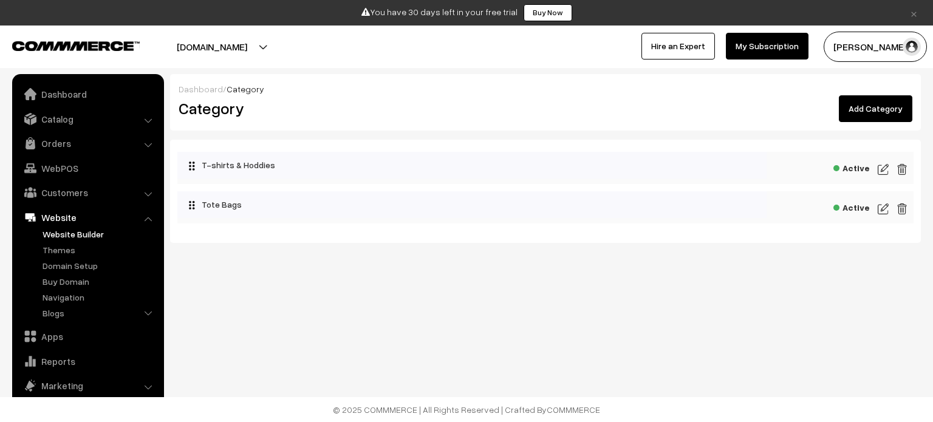
click at [71, 234] on link "Website Builder" at bounding box center [99, 234] width 120 height 13
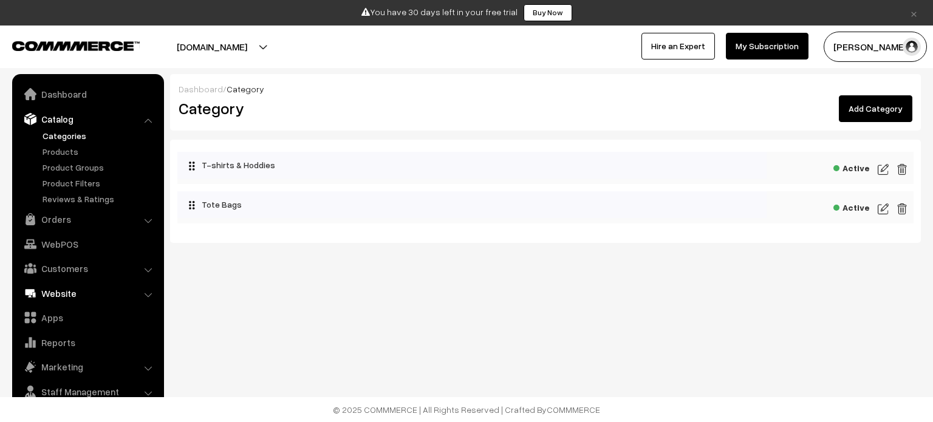
click at [149, 287] on link "Website" at bounding box center [87, 293] width 145 height 22
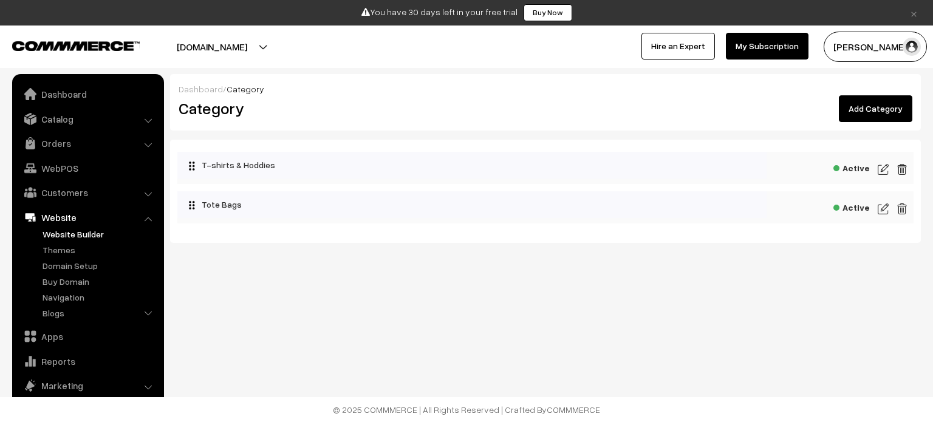
click at [82, 236] on link "Website Builder" at bounding box center [99, 234] width 120 height 13
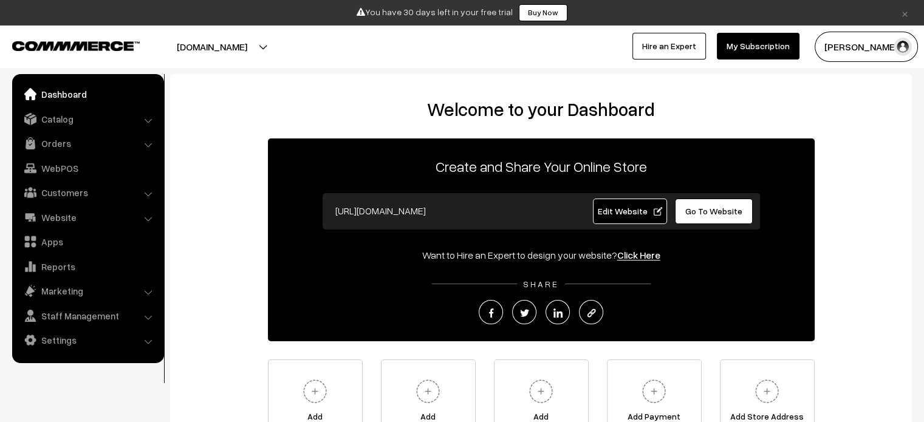
click at [148, 215] on li "Website Website Builder Authors" at bounding box center [88, 217] width 146 height 22
click at [146, 220] on li "Website Website Builder Authors" at bounding box center [88, 217] width 146 height 22
click at [148, 218] on li "Website Website Builder Authors" at bounding box center [88, 217] width 146 height 22
click at [147, 118] on li "Catalog Categories" at bounding box center [88, 119] width 146 height 22
click at [104, 124] on link "Catalog" at bounding box center [87, 119] width 145 height 22
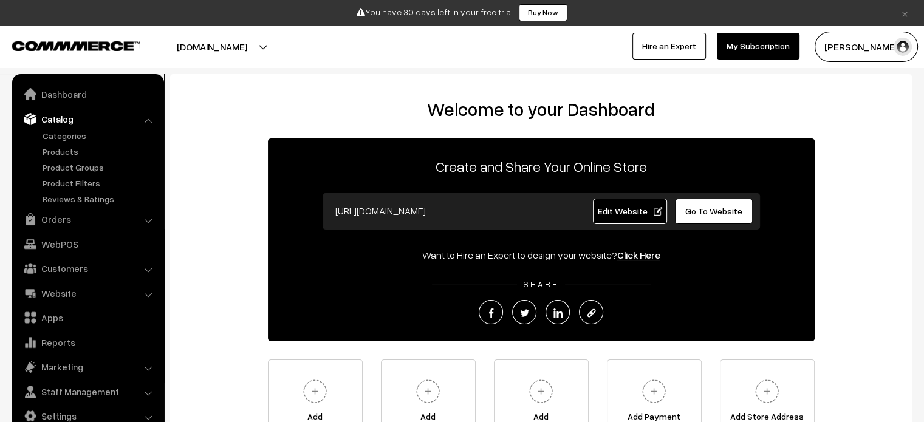
click at [104, 124] on link "Catalog" at bounding box center [87, 119] width 145 height 22
click at [148, 118] on li "Catalog Categories" at bounding box center [88, 157] width 146 height 98
click at [70, 123] on link "Catalog" at bounding box center [87, 119] width 145 height 22
click at [73, 290] on link "Website" at bounding box center [87, 293] width 145 height 22
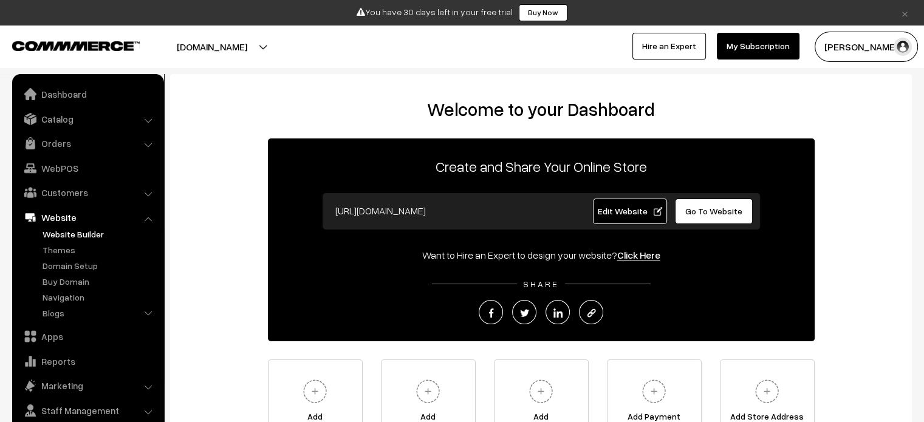
click at [70, 236] on link "Website Builder" at bounding box center [99, 234] width 120 height 13
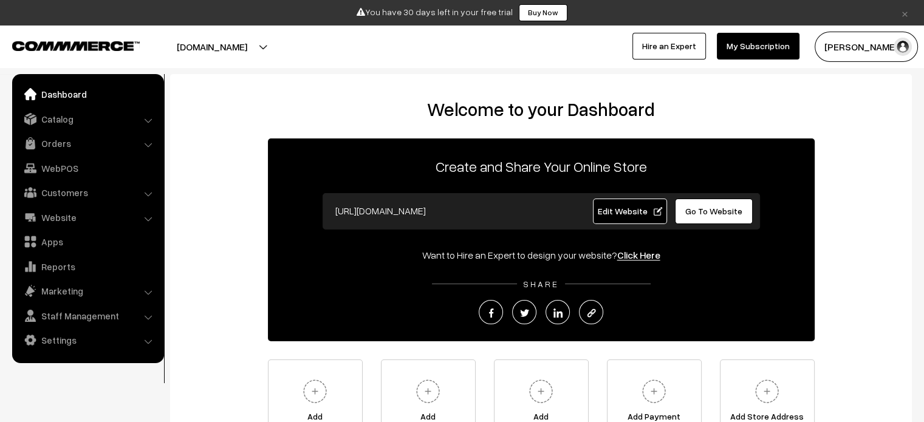
click at [146, 194] on li "Customers Customers" at bounding box center [88, 193] width 146 height 22
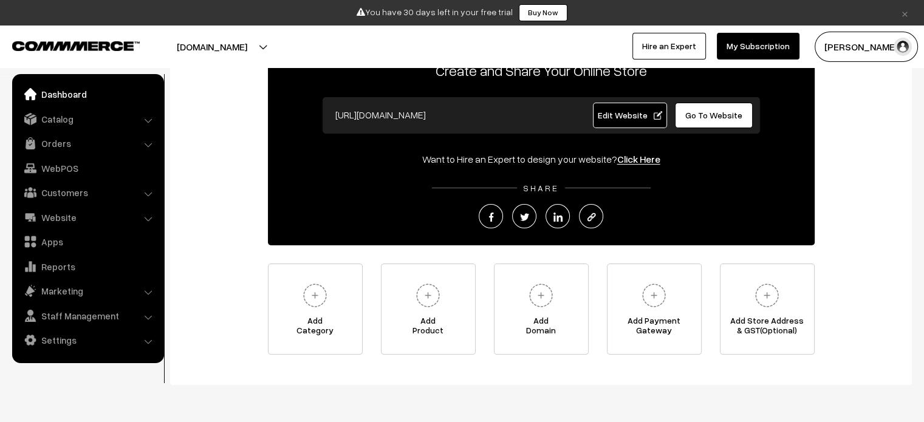
scroll to position [77, 0]
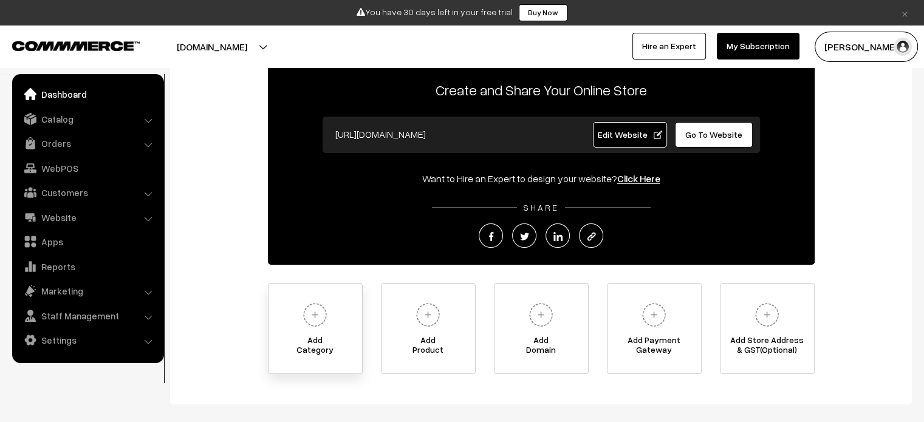
click at [325, 344] on span "Add Category" at bounding box center [315, 347] width 94 height 24
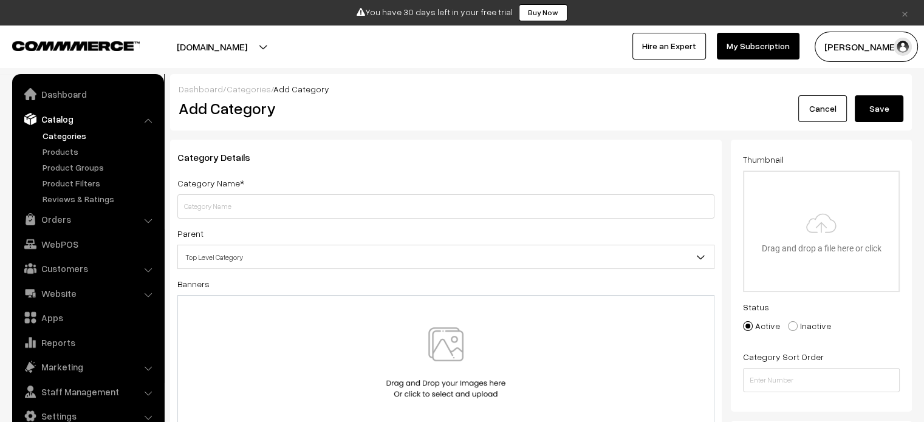
click at [258, 260] on span "Top Level Category" at bounding box center [446, 257] width 536 height 21
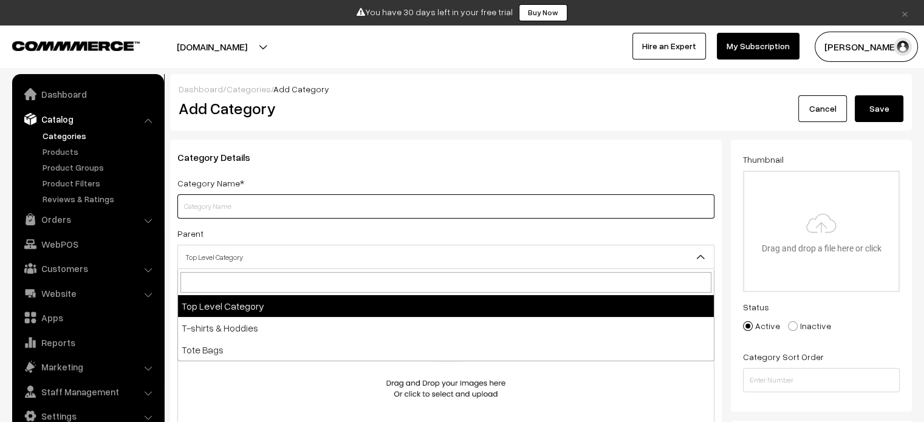
click at [244, 203] on input "text" at bounding box center [445, 206] width 537 height 24
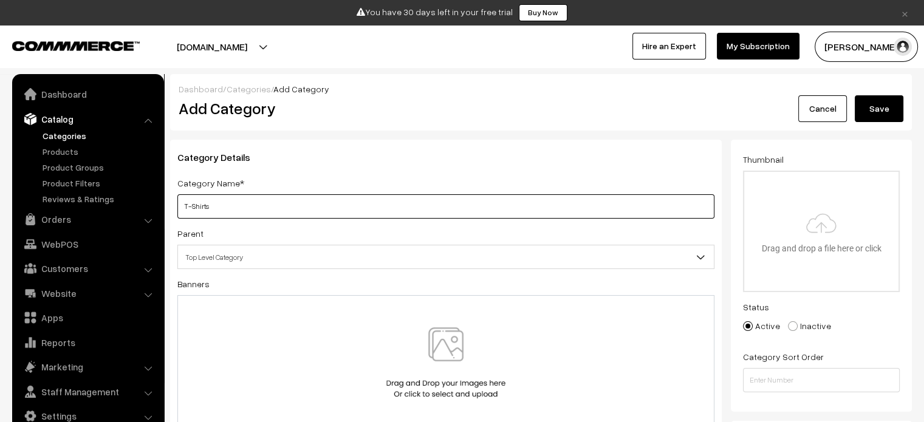
type input "T-Shirts"
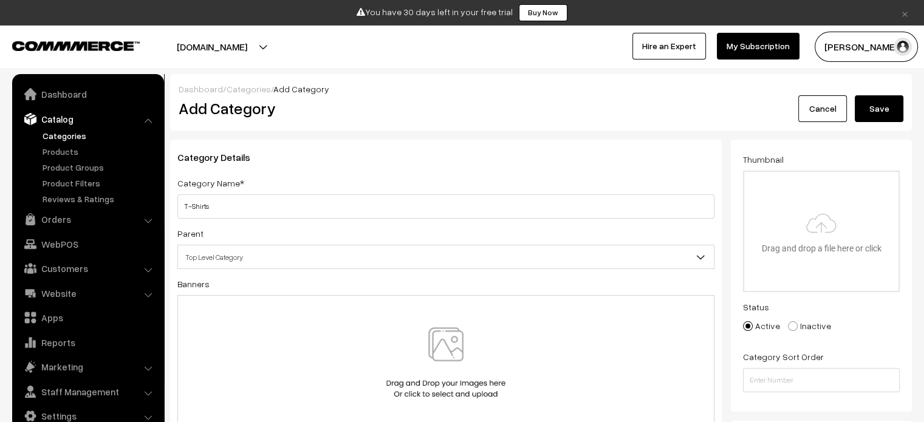
click at [266, 259] on span "Top Level Category" at bounding box center [446, 257] width 536 height 21
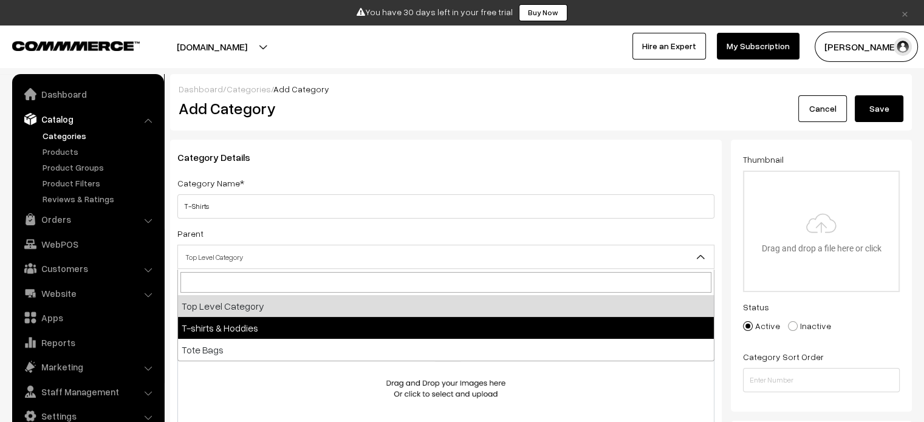
select select "1"
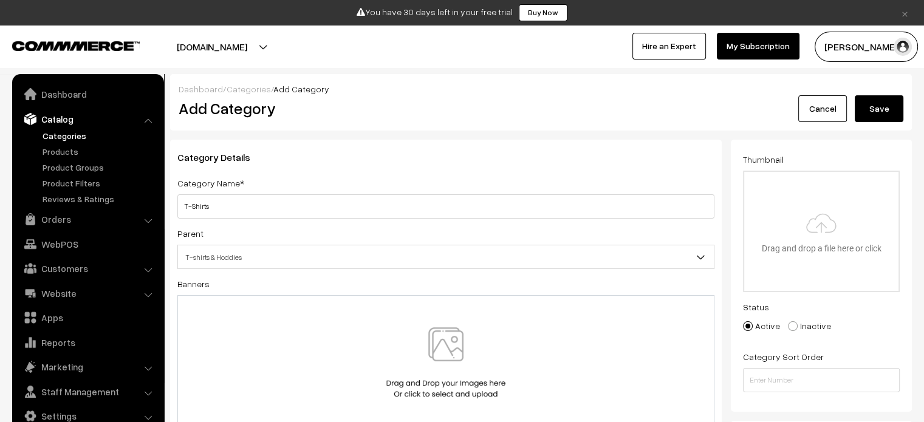
click at [878, 104] on button "Save" at bounding box center [879, 108] width 49 height 27
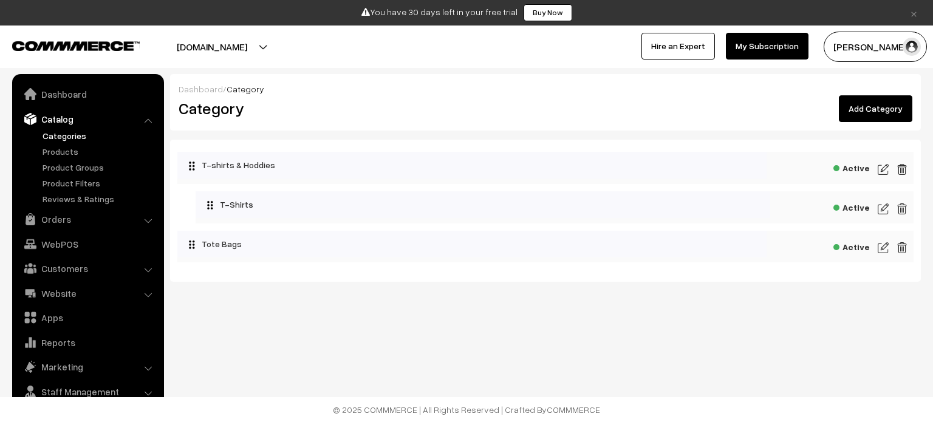
click at [74, 135] on link "Categories" at bounding box center [99, 135] width 120 height 13
click at [66, 138] on link "Categories" at bounding box center [99, 135] width 120 height 13
click at [98, 117] on link "Catalog" at bounding box center [87, 119] width 145 height 22
click at [59, 132] on link "Categories" at bounding box center [99, 135] width 120 height 13
click at [881, 111] on link "Add Category" at bounding box center [875, 108] width 73 height 27
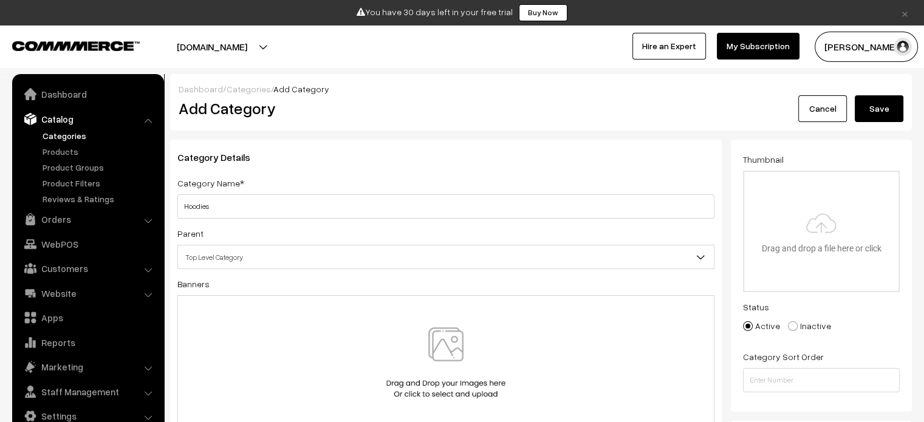
type input "Hoodies"
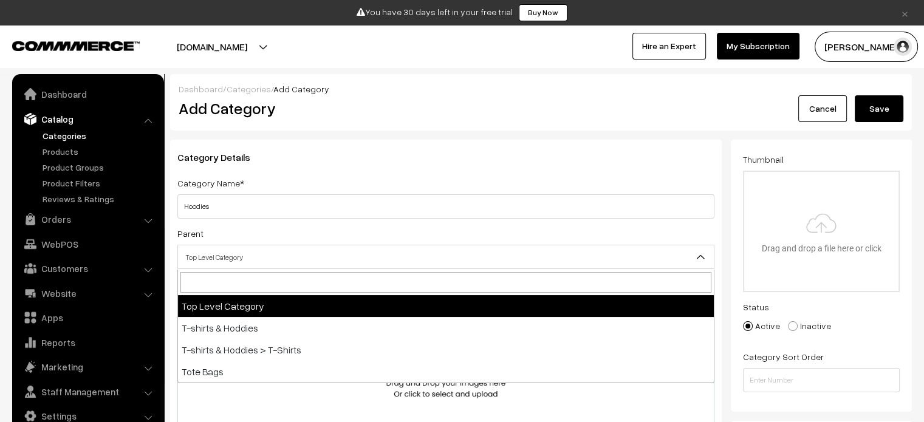
click at [350, 259] on span "Top Level Category" at bounding box center [446, 257] width 536 height 21
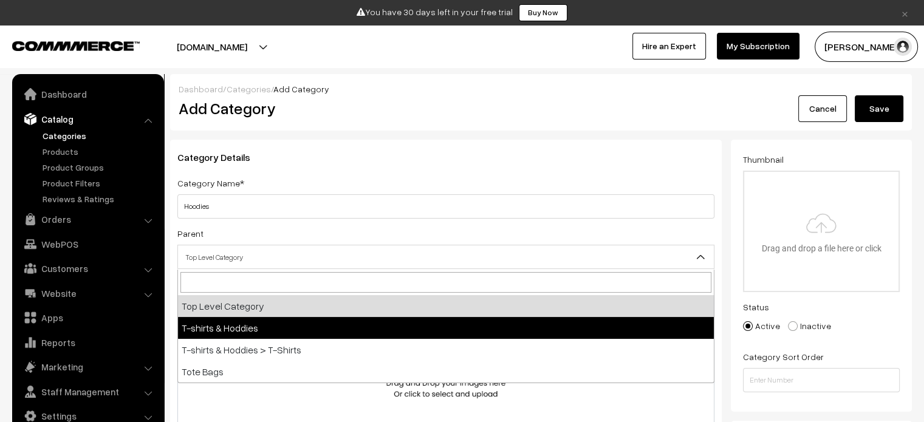
select select "1"
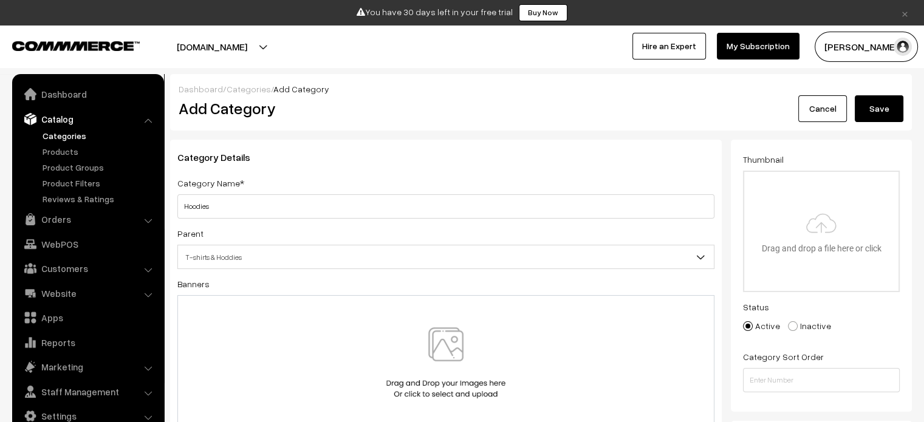
click at [877, 106] on button "Save" at bounding box center [879, 108] width 49 height 27
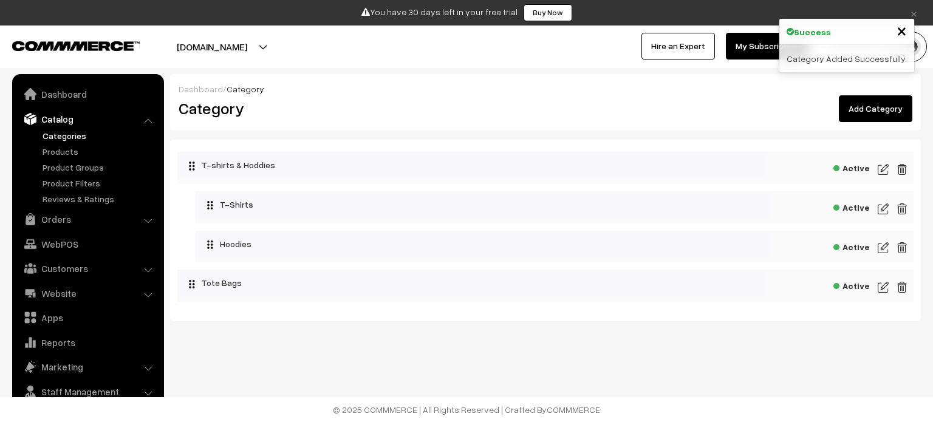
click at [882, 286] on img at bounding box center [883, 287] width 11 height 15
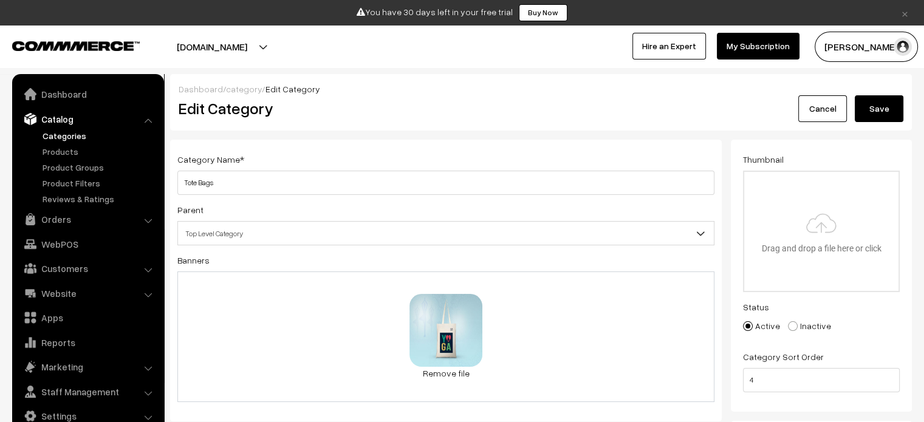
click at [284, 235] on span "Top Level Category" at bounding box center [446, 233] width 536 height 21
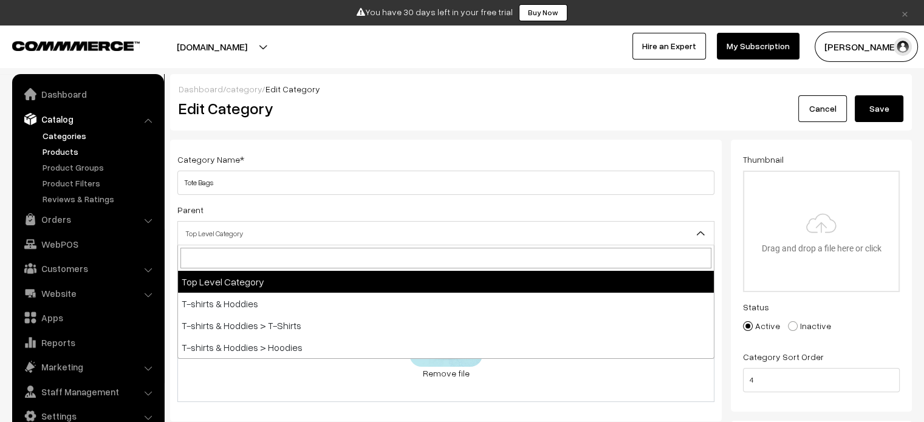
click at [58, 153] on link "Products" at bounding box center [99, 151] width 120 height 13
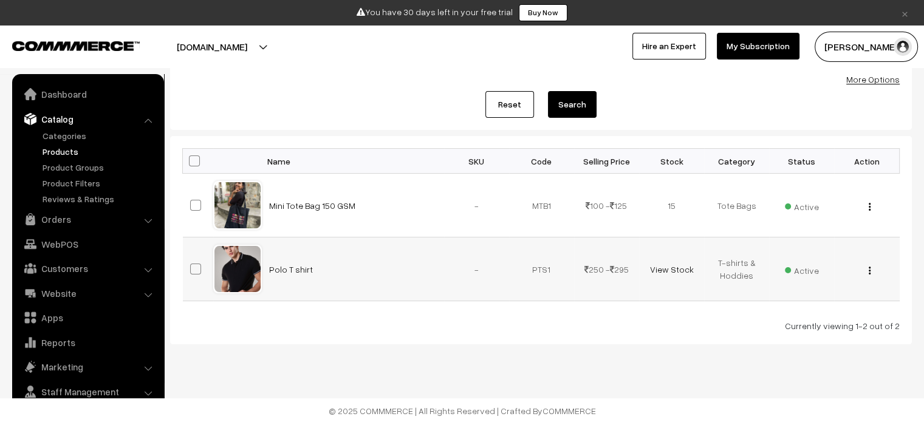
scroll to position [128, 0]
click at [296, 271] on link "Polo T shirt" at bounding box center [291, 269] width 44 height 10
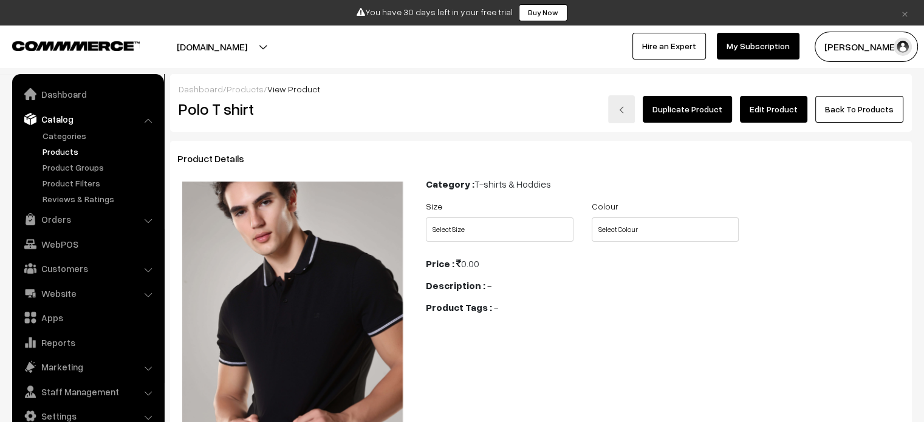
click at [771, 107] on link "Edit Product" at bounding box center [773, 109] width 67 height 27
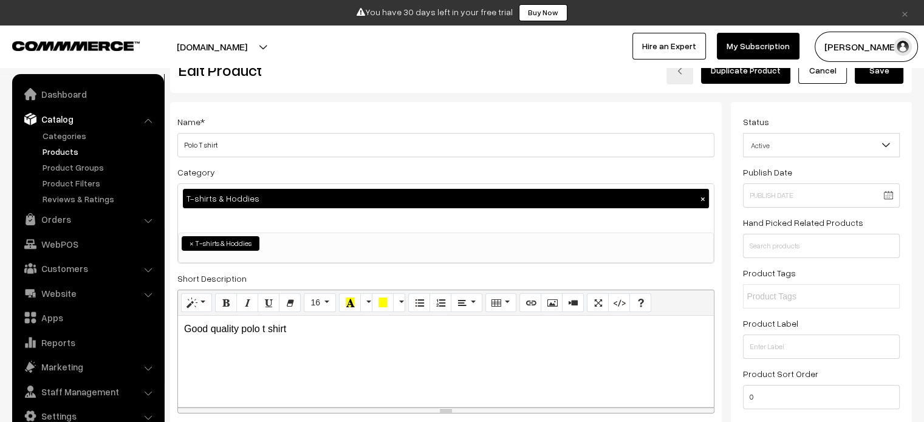
scroll to position [61, 0]
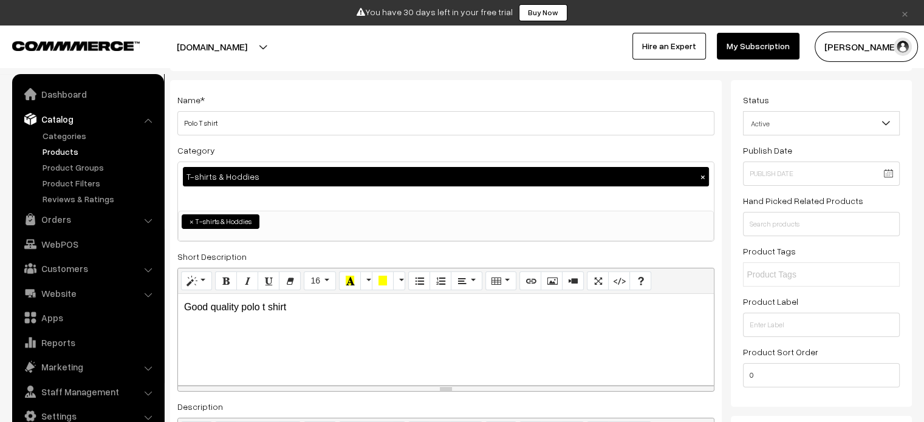
click at [701, 177] on button "×" at bounding box center [702, 176] width 11 height 11
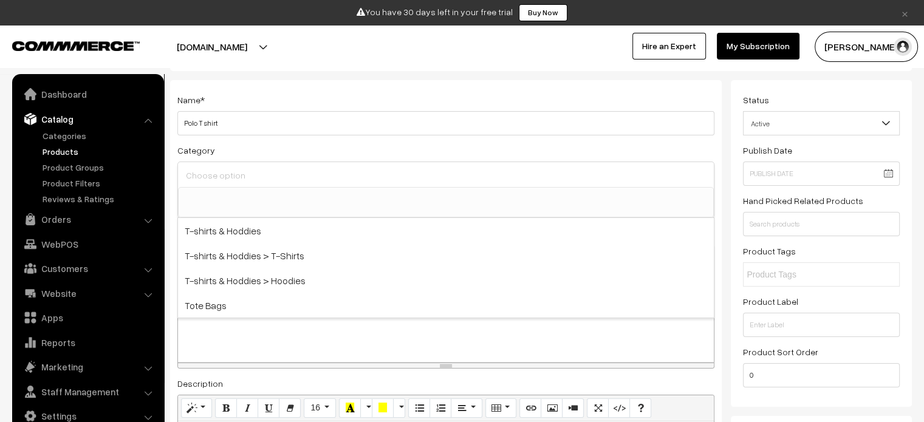
click at [339, 174] on input at bounding box center [446, 176] width 526 height 18
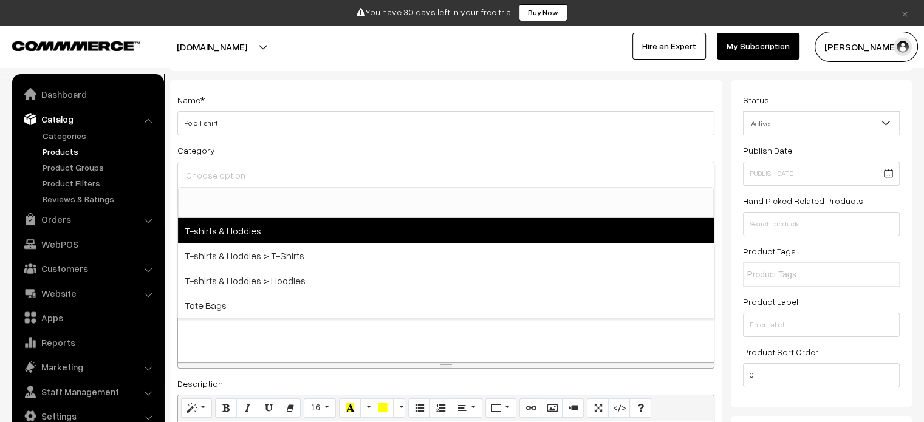
click at [254, 233] on span "T-shirts & Hoddies" at bounding box center [446, 230] width 536 height 25
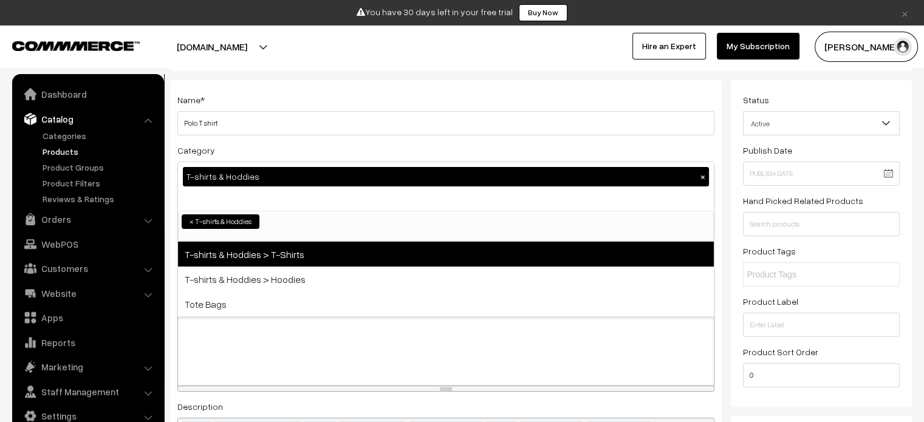
click at [294, 259] on span "T-shirts & Hoddies > T-Shirts" at bounding box center [446, 254] width 536 height 25
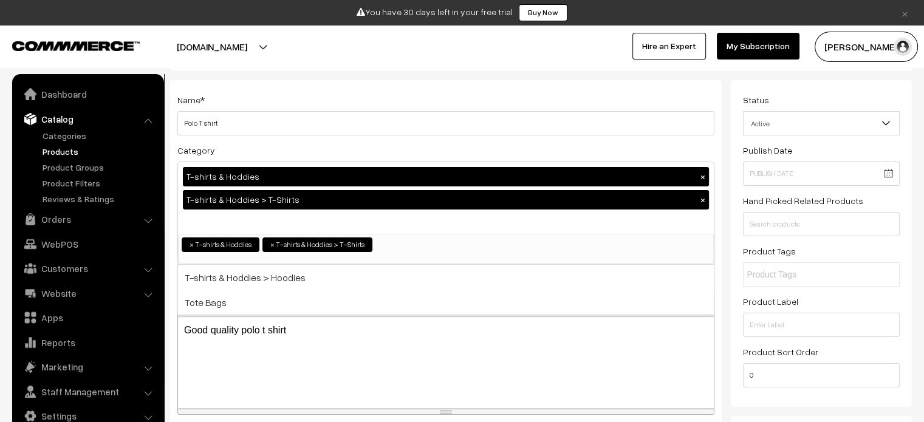
click at [189, 245] on span "×" at bounding box center [191, 244] width 4 height 11
select select "3"
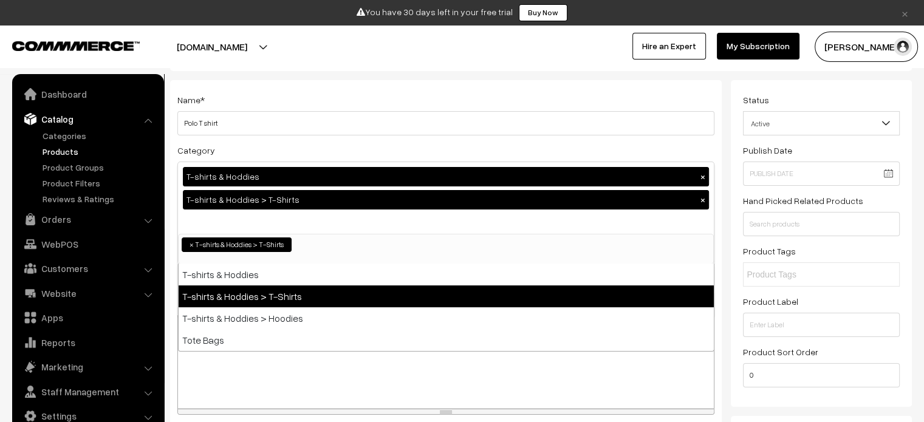
click at [722, 183] on div "Name * Polo T shirt Category T-shirts & Hoddies × T-shirts & Hoddies > T-Shirts…" at bounding box center [445, 362] width 551 height 565
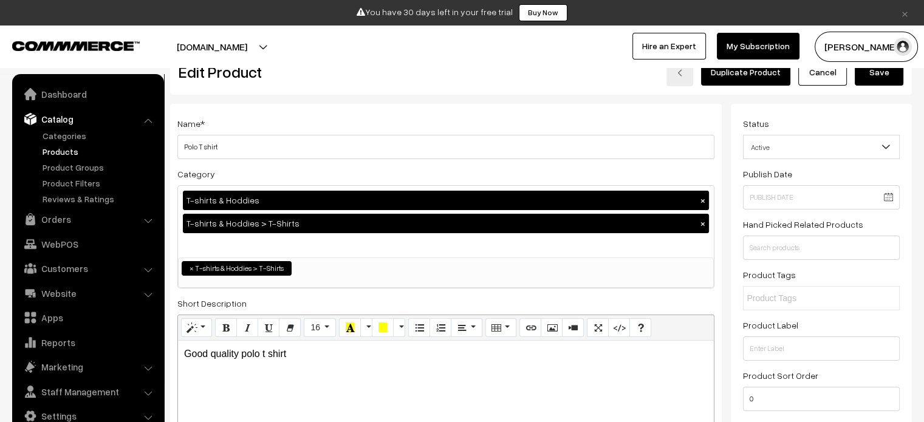
scroll to position [0, 0]
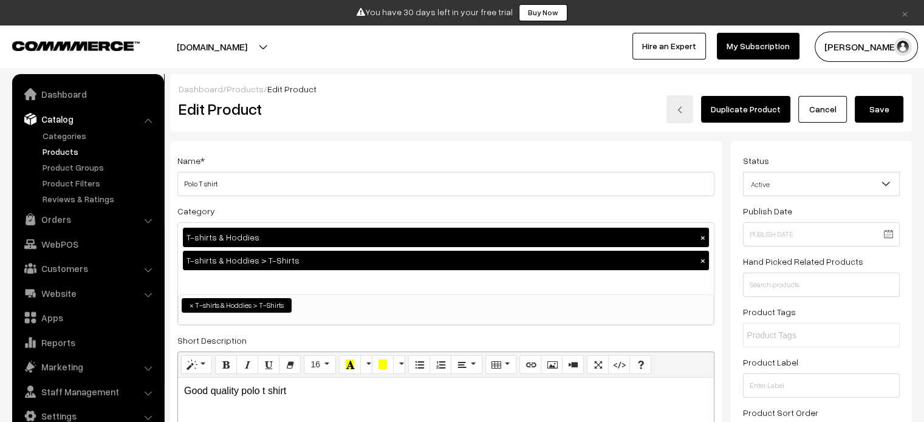
click at [881, 113] on button "Save" at bounding box center [879, 109] width 49 height 27
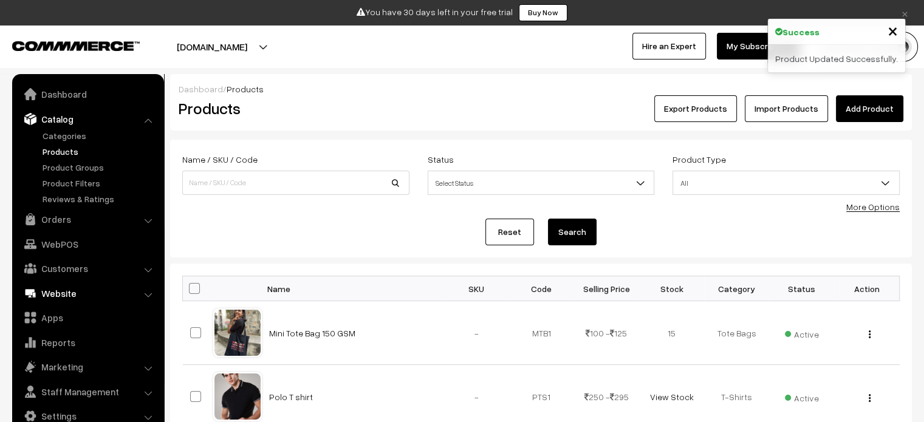
click at [92, 292] on link "Website" at bounding box center [87, 293] width 145 height 22
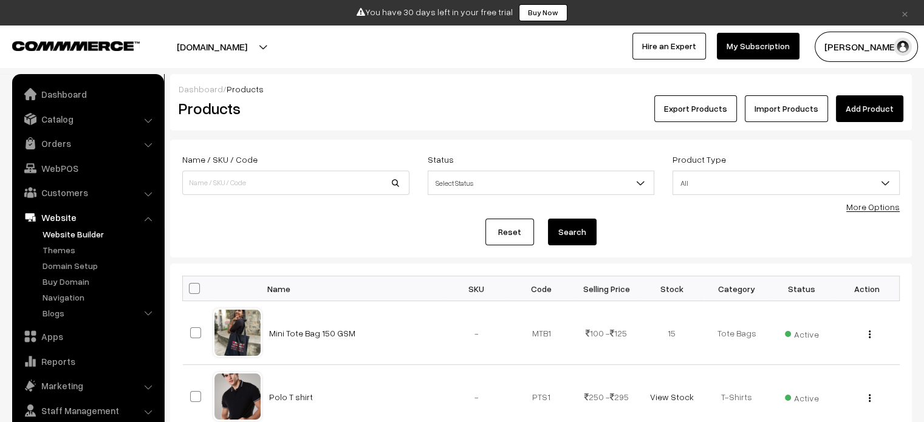
click at [70, 236] on link "Website Builder" at bounding box center [99, 234] width 120 height 13
